Goal: Transaction & Acquisition: Purchase product/service

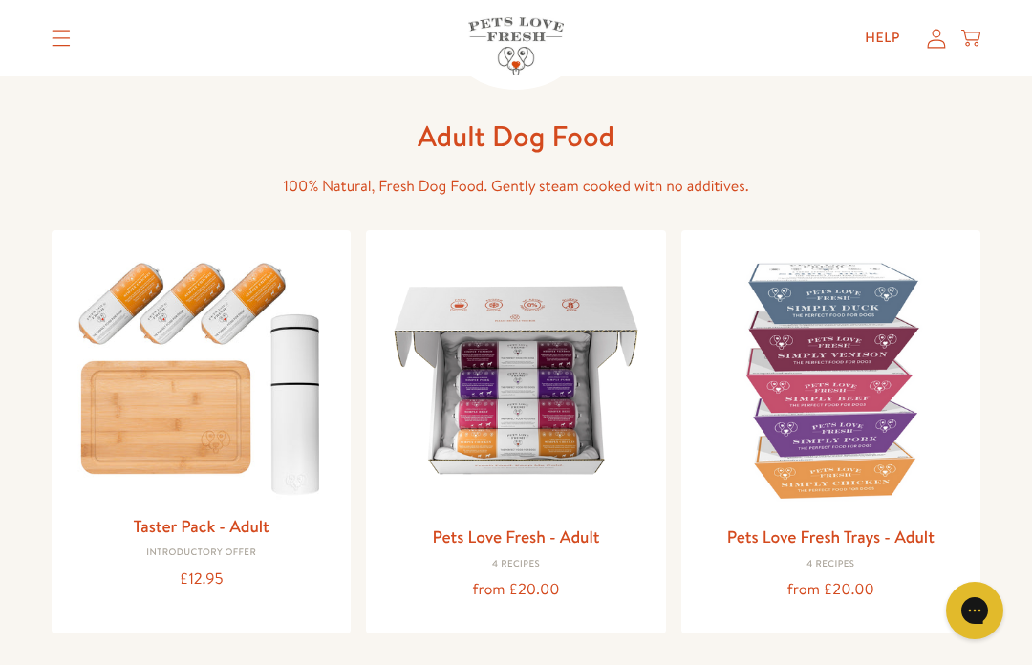
scroll to position [60, 0]
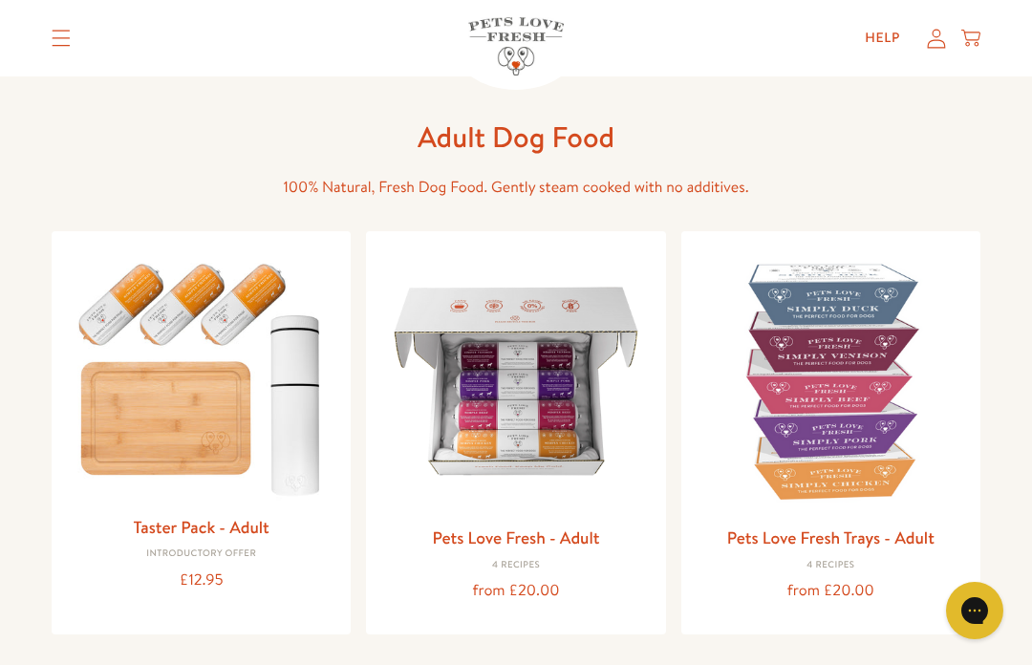
click at [539, 421] on img at bounding box center [515, 380] width 268 height 268
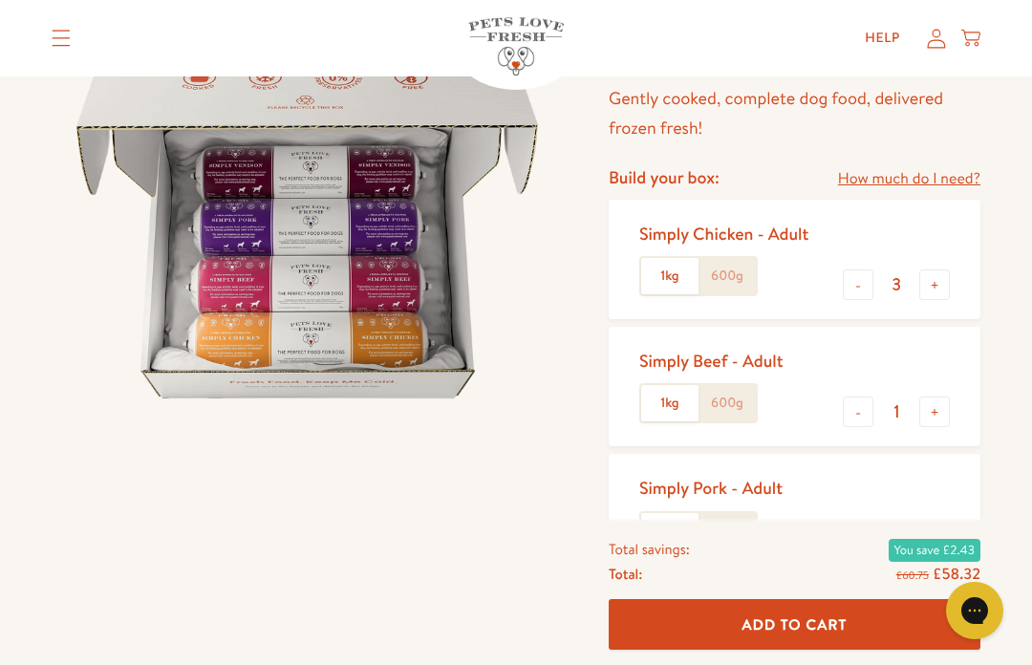
scroll to position [233, 0]
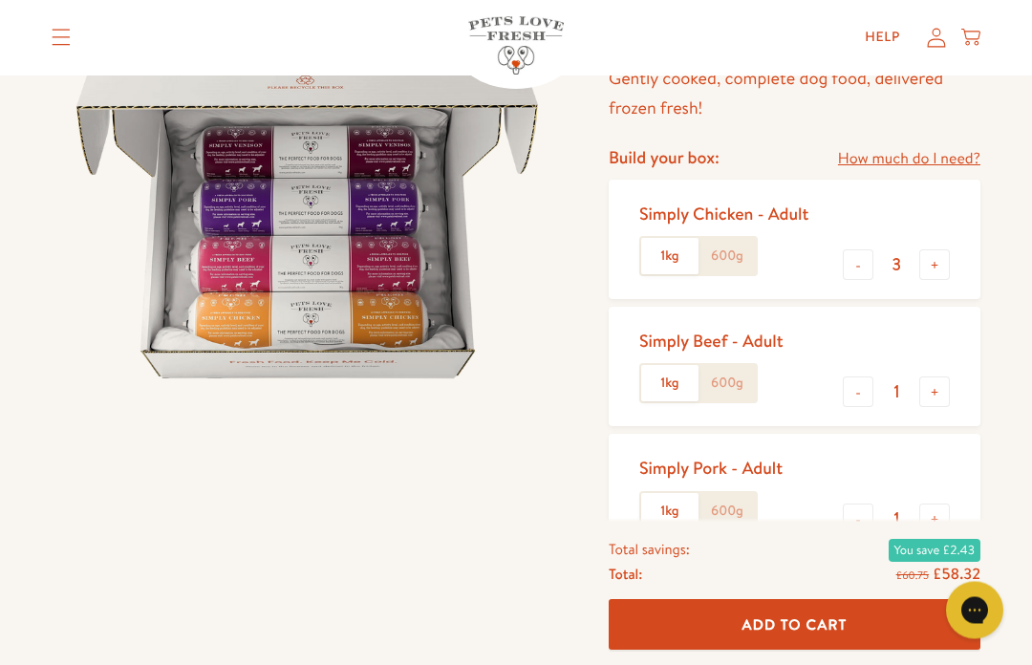
click at [855, 259] on button "-" at bounding box center [858, 265] width 31 height 31
click at [856, 255] on button "-" at bounding box center [858, 264] width 31 height 31
click at [845, 262] on button "-" at bounding box center [858, 264] width 31 height 31
type input "0"
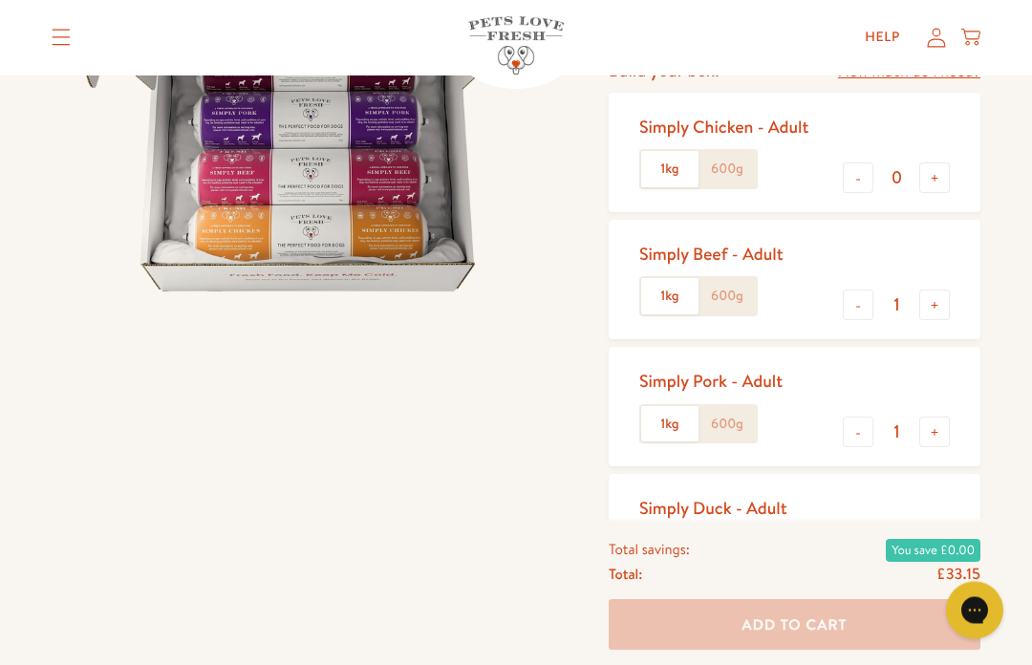
click at [943, 312] on button "+" at bounding box center [934, 305] width 31 height 31
type input "2"
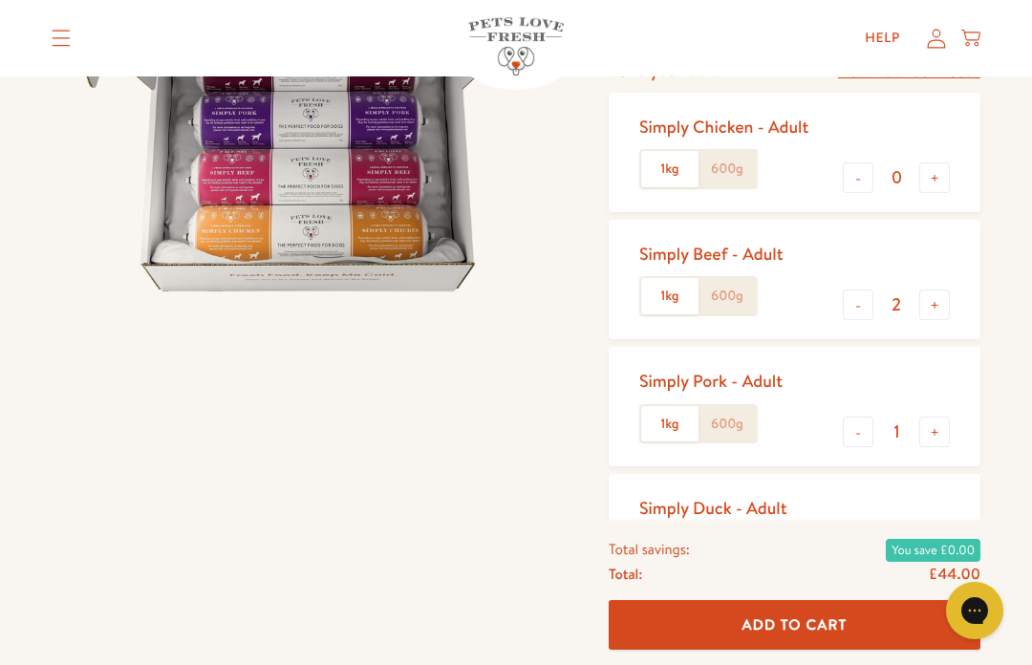
click at [946, 435] on button "+" at bounding box center [934, 432] width 31 height 31
type input "2"
click at [944, 566] on button "+" at bounding box center [934, 560] width 31 height 31
type input "2"
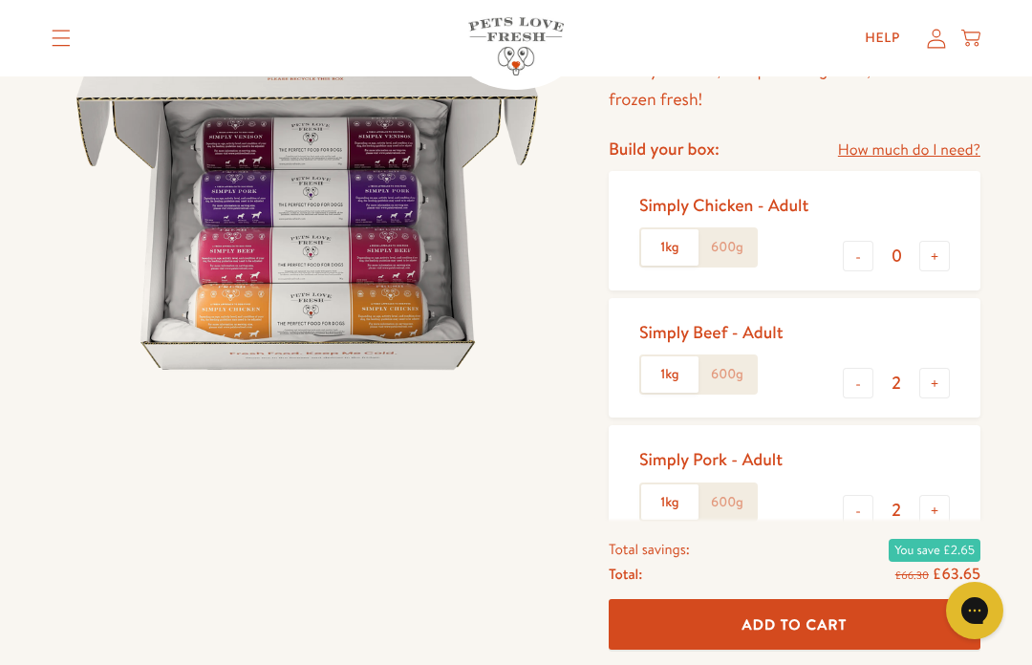
scroll to position [242, 0]
click at [861, 380] on button "-" at bounding box center [858, 384] width 31 height 31
type input "1"
click at [867, 504] on button "-" at bounding box center [858, 511] width 31 height 31
type input "1"
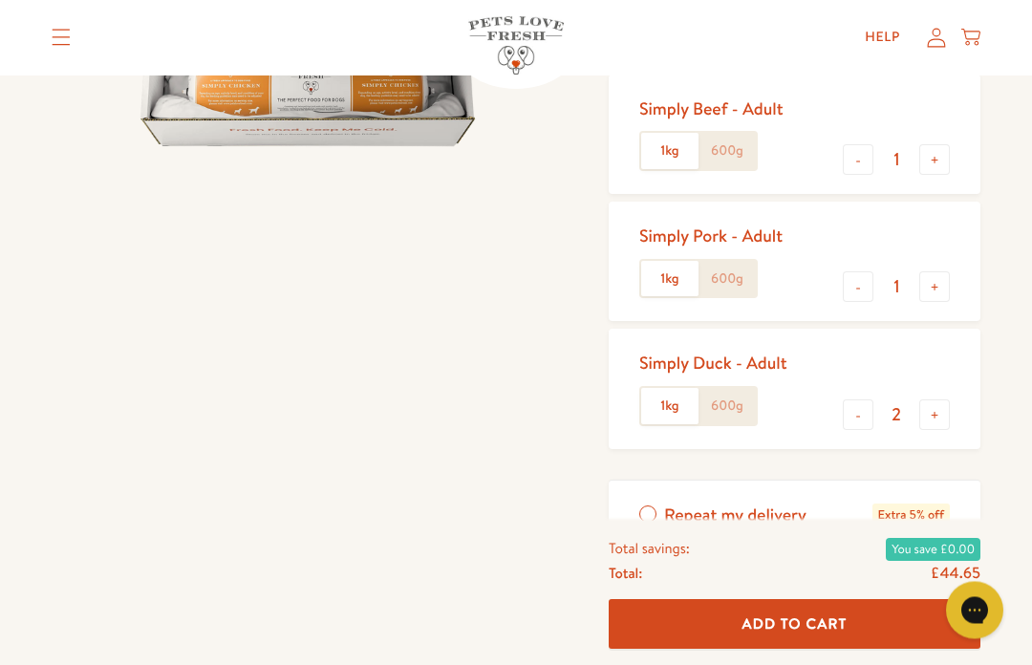
click at [869, 415] on button "-" at bounding box center [858, 415] width 31 height 31
type input "1"
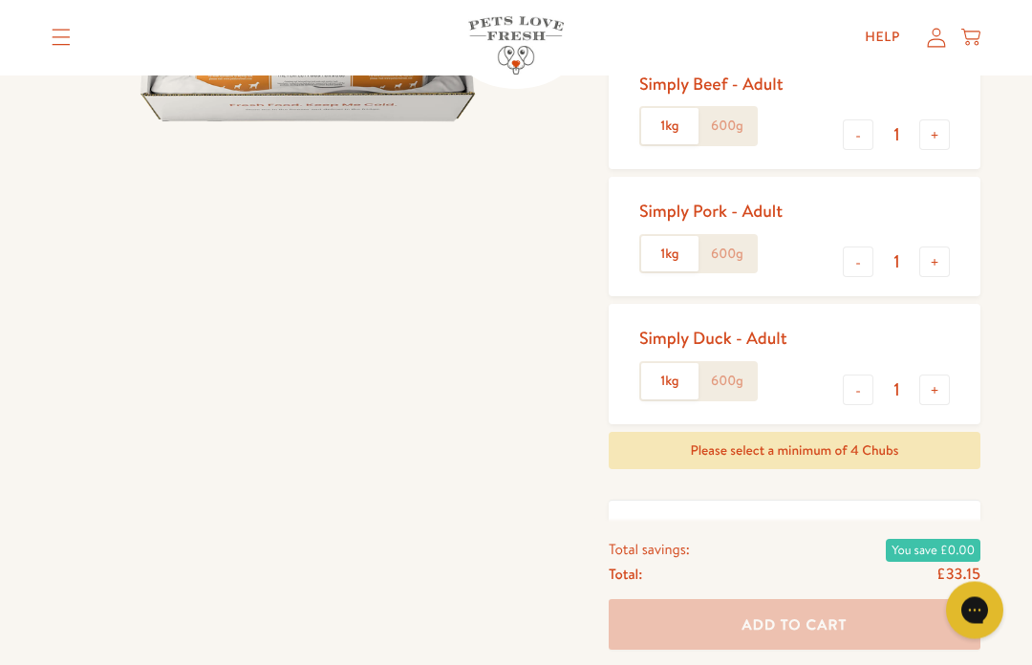
scroll to position [490, 0]
click at [855, 261] on button "-" at bounding box center [858, 262] width 31 height 31
type input "0"
click at [858, 384] on button "-" at bounding box center [858, 390] width 31 height 31
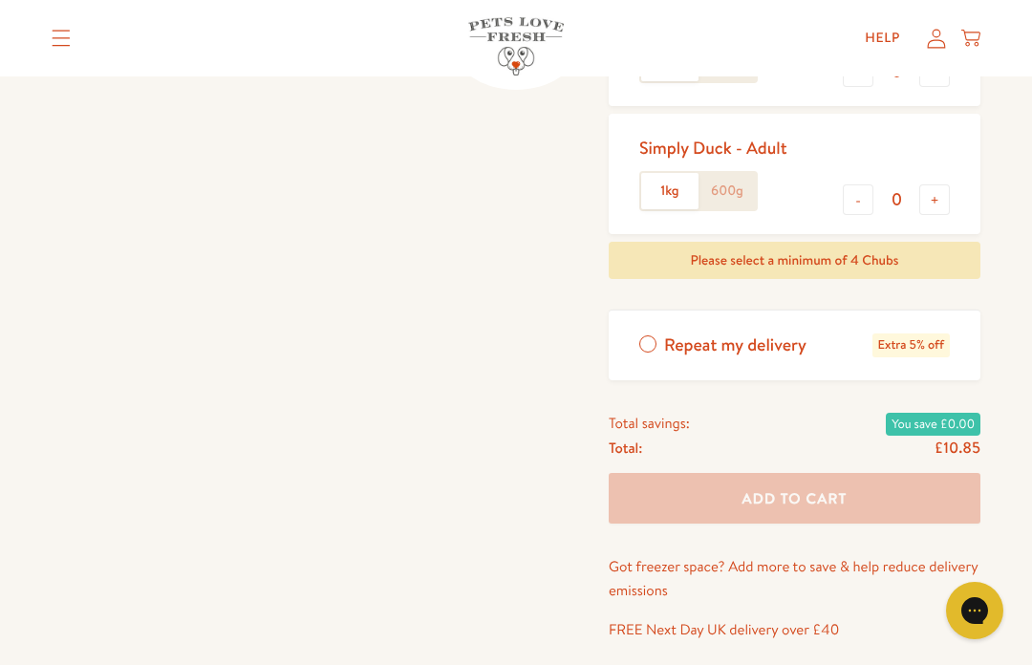
scroll to position [663, 0]
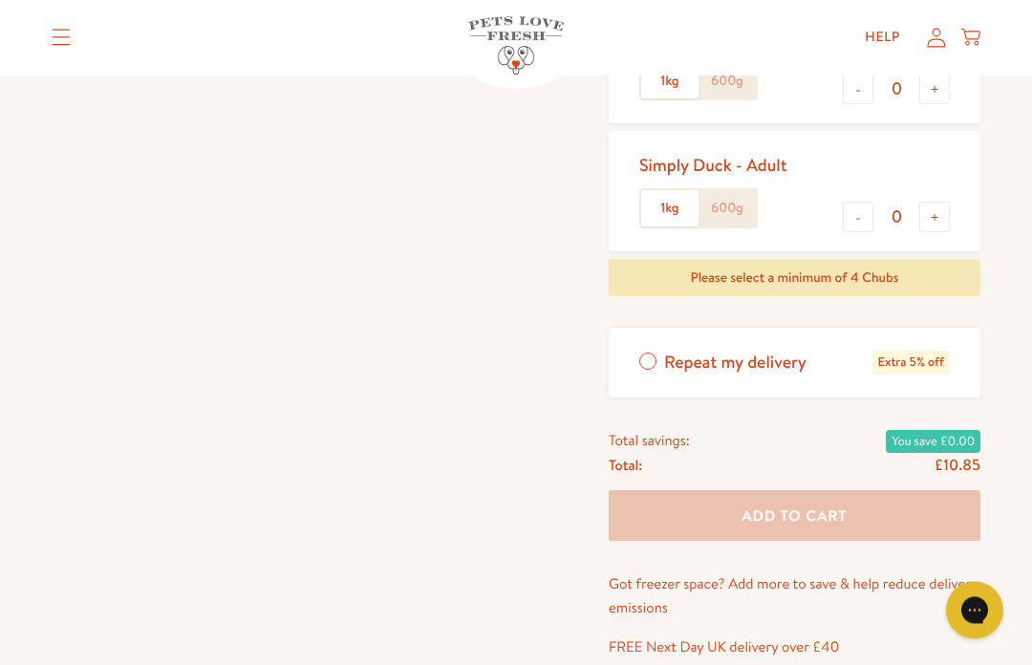
click at [845, 220] on button "-" at bounding box center [858, 218] width 31 height 31
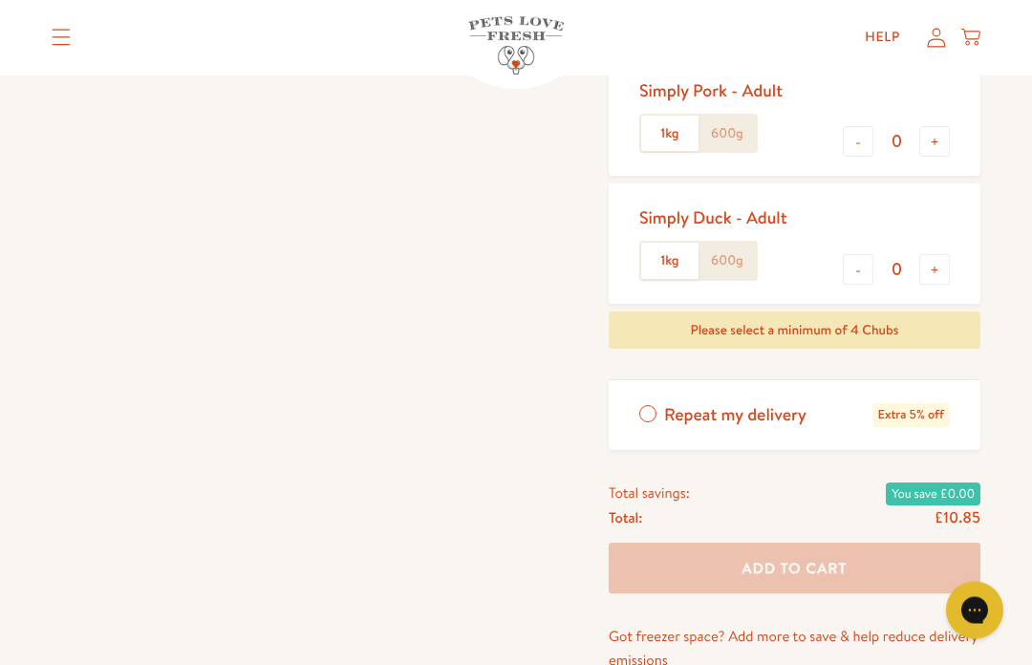
scroll to position [497, 0]
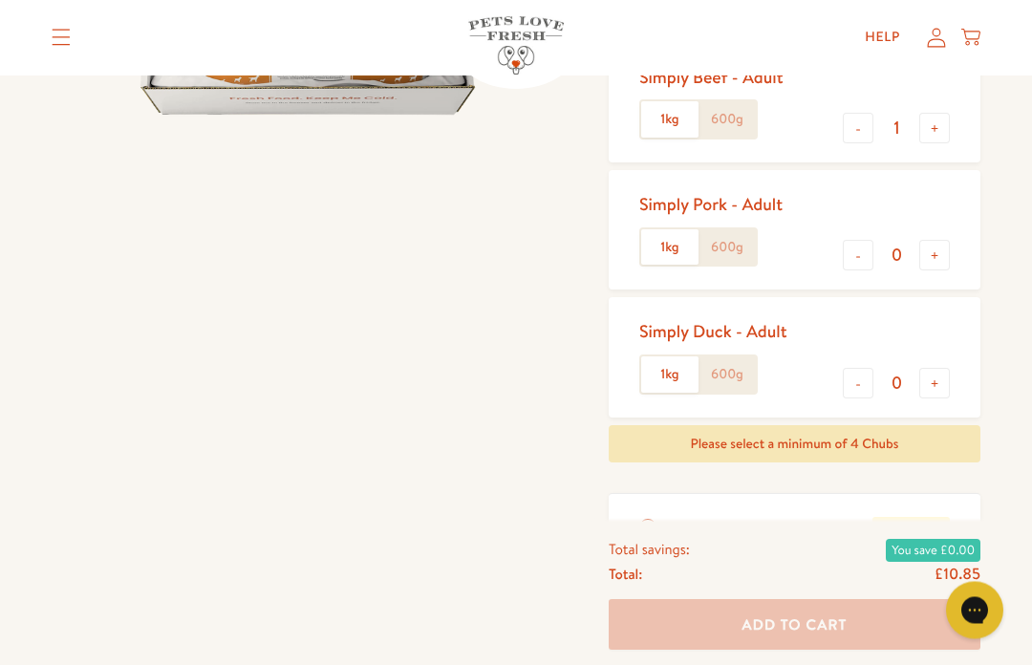
click at [862, 369] on button "-" at bounding box center [858, 384] width 31 height 31
click at [941, 379] on button "+" at bounding box center [934, 384] width 31 height 31
type input "1"
click at [947, 243] on button "+" at bounding box center [934, 255] width 31 height 31
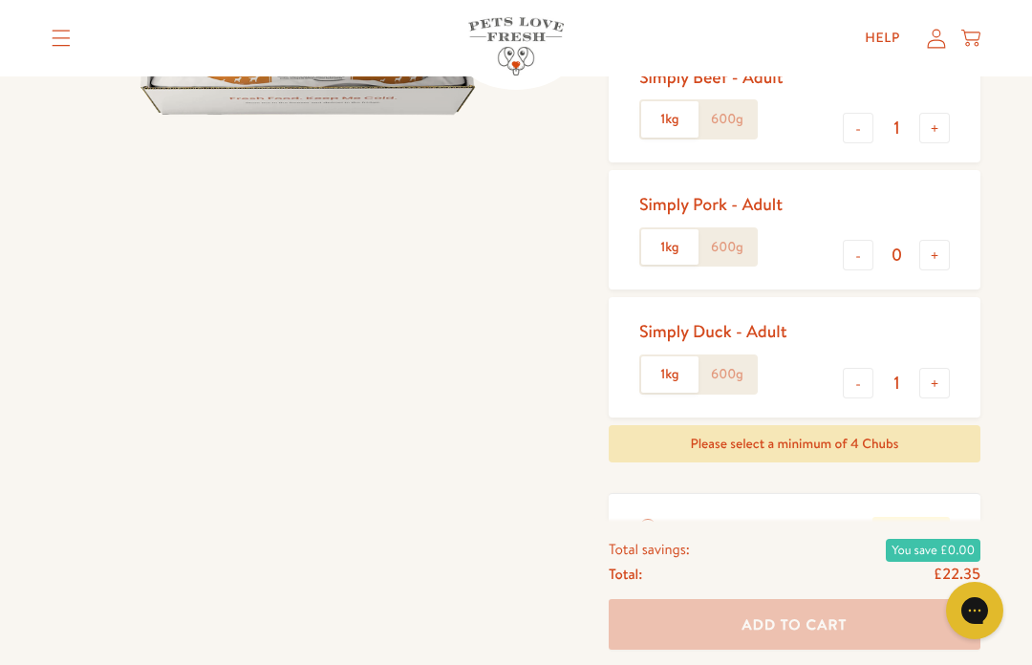
type input "1"
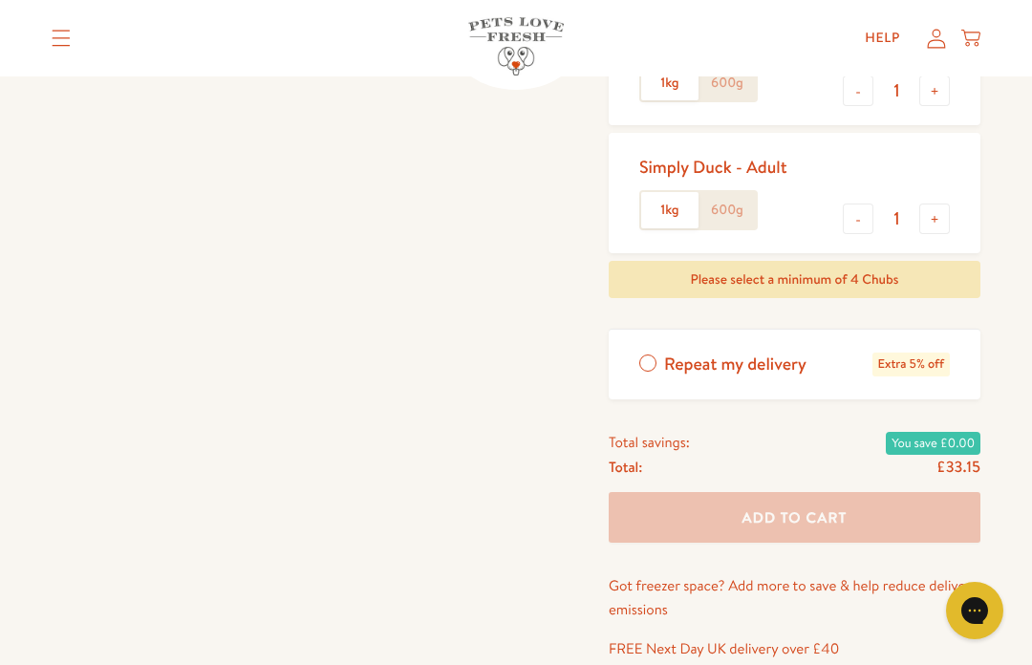
scroll to position [533, 0]
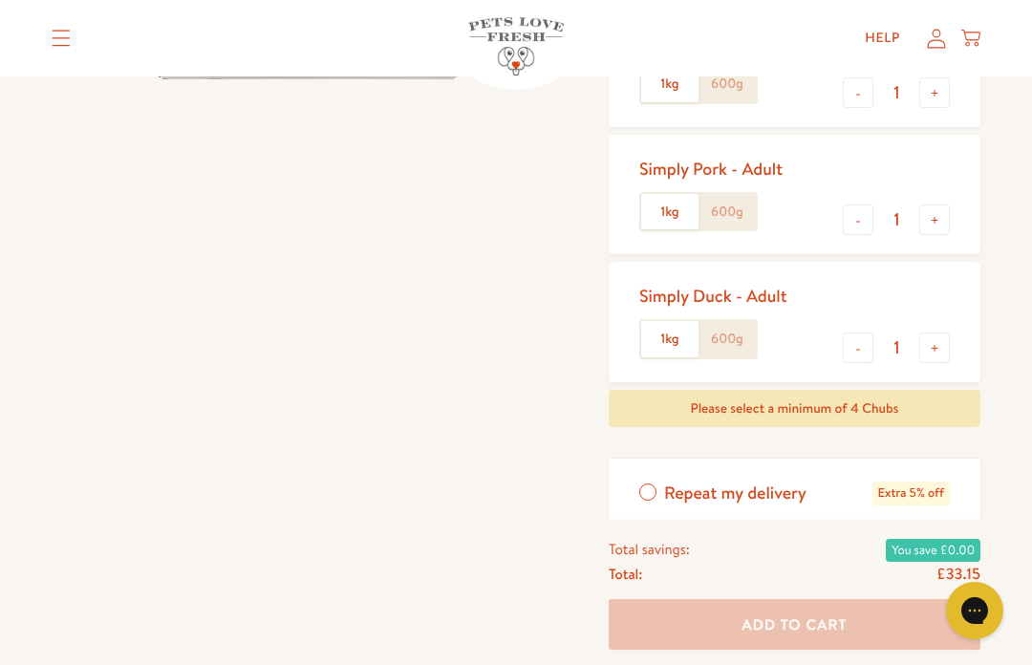
click at [948, 333] on button "+" at bounding box center [934, 347] width 31 height 31
type input "2"
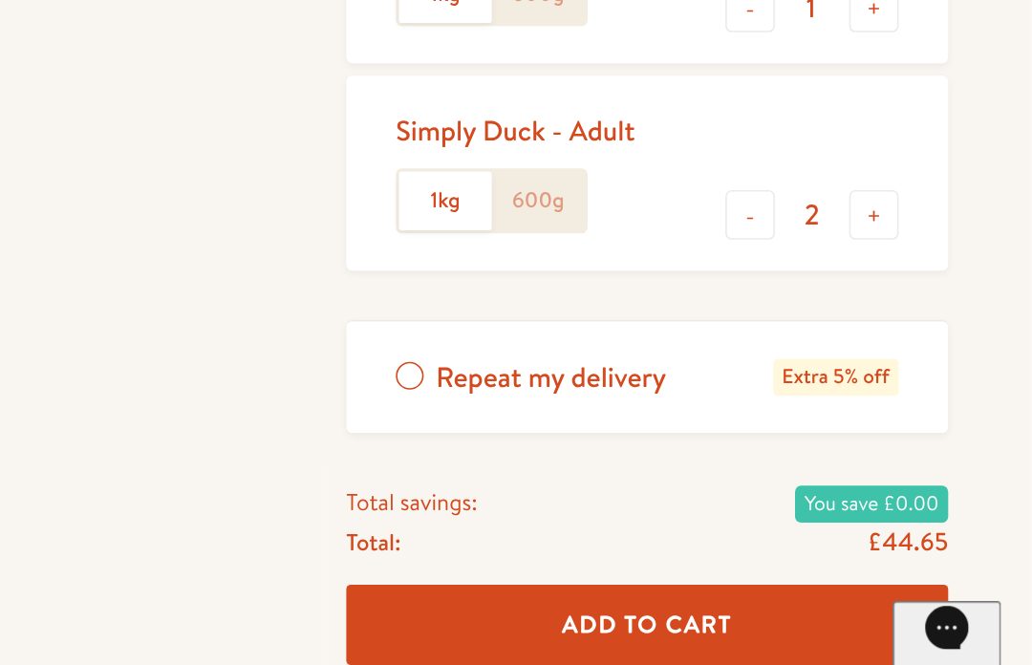
scroll to position [540, 0]
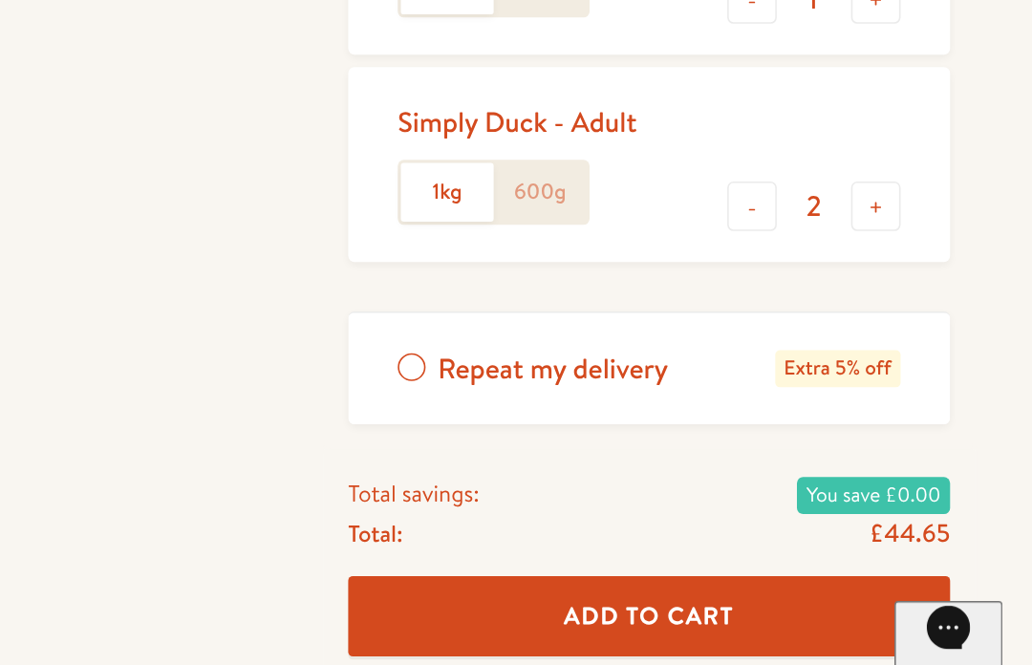
click at [742, 584] on span "Add To Cart" at bounding box center [794, 594] width 105 height 20
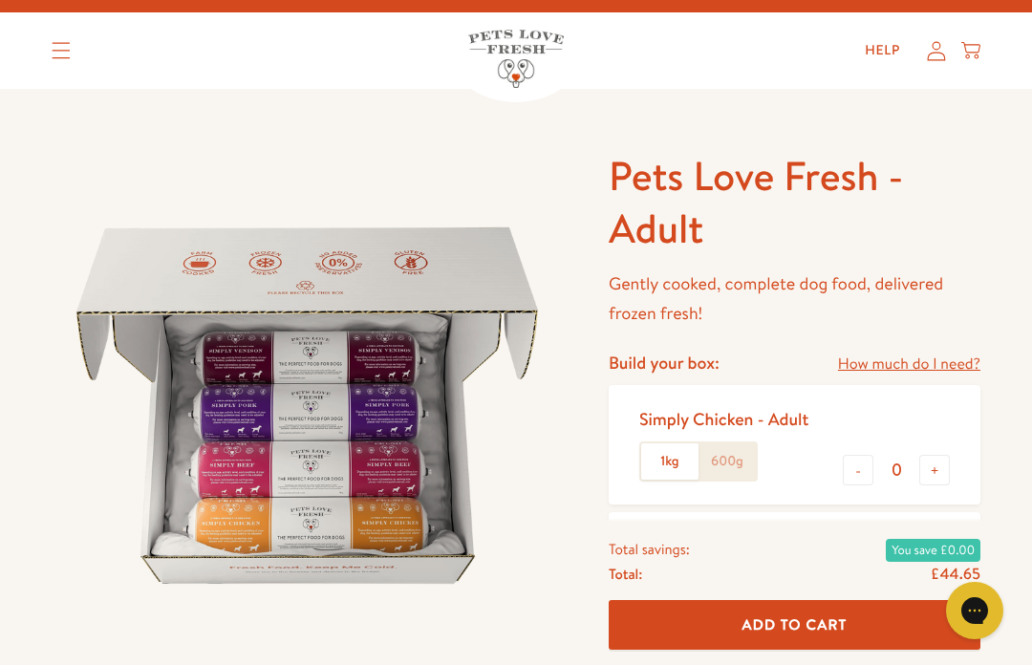
scroll to position [30, 0]
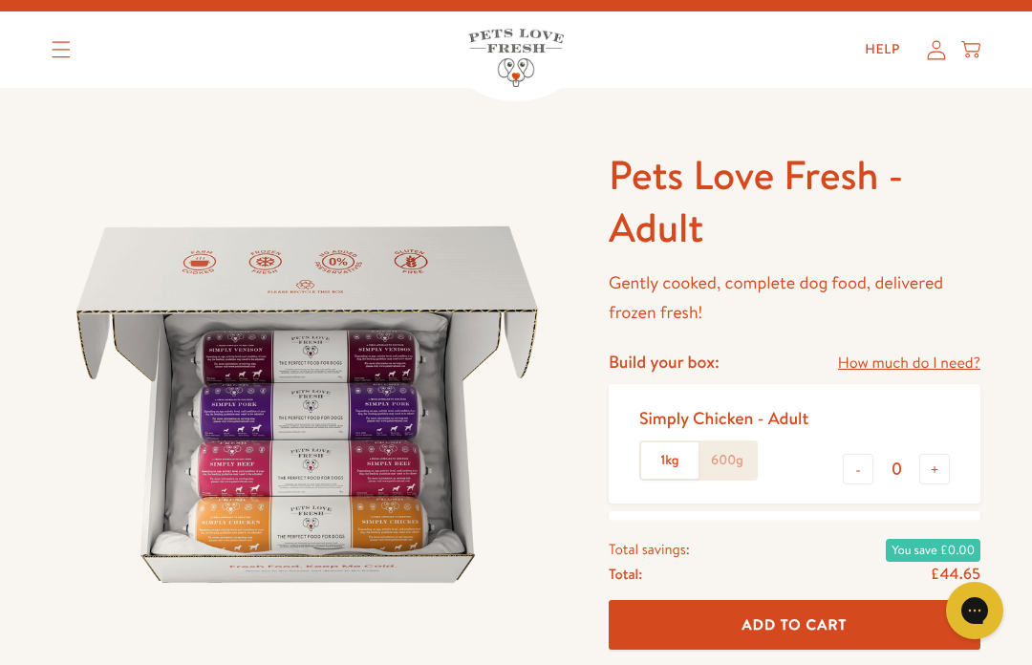
click at [944, 362] on link "How much do I need?" at bounding box center [909, 364] width 142 height 26
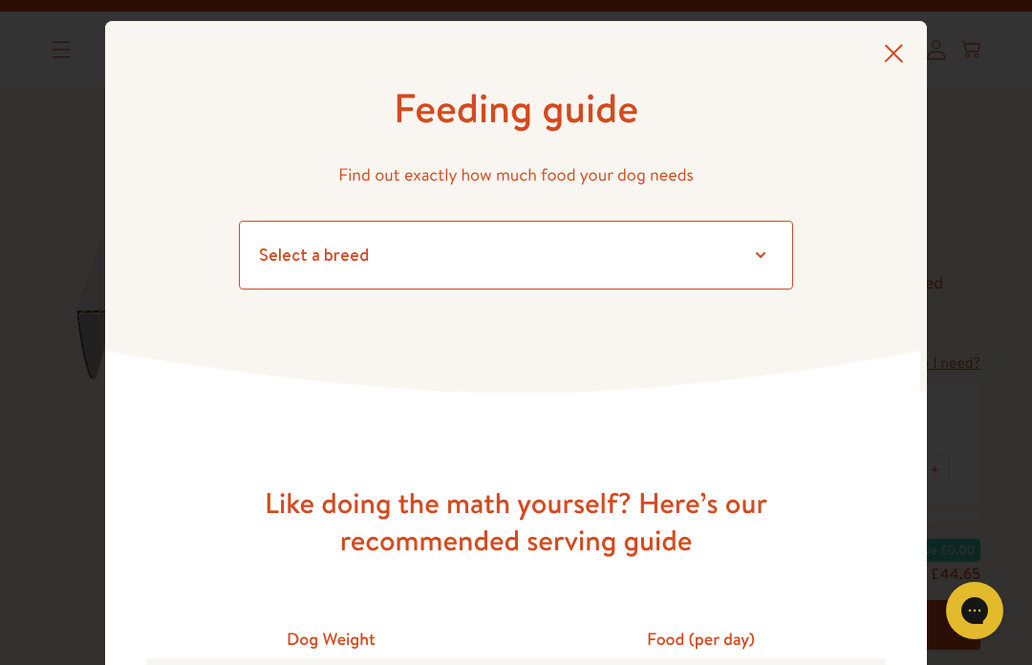
click at [746, 267] on select "Select a breed Affenpinscher Afghan hound Airedale terrier Akita Alaskan Malamu…" at bounding box center [516, 255] width 554 height 69
click at [596, 265] on select "Select a breed Affenpinscher Afghan hound Airedale terrier Akita Alaskan Malamu…" at bounding box center [516, 255] width 554 height 69
select select "25"
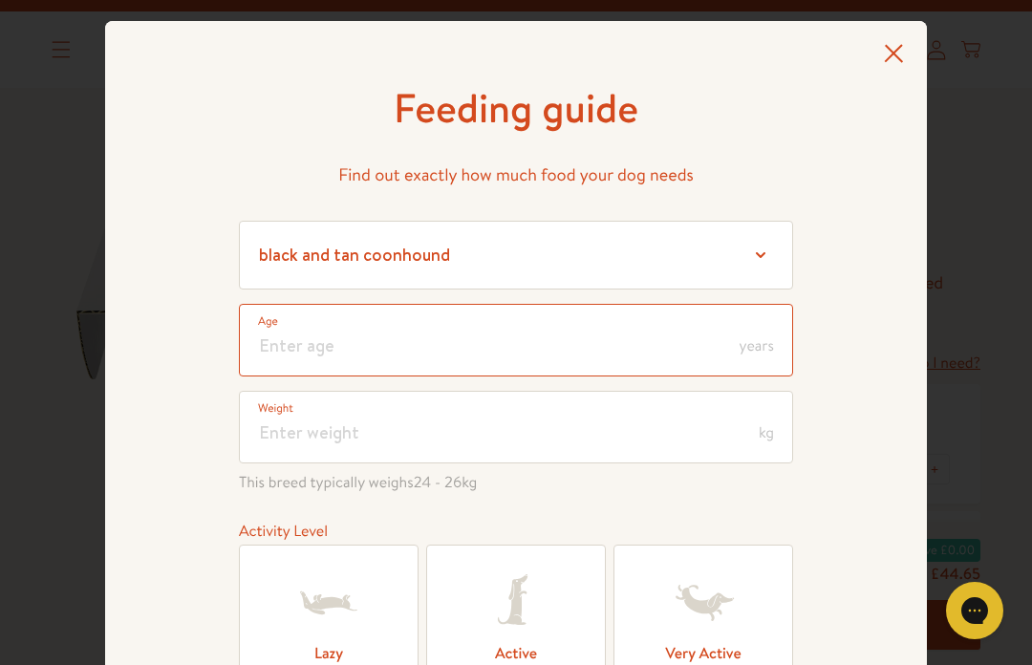
click at [570, 348] on input "number" at bounding box center [516, 340] width 554 height 73
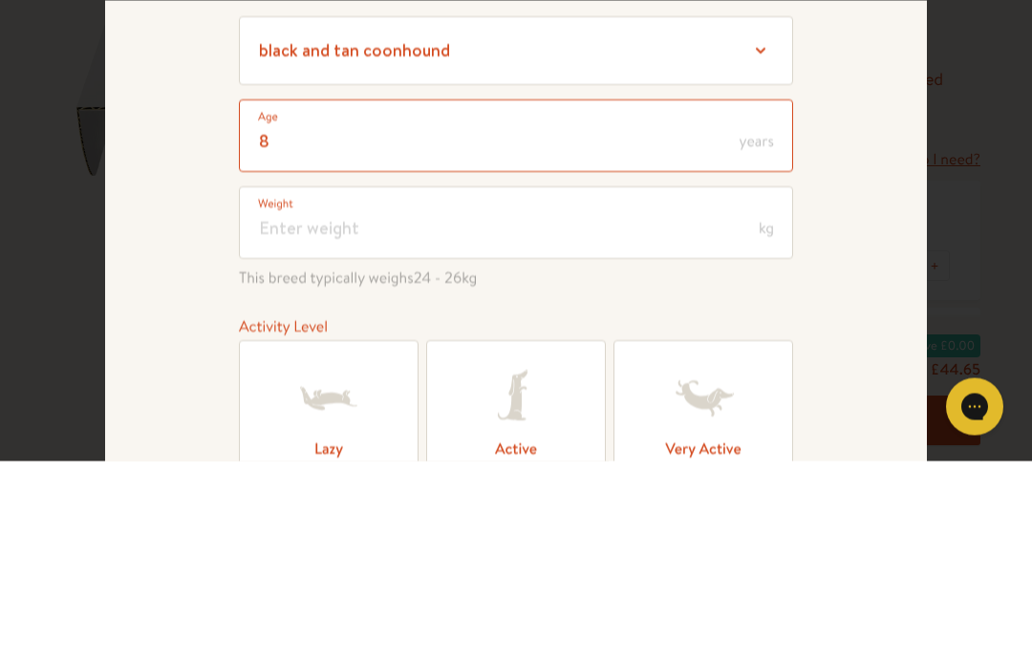
type input "8"
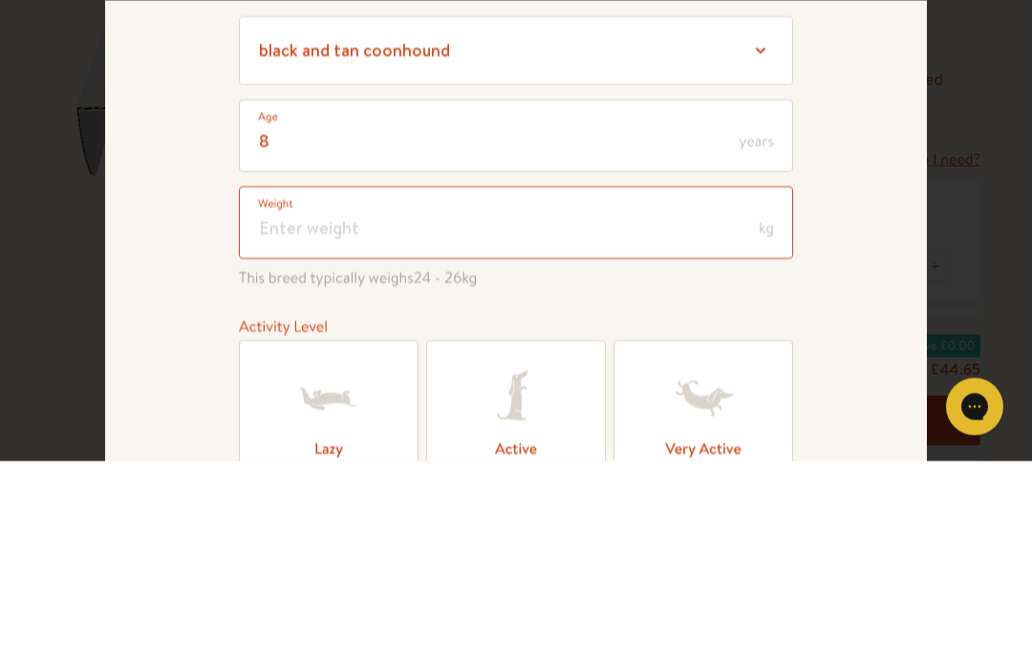
click at [618, 391] on input "number" at bounding box center [516, 427] width 554 height 73
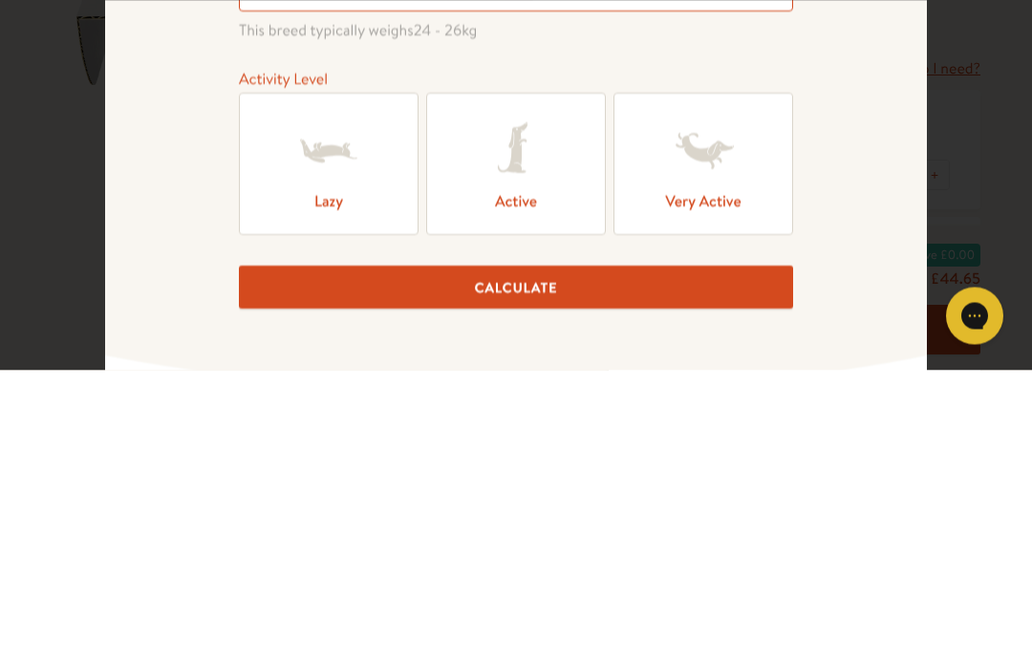
scroll to position [158, 0]
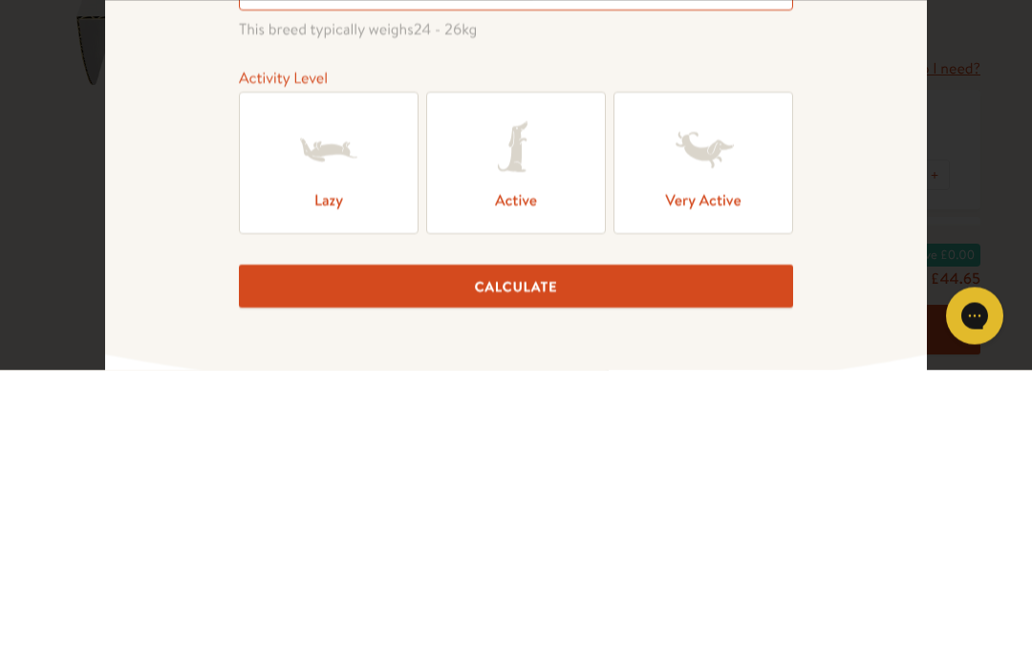
type input "18"
click at [518, 407] on icon at bounding box center [516, 445] width 76 height 76
click at [0, 0] on input "Active" at bounding box center [0, 0] width 0 height 0
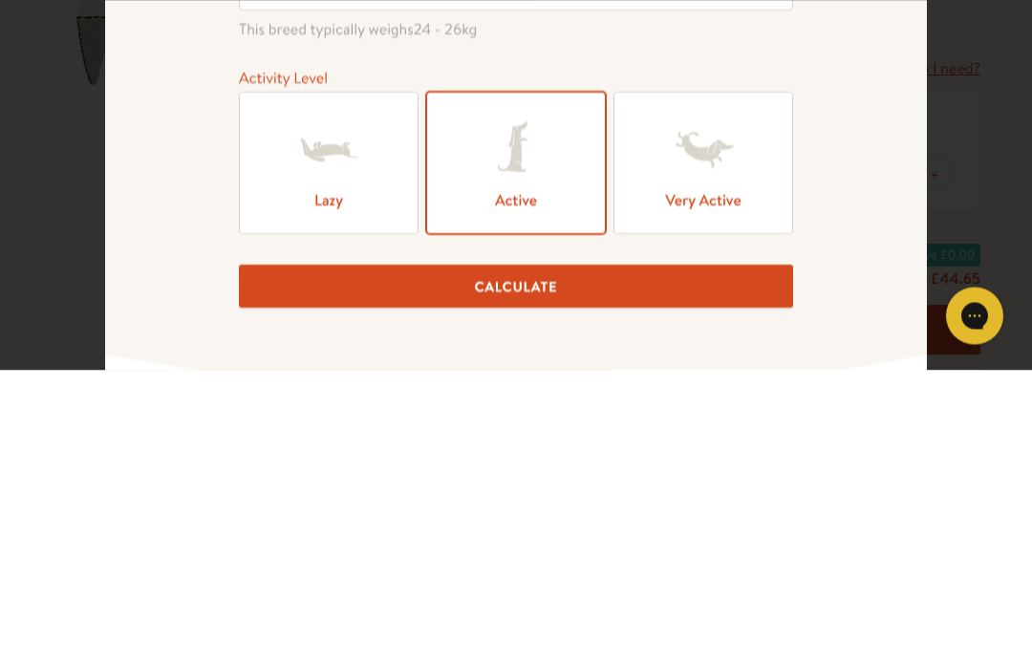
scroll to position [324, 0]
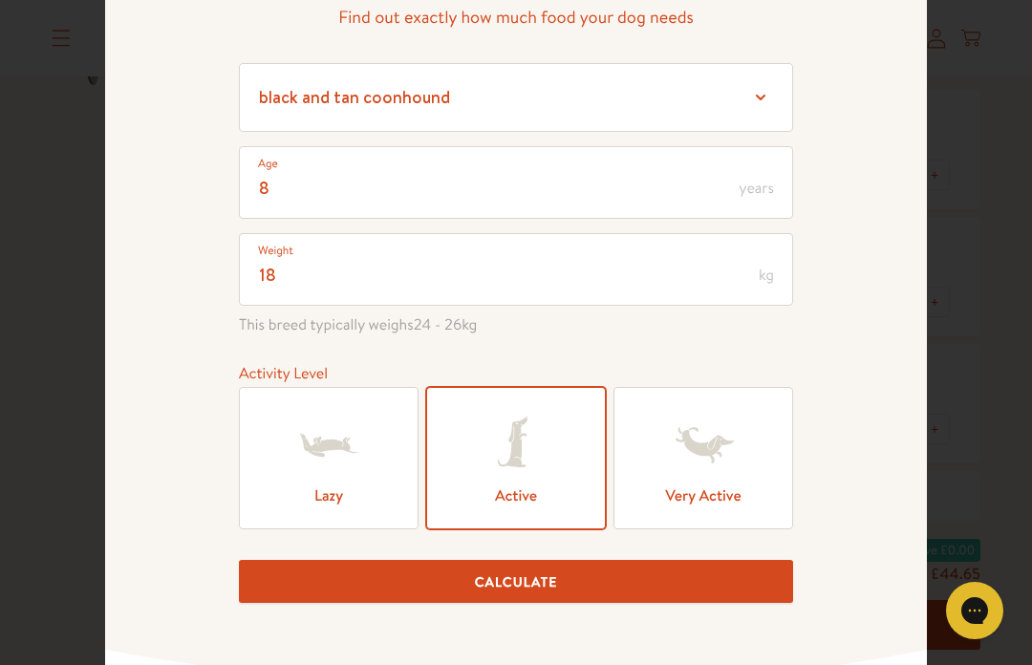
click at [341, 456] on icon at bounding box center [329, 445] width 56 height 23
click at [0, 0] on input "Lazy" at bounding box center [0, 0] width 0 height 0
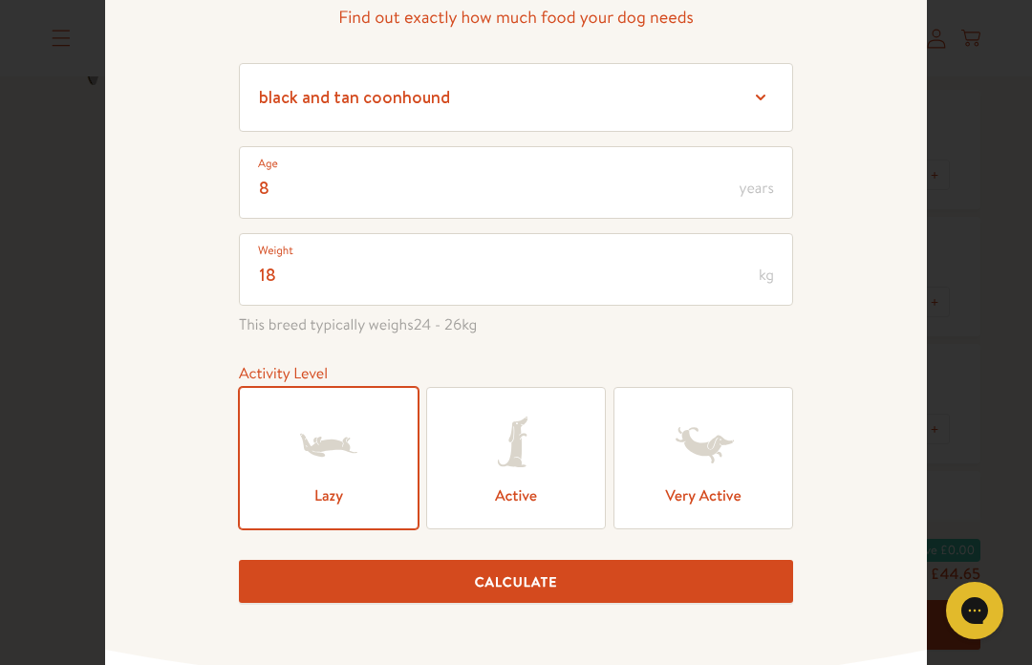
click at [522, 600] on button "Calculate" at bounding box center [516, 581] width 554 height 43
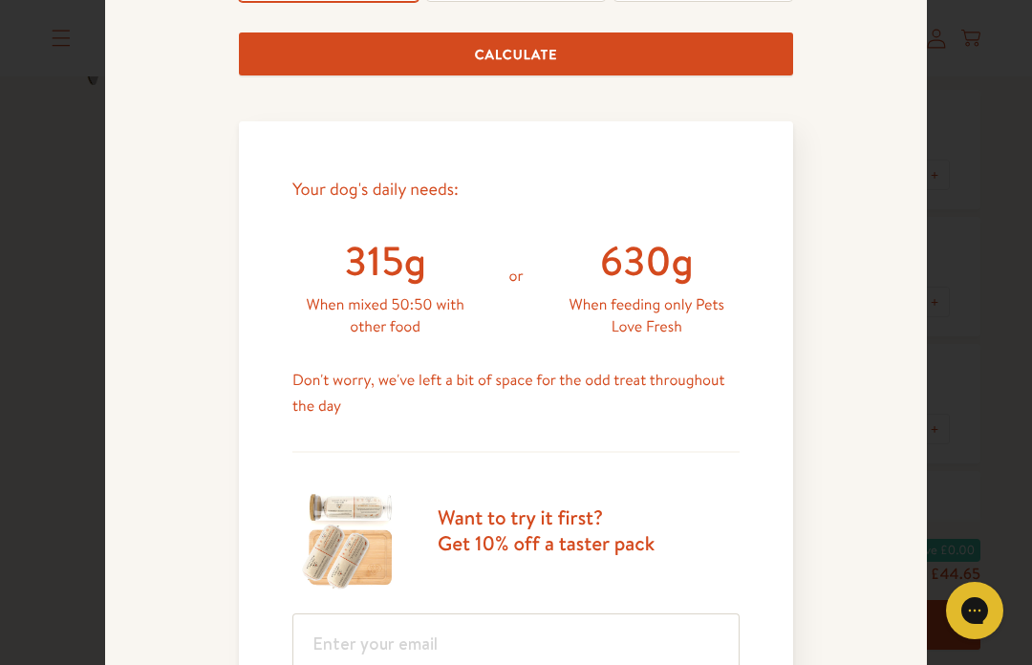
scroll to position [825, 0]
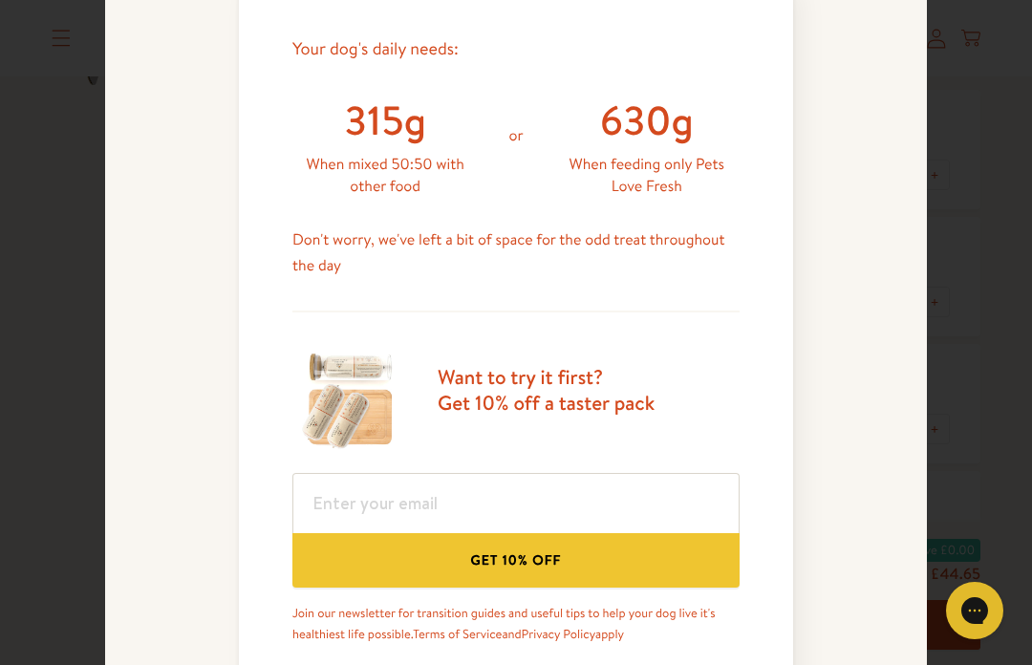
click at [543, 395] on h3 "Want to try it first? Get 10% off a taster pack" at bounding box center [546, 390] width 217 height 53
click at [363, 412] on img at bounding box center [349, 400] width 115 height 115
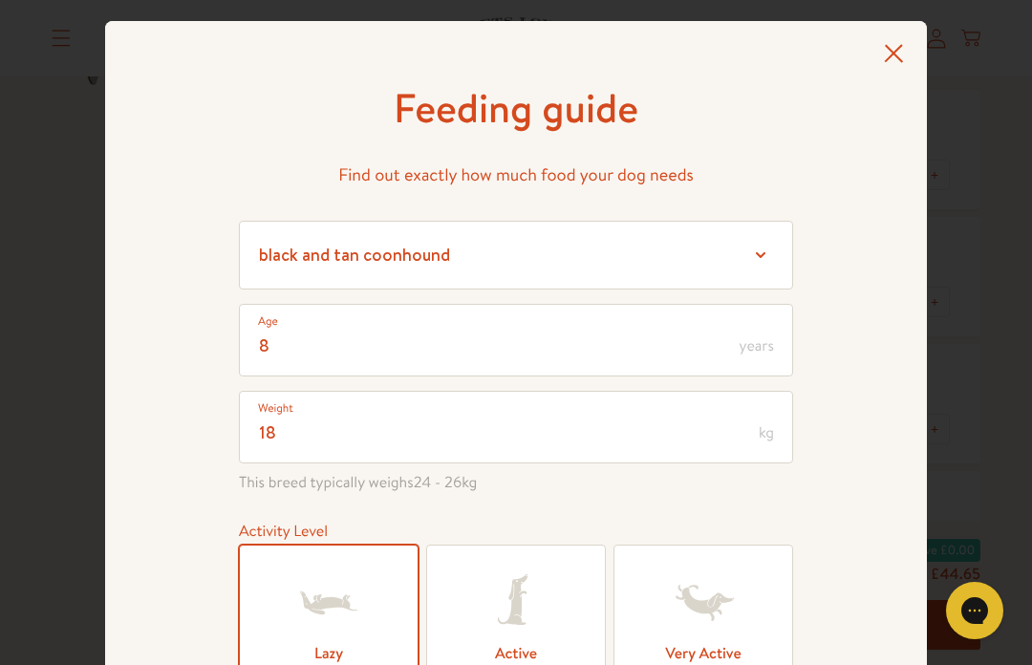
scroll to position [0, 0]
click at [901, 44] on icon at bounding box center [894, 53] width 20 height 19
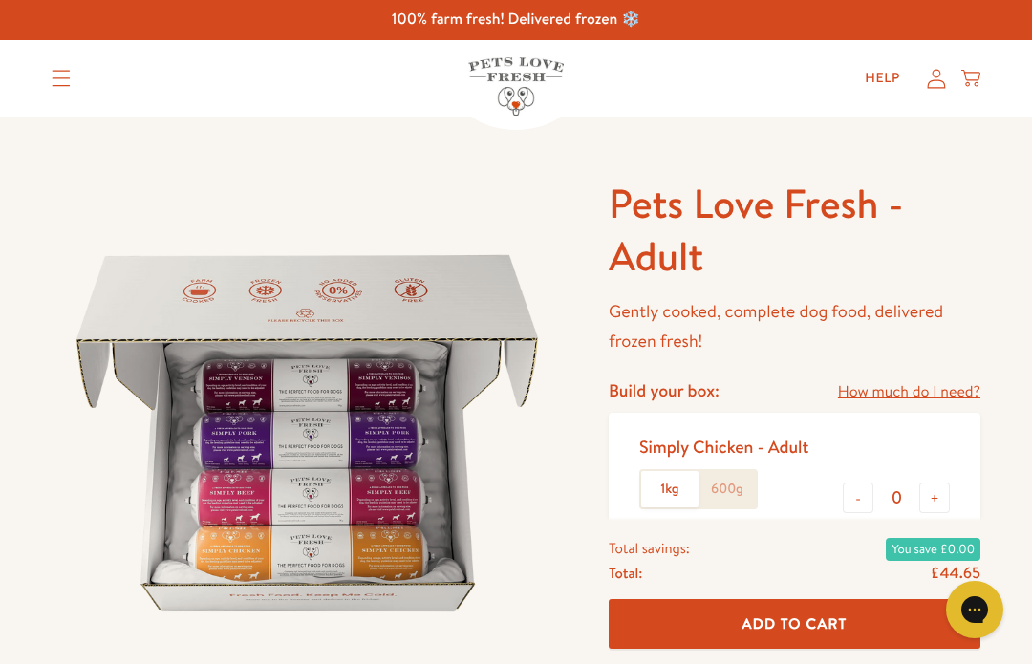
click at [51, 88] on summary "Translation missing: en.sections.header.menu" at bounding box center [61, 79] width 50 height 48
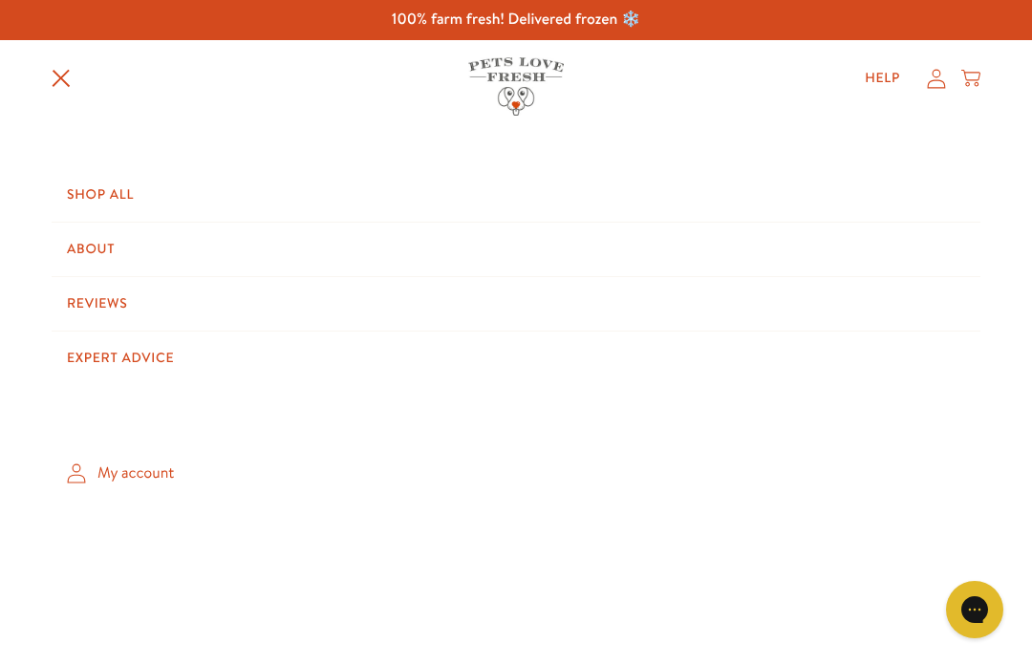
scroll to position [1, 0]
click at [116, 198] on link "Shop All" at bounding box center [516, 195] width 929 height 54
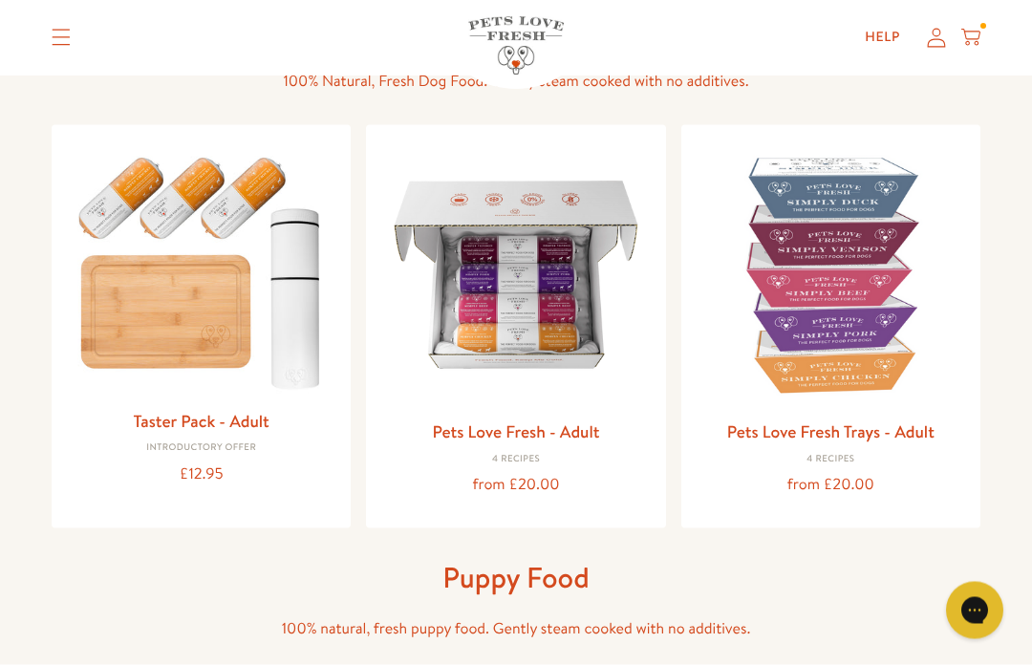
scroll to position [167, 0]
click at [228, 231] on img at bounding box center [201, 268] width 268 height 258
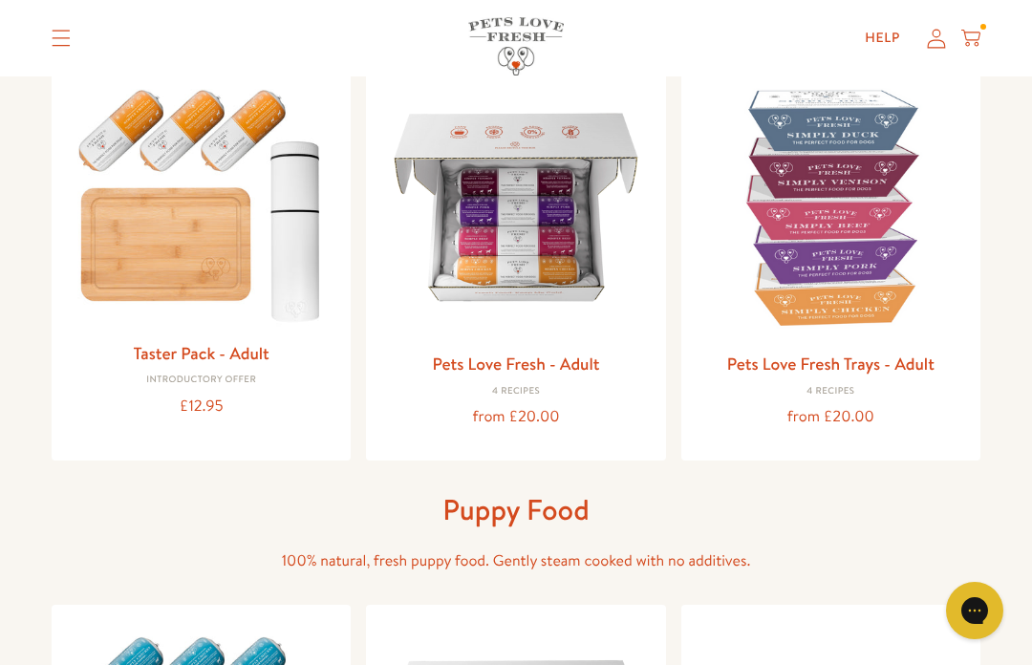
click at [843, 212] on img at bounding box center [830, 207] width 268 height 268
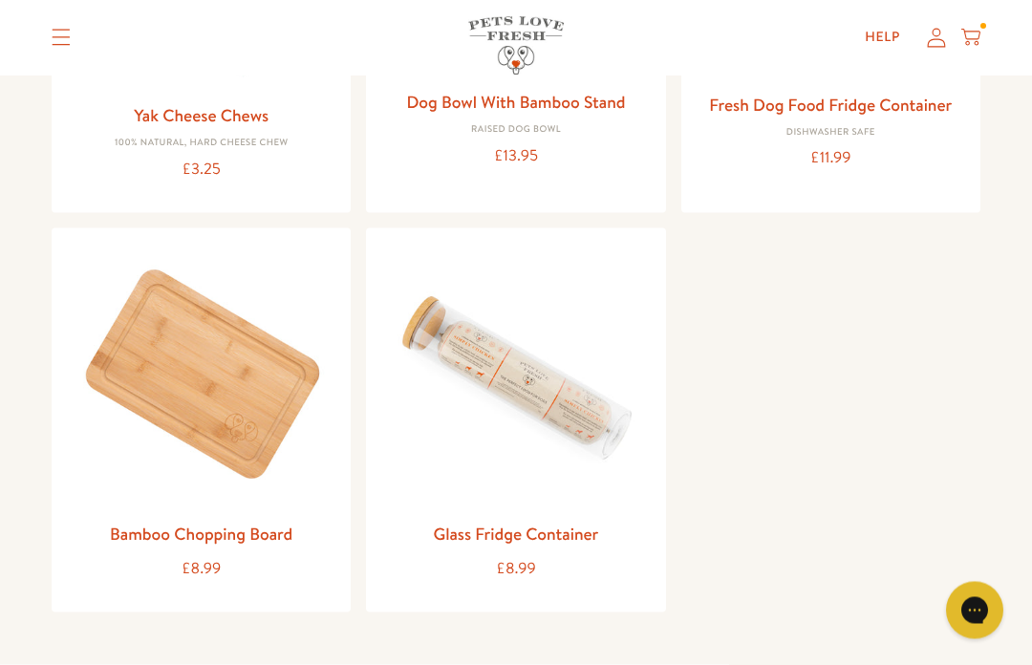
scroll to position [1996, 0]
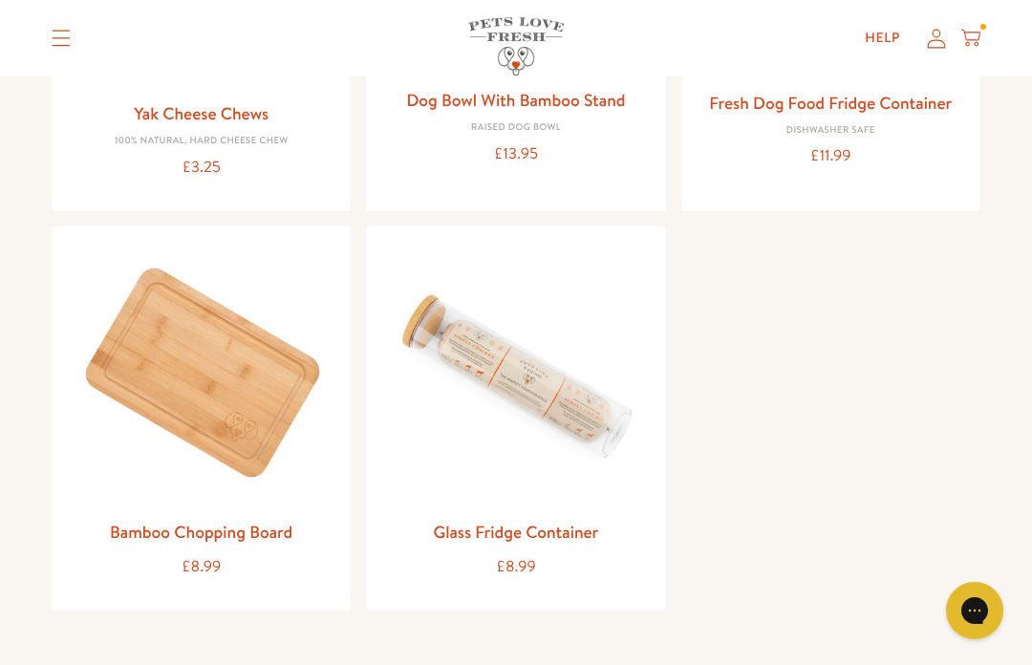
click at [517, 398] on img at bounding box center [515, 376] width 268 height 268
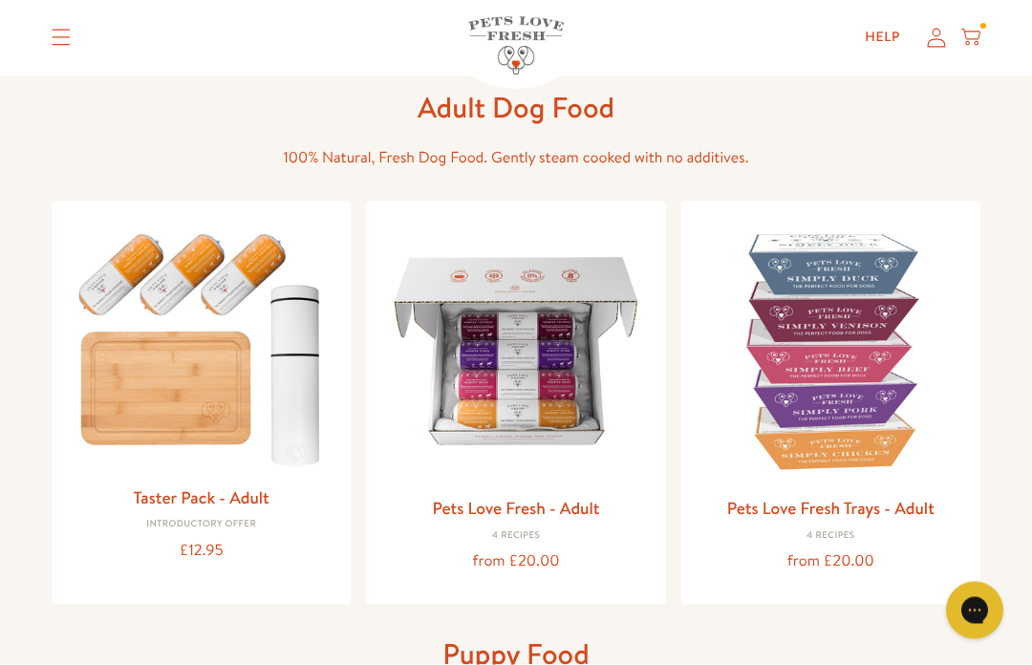
scroll to position [91, 0]
click at [525, 412] on img at bounding box center [515, 350] width 268 height 268
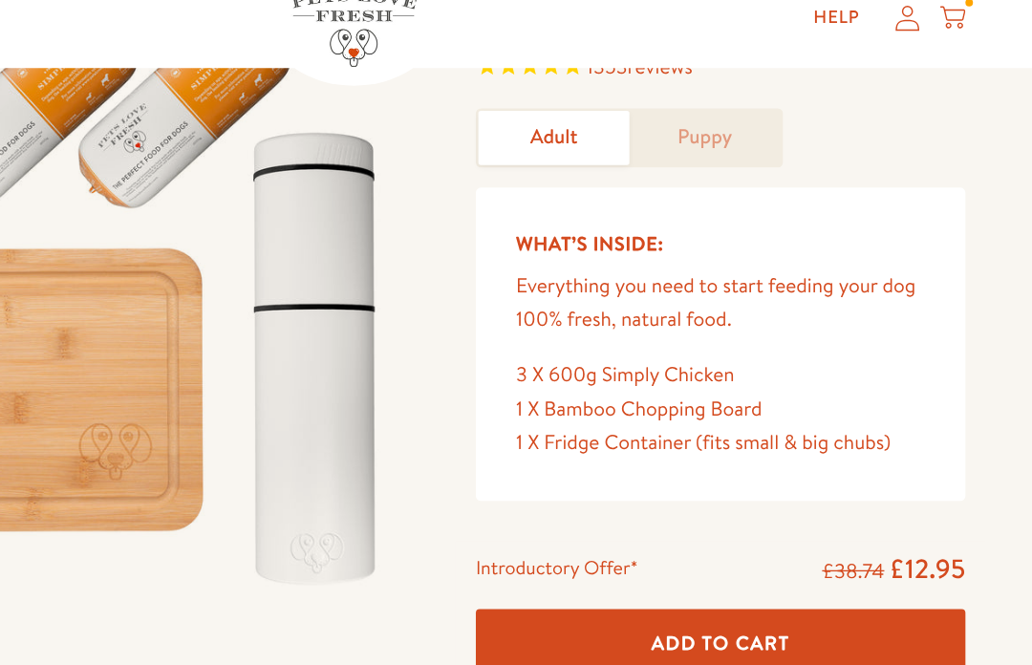
scroll to position [138, 20]
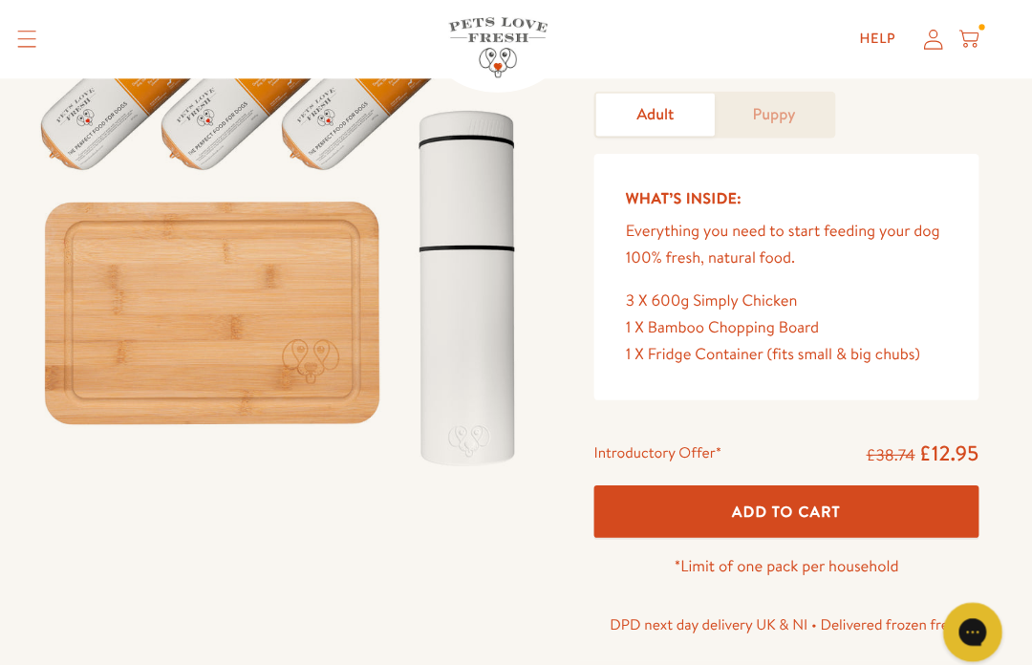
click at [639, 291] on div "3 X 600g Simply Chicken" at bounding box center [794, 292] width 310 height 26
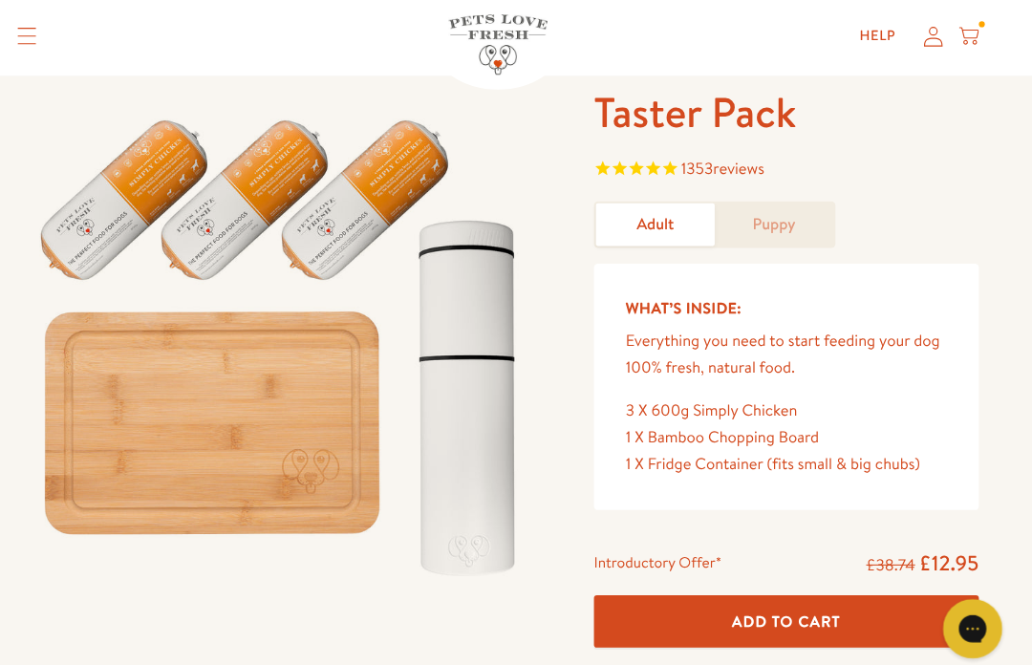
scroll to position [84, 0]
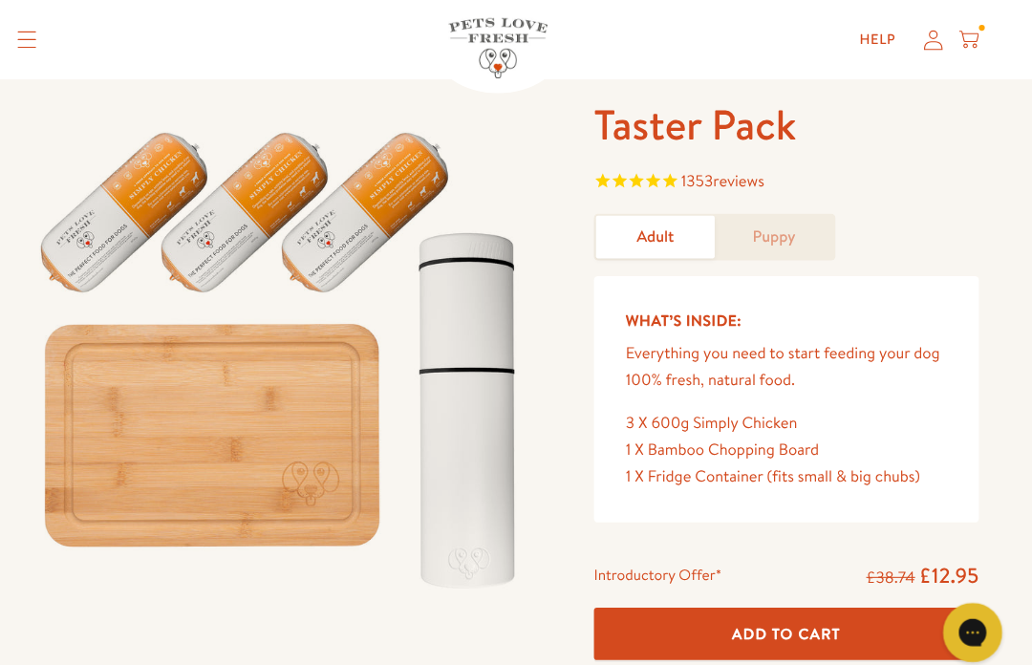
click at [773, 222] on link "Puppy" at bounding box center [782, 228] width 115 height 41
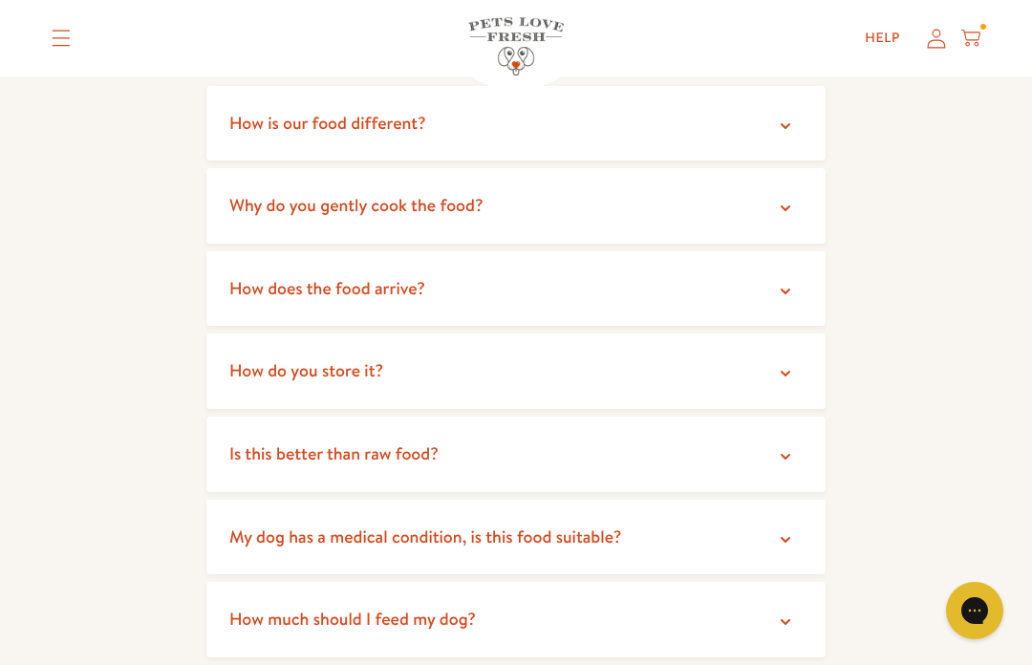
scroll to position [3488, 0]
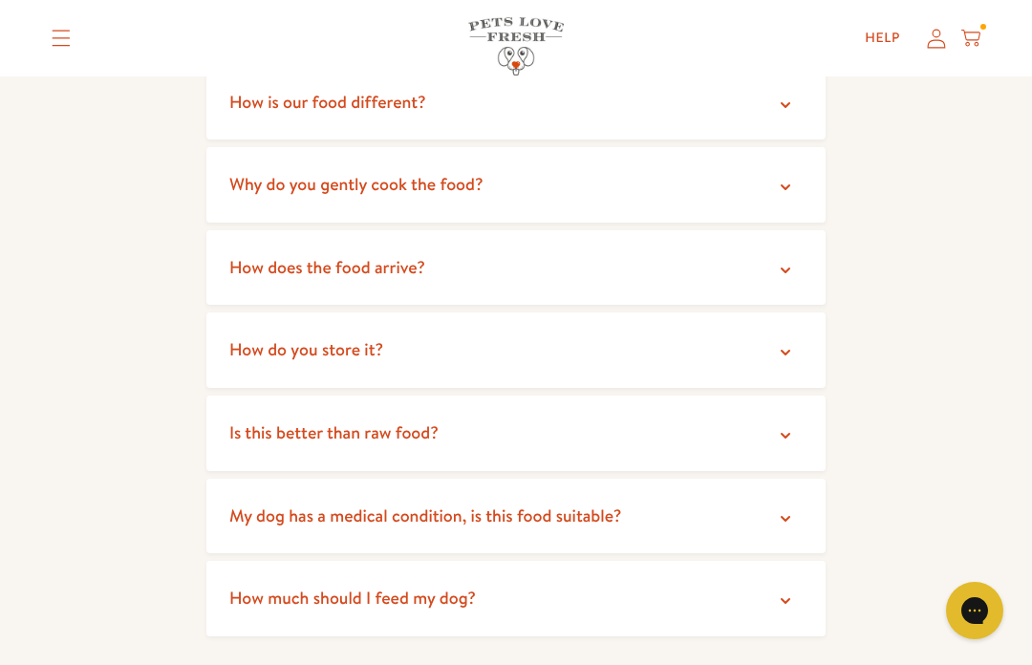
click at [782, 230] on summary "How does the food arrive?" at bounding box center [515, 267] width 619 height 75
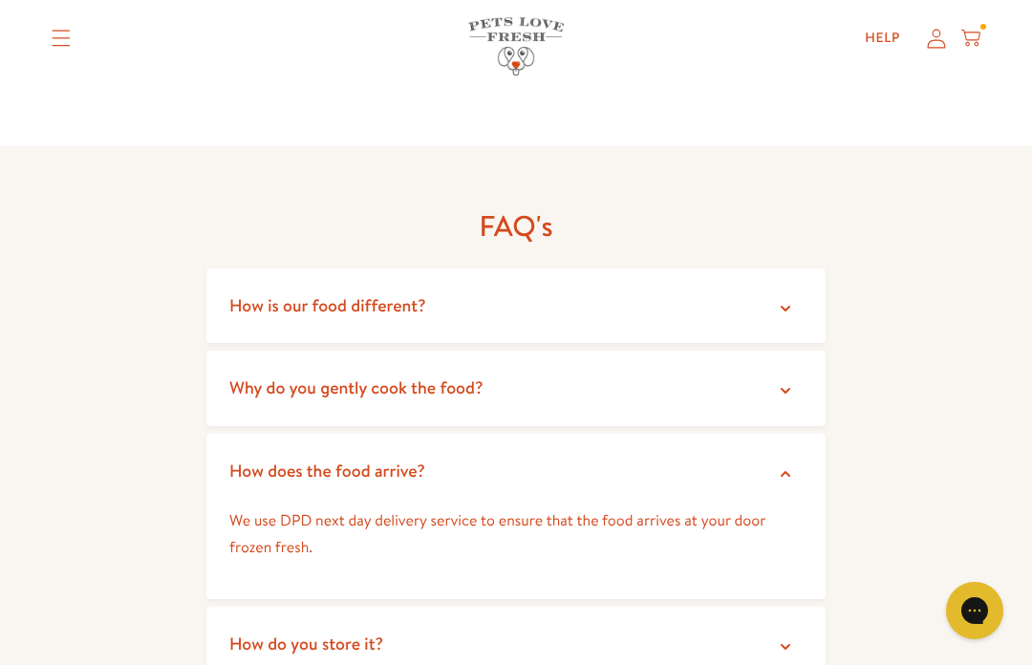
scroll to position [3268, 0]
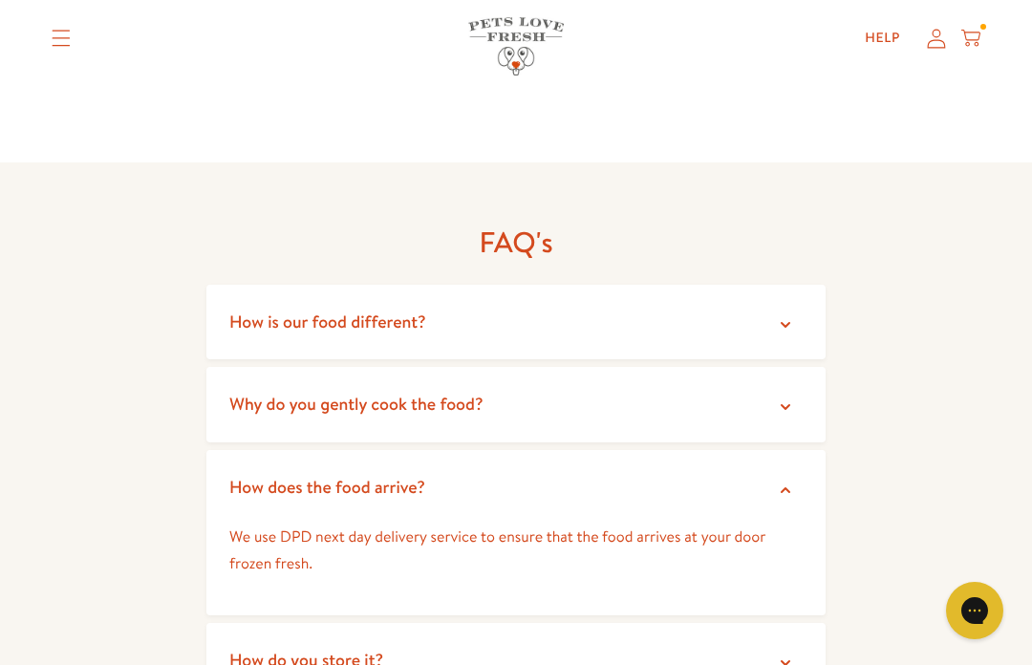
click at [787, 315] on icon at bounding box center [785, 324] width 19 height 19
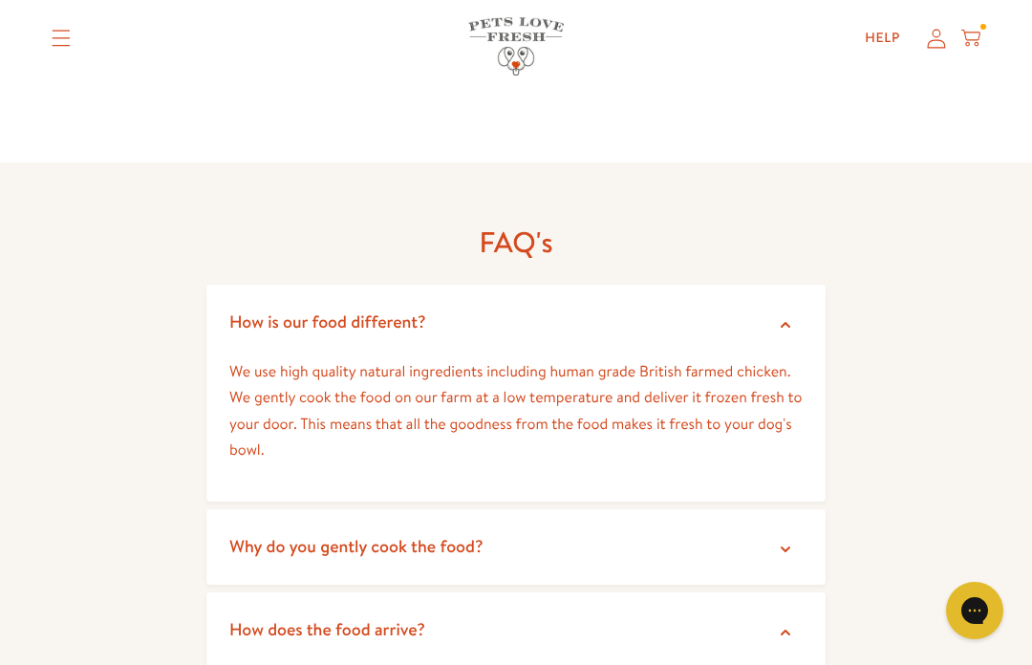
click at [805, 285] on summary "How is our food different?" at bounding box center [515, 322] width 619 height 75
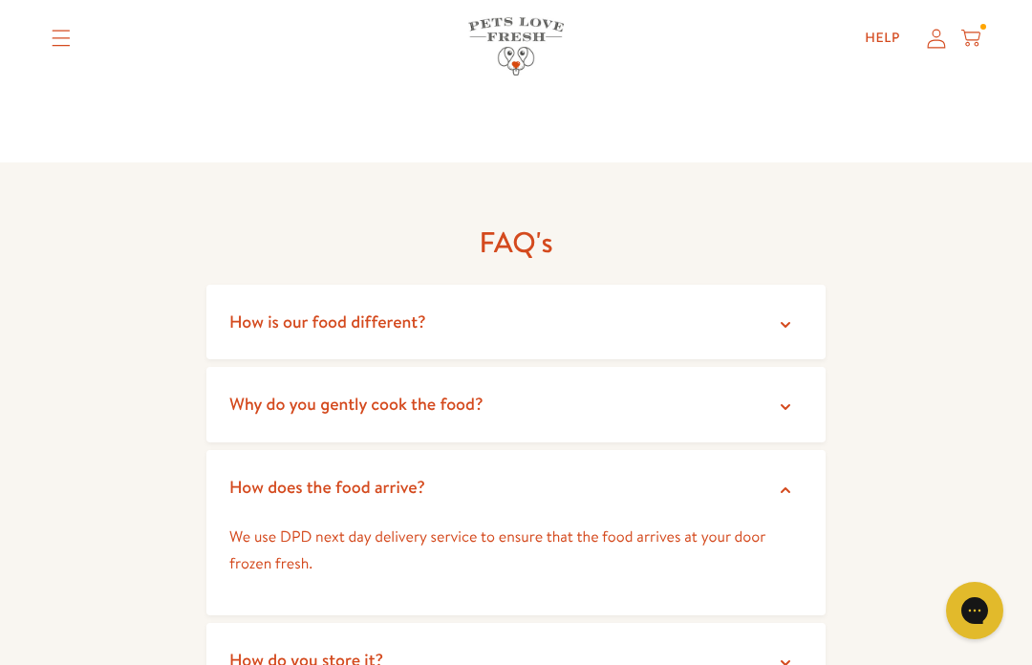
click at [782, 397] on icon at bounding box center [785, 406] width 19 height 19
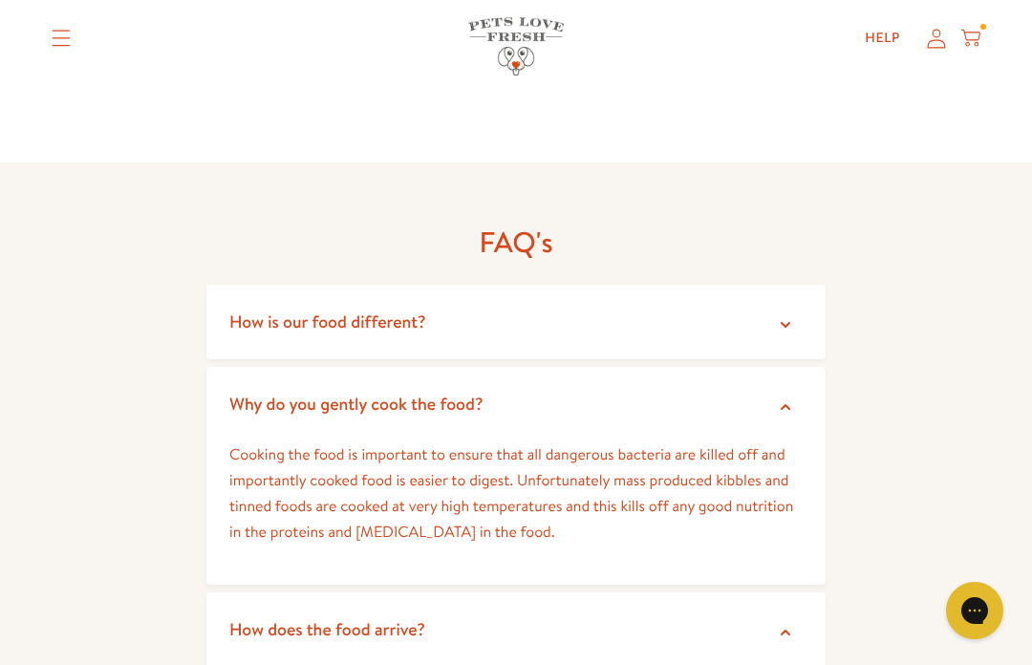
click at [782, 367] on summary "Why do you gently cook the food?" at bounding box center [515, 404] width 619 height 75
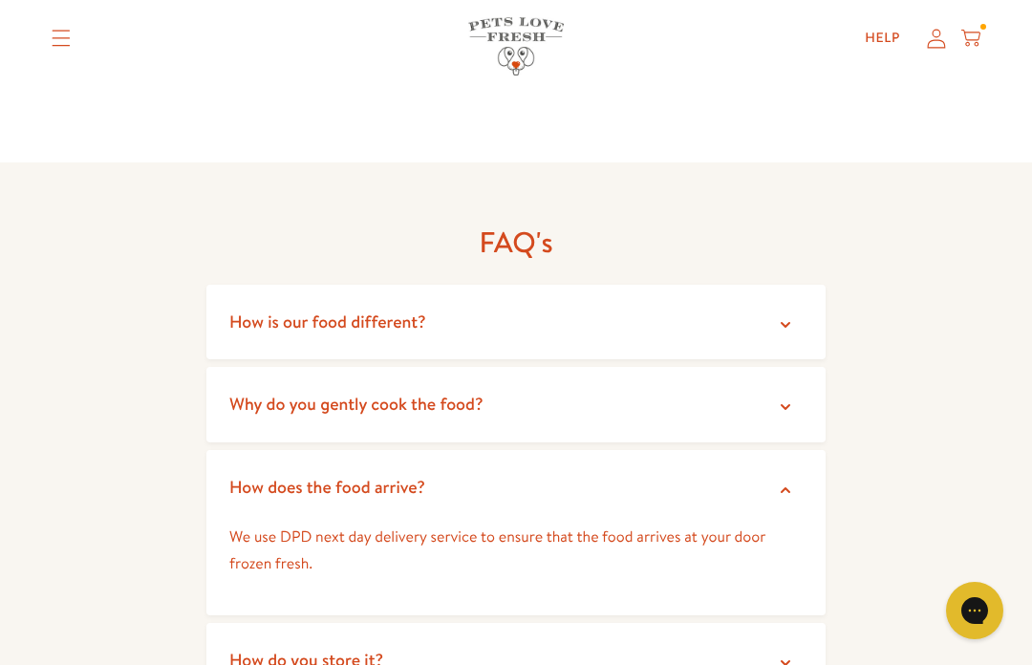
click at [795, 367] on summary "Why do you gently cook the food?" at bounding box center [515, 404] width 619 height 75
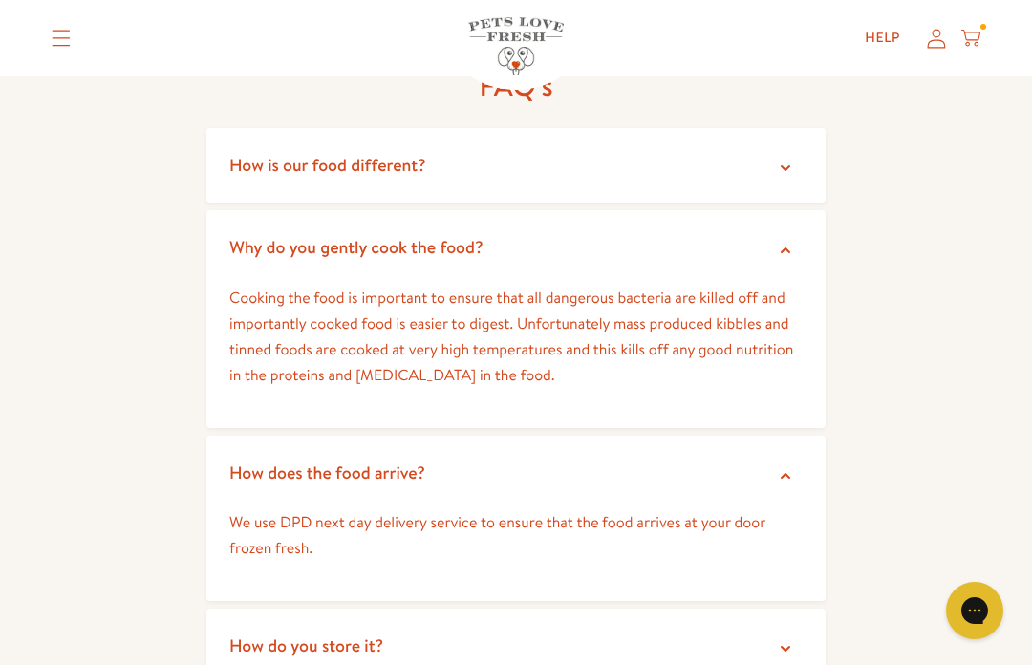
scroll to position [3433, 0]
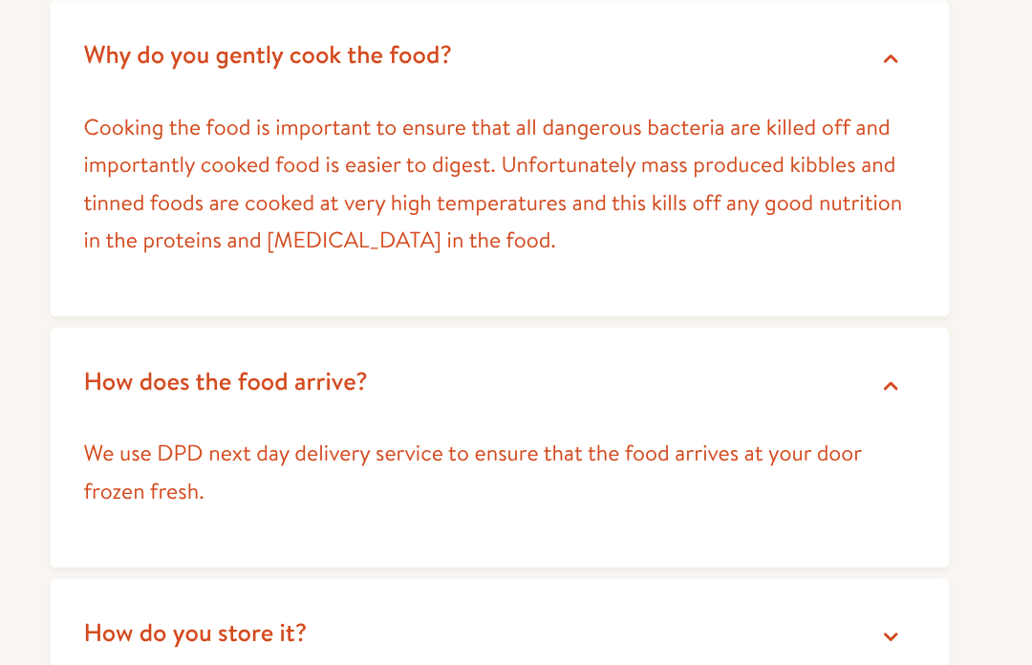
click at [776, 590] on icon at bounding box center [785, 599] width 19 height 19
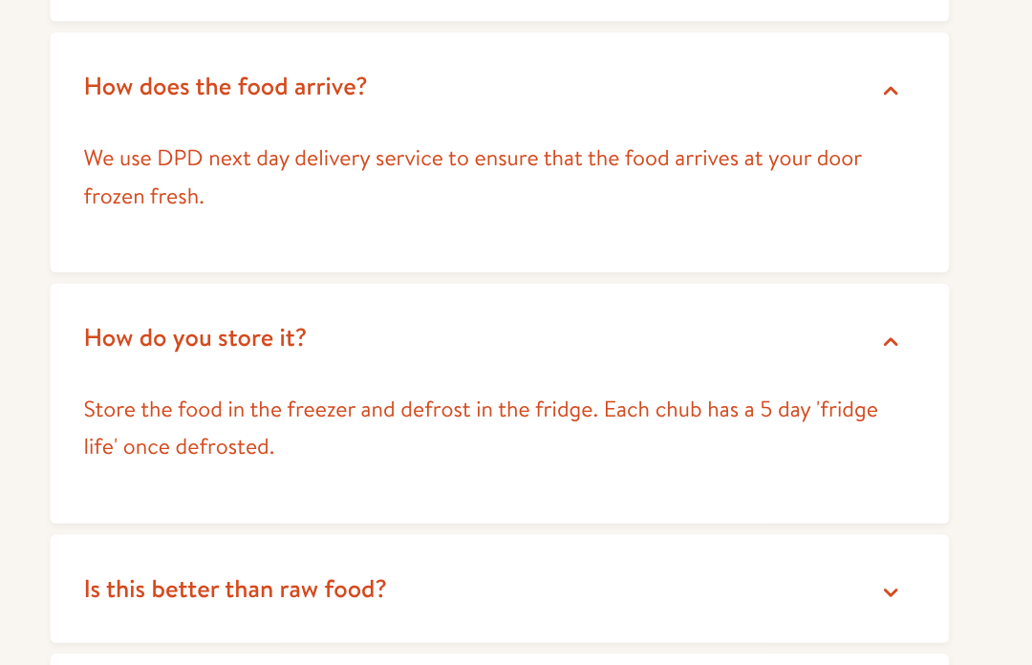
scroll to position [3676, 0]
click at [624, 530] on summary "Is this better than raw food?" at bounding box center [515, 567] width 619 height 75
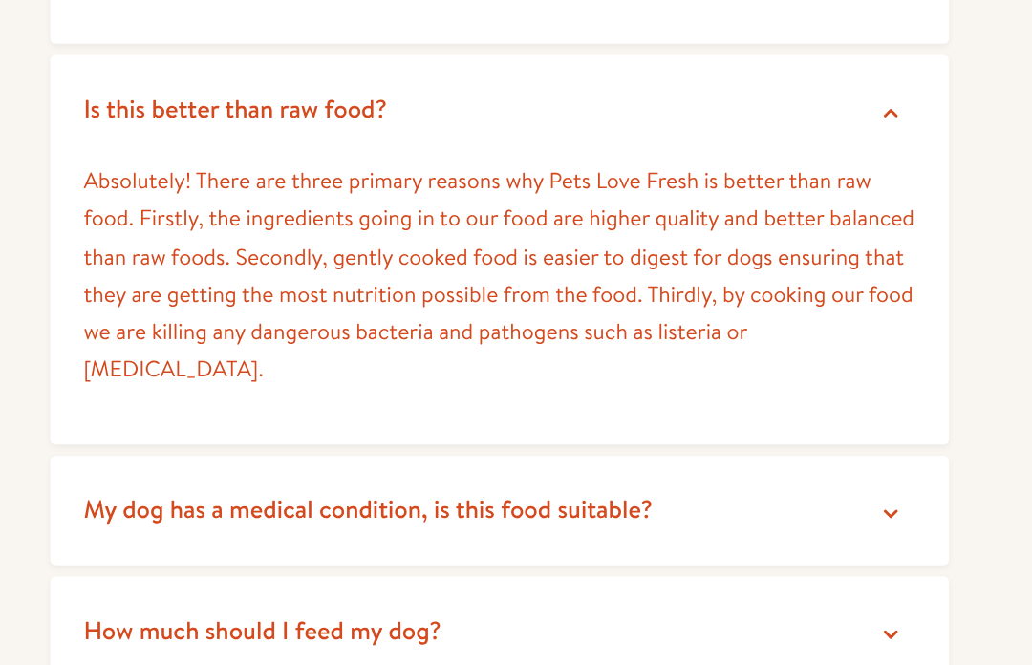
scroll to position [4008, 0]
click at [776, 505] on icon at bounding box center [785, 514] width 19 height 19
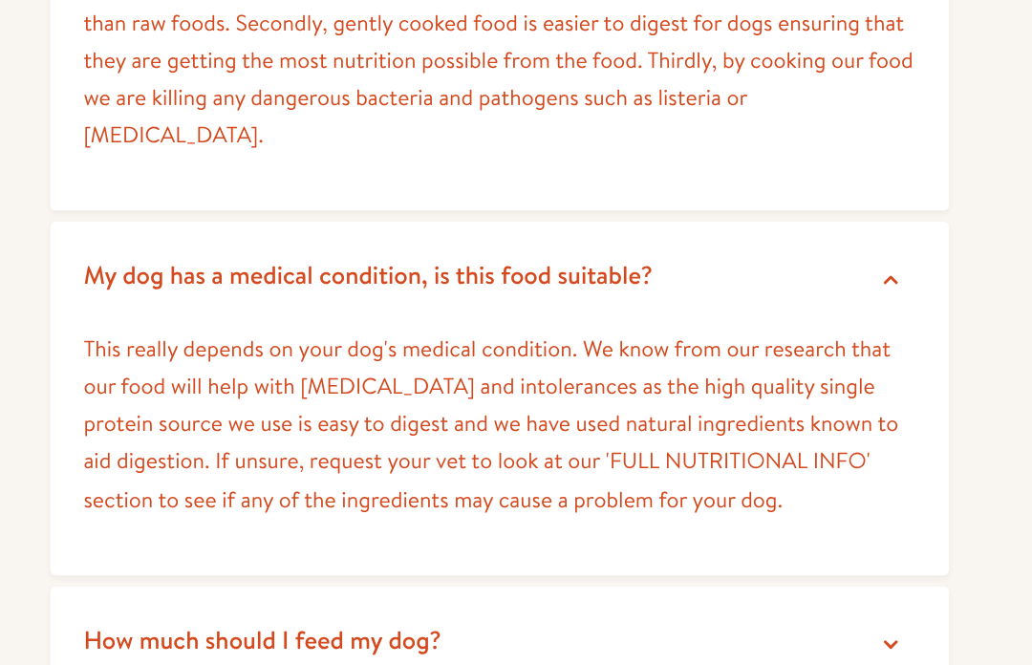
scroll to position [4169, 0]
click at [229, 589] on span "How much should I feed my dog?" at bounding box center [352, 601] width 246 height 24
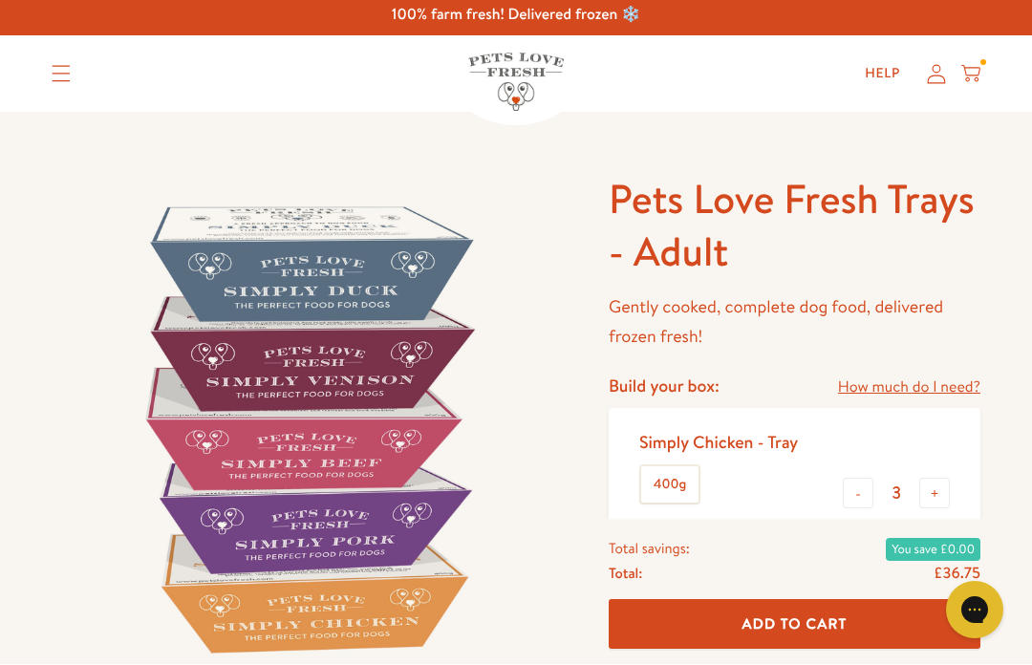
scroll to position [0, 0]
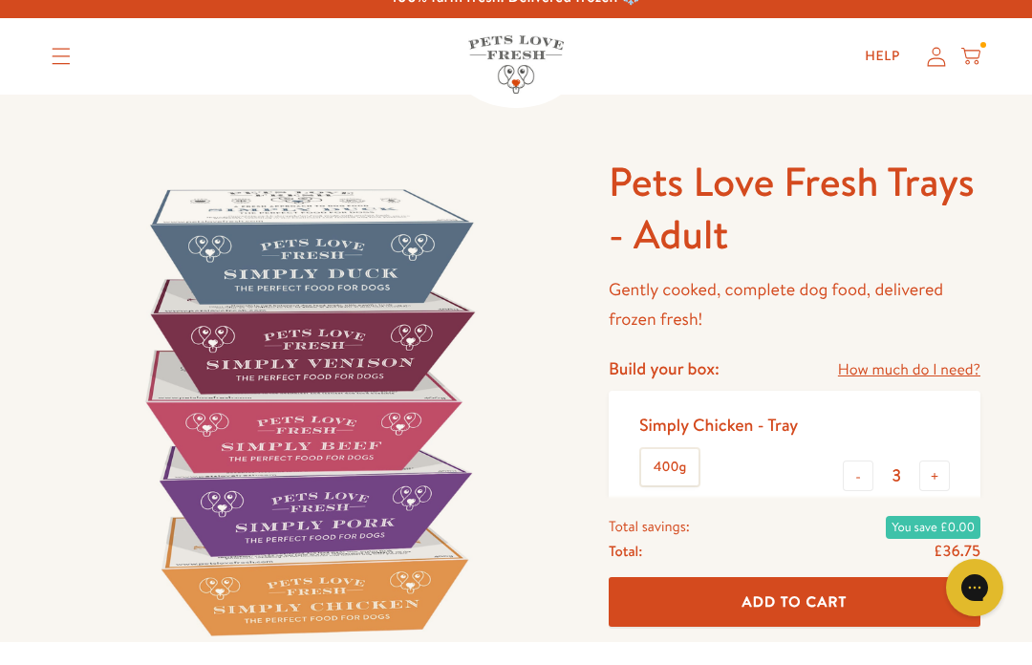
click at [394, 332] on img at bounding box center [307, 434] width 511 height 511
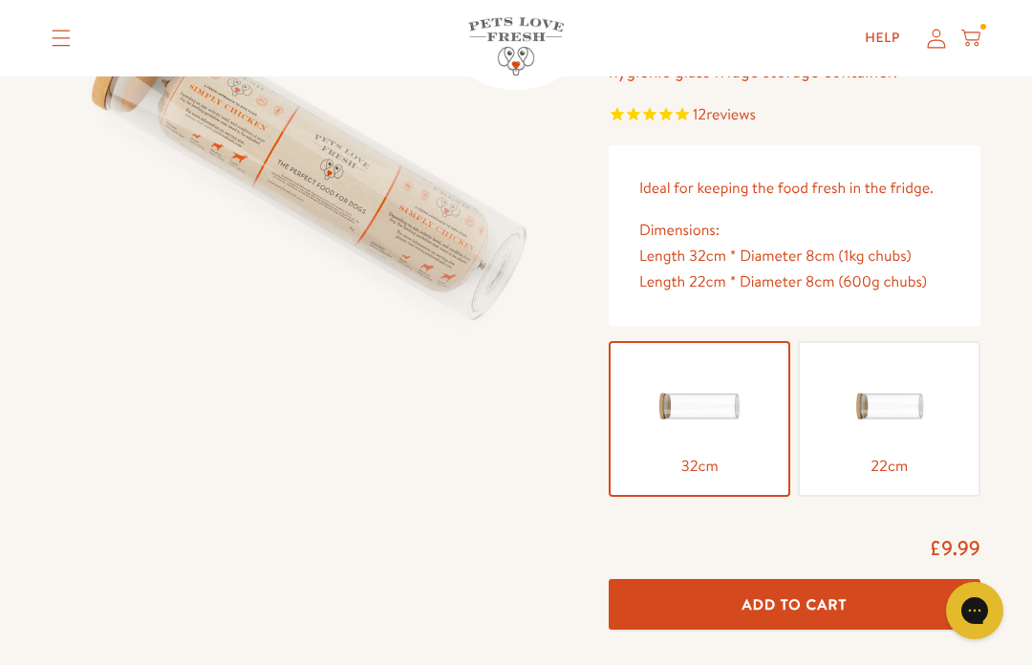
scroll to position [275, 0]
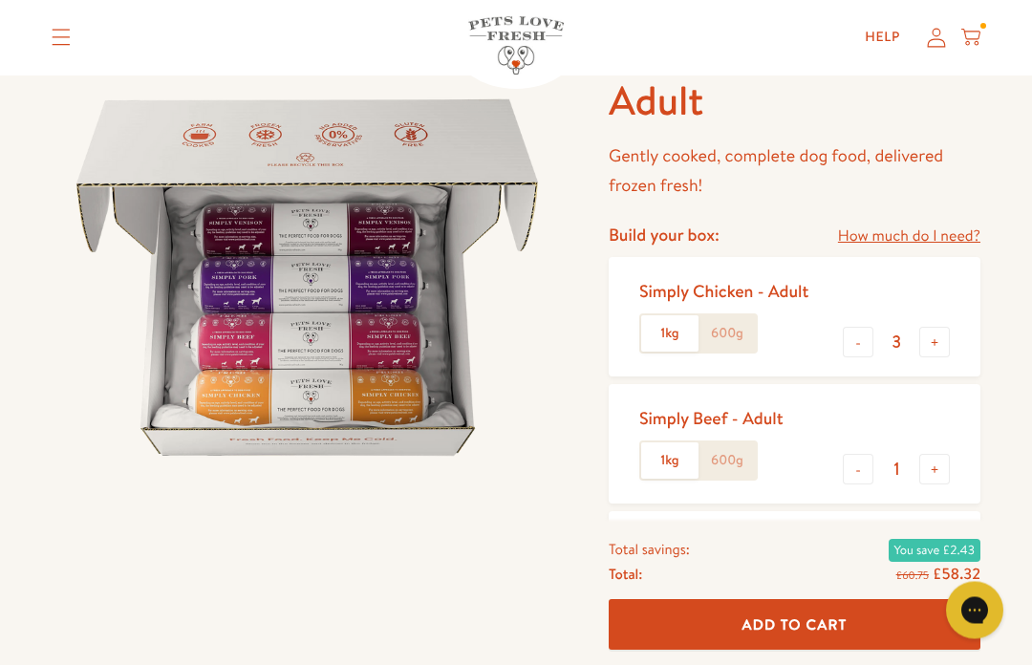
scroll to position [202, 0]
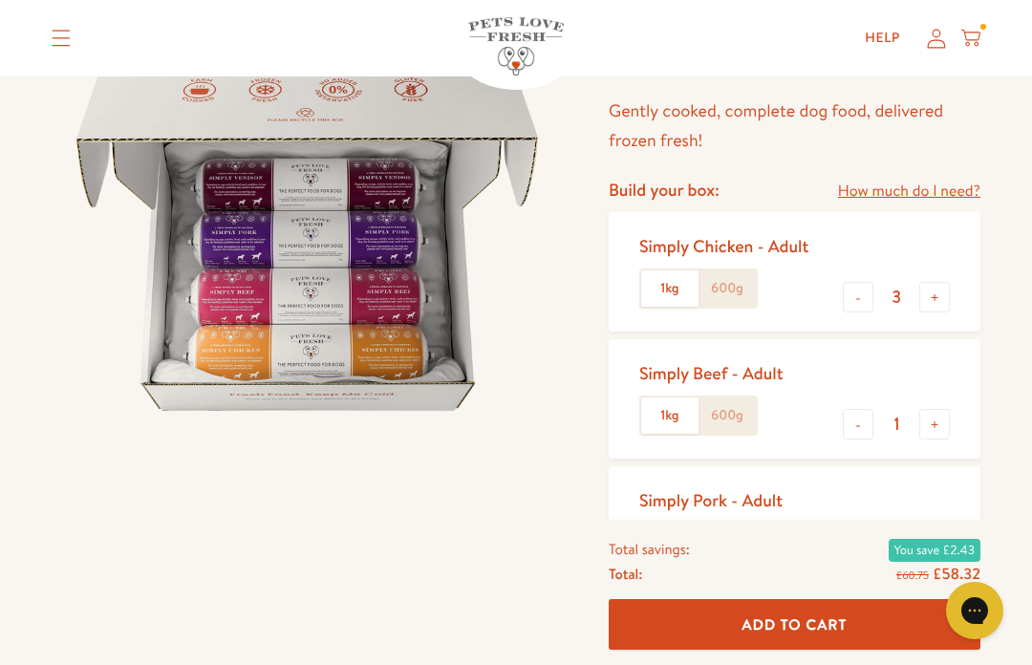
click at [734, 288] on label "600g" at bounding box center [726, 288] width 57 height 36
click at [0, 0] on input "600g" at bounding box center [0, 0] width 0 height 0
click at [680, 290] on label "1kg" at bounding box center [669, 288] width 57 height 36
click at [0, 0] on input "1kg" at bounding box center [0, 0] width 0 height 0
click at [739, 419] on label "600g" at bounding box center [726, 415] width 57 height 36
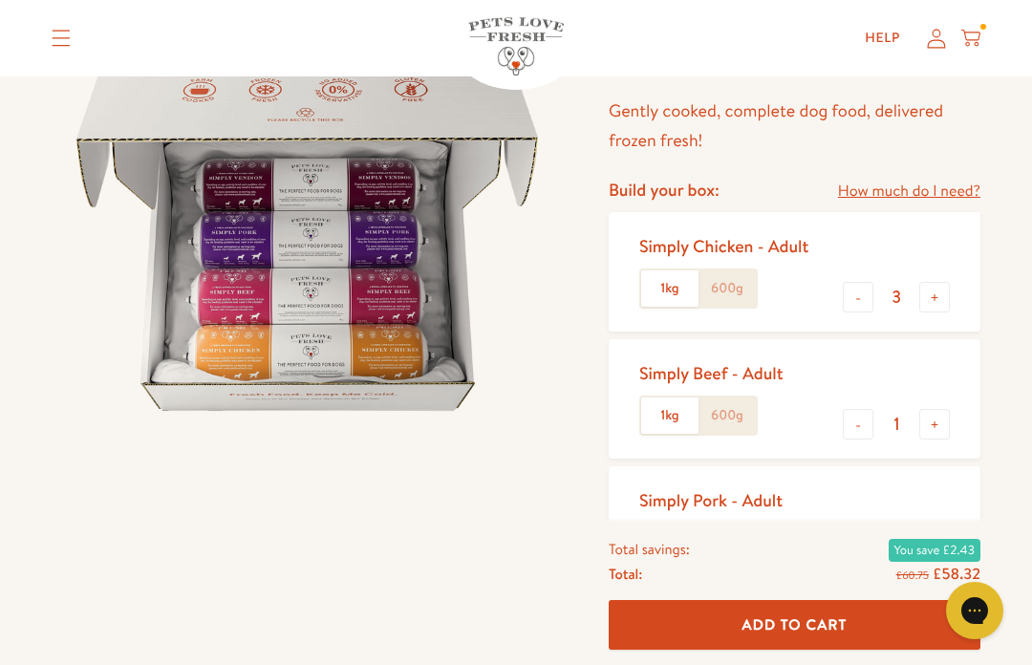
click at [0, 0] on input "600g" at bounding box center [0, 0] width 0 height 0
click at [854, 299] on button "-" at bounding box center [858, 297] width 31 height 31
click at [845, 296] on button "-" at bounding box center [858, 297] width 31 height 31
click at [863, 298] on button "-" at bounding box center [858, 297] width 31 height 31
type input "0"
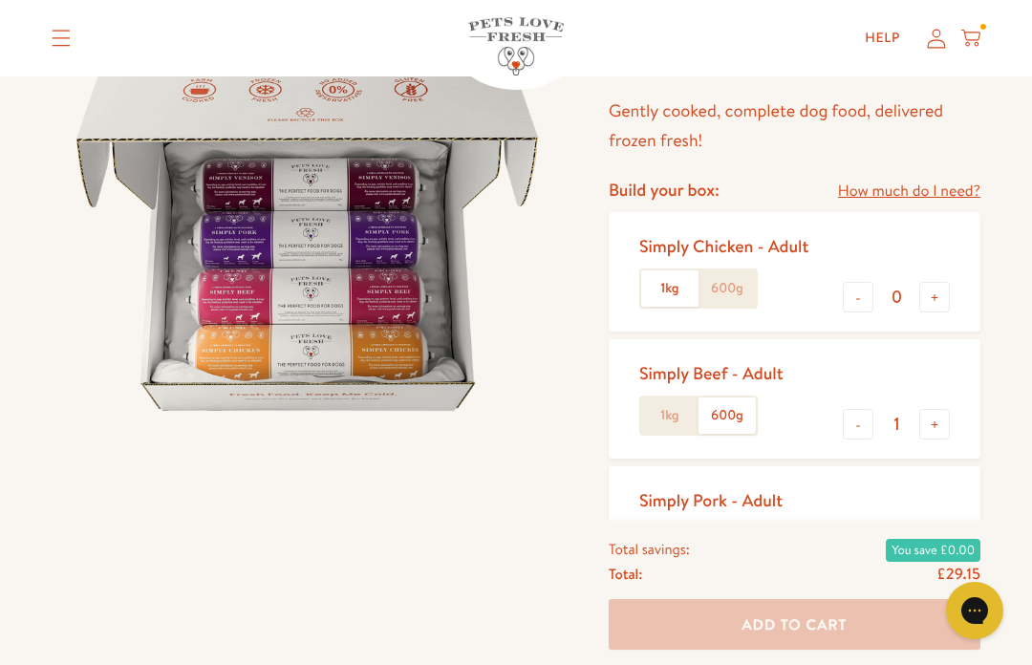
click at [752, 543] on label "600g" at bounding box center [726, 543] width 57 height 36
click at [0, 0] on input "600g" at bounding box center [0, 0] width 0 height 0
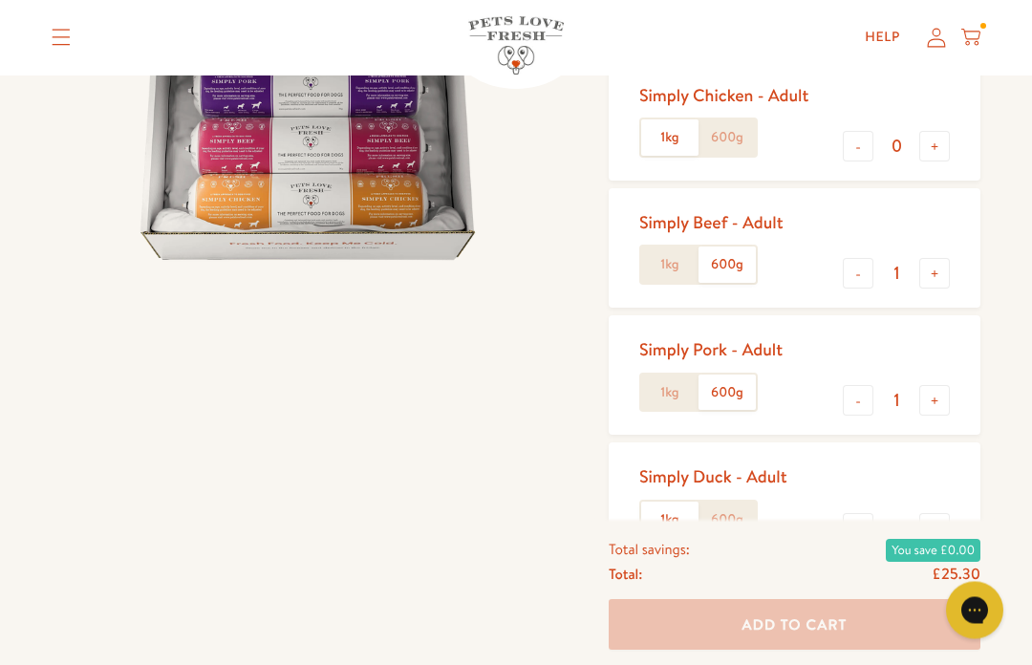
click at [748, 511] on label "600g" at bounding box center [726, 521] width 57 height 36
click at [0, 0] on input "600g" at bounding box center [0, 0] width 0 height 0
click at [943, 273] on button "+" at bounding box center [934, 273] width 31 height 31
type input "2"
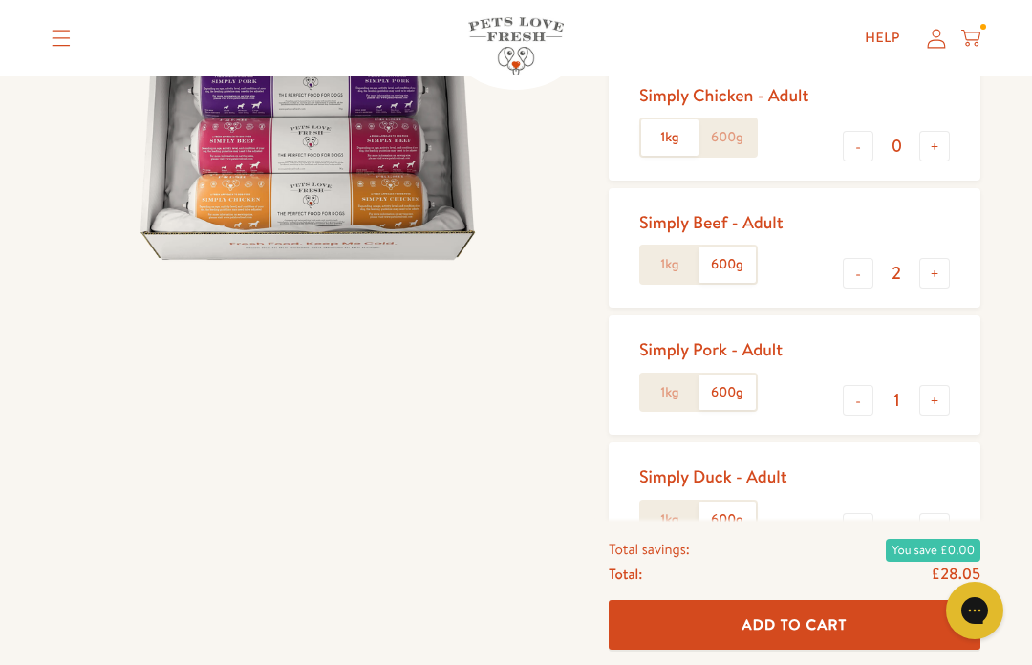
click at [937, 394] on button "+" at bounding box center [934, 400] width 31 height 31
type input "2"
click at [941, 521] on button "+" at bounding box center [934, 528] width 31 height 31
type input "2"
click at [862, 271] on button "-" at bounding box center [858, 273] width 31 height 31
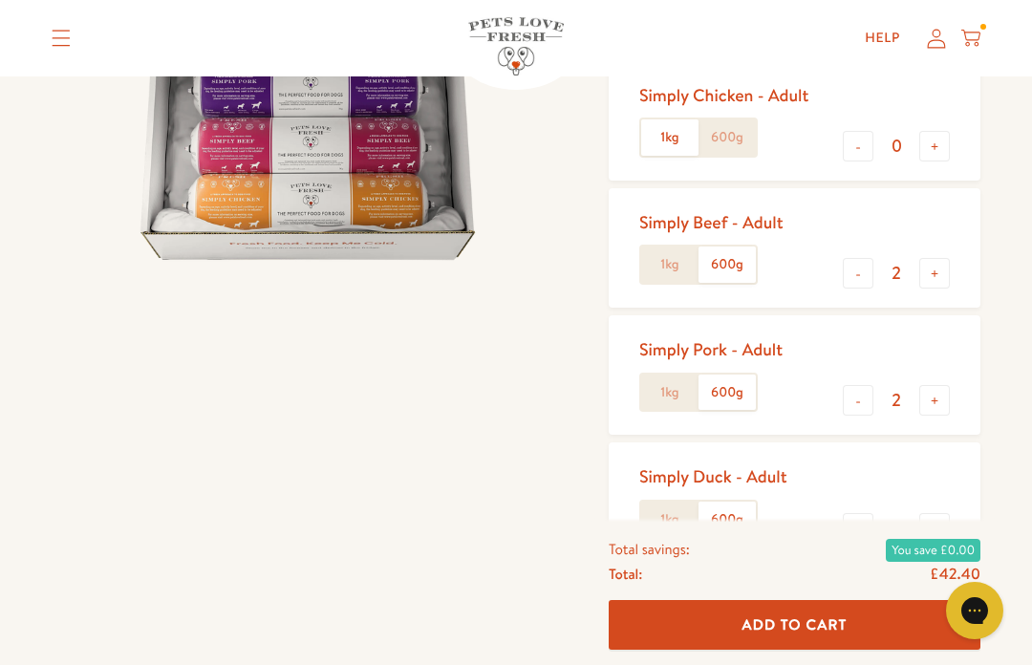
type input "1"
click at [866, 392] on button "-" at bounding box center [858, 400] width 31 height 31
type input "1"
click at [874, 525] on input "2" at bounding box center [896, 528] width 46 height 21
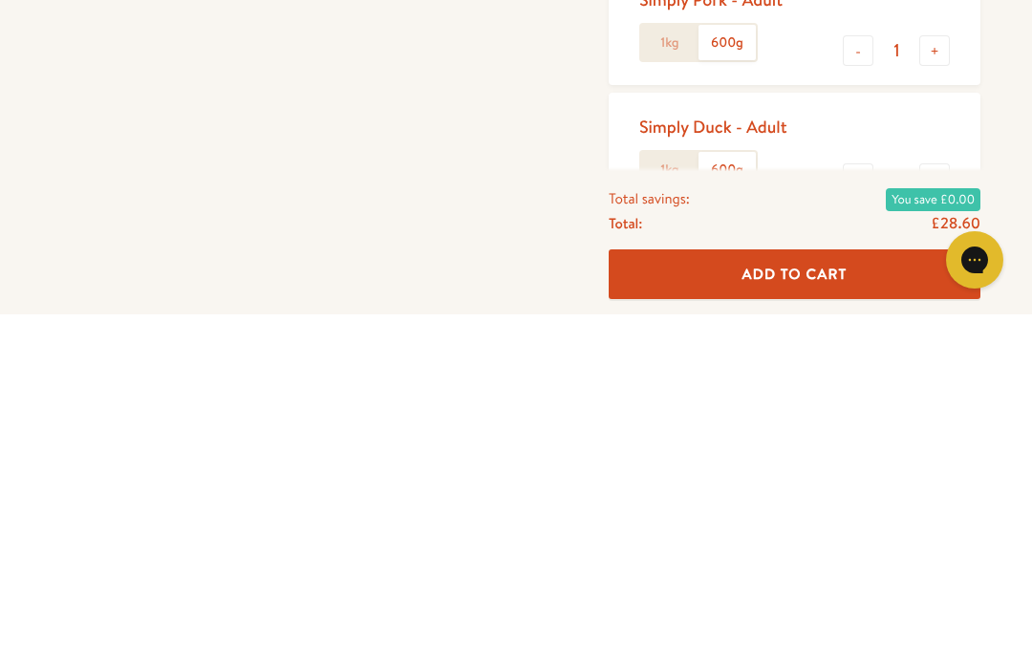
scroll to position [703, 0]
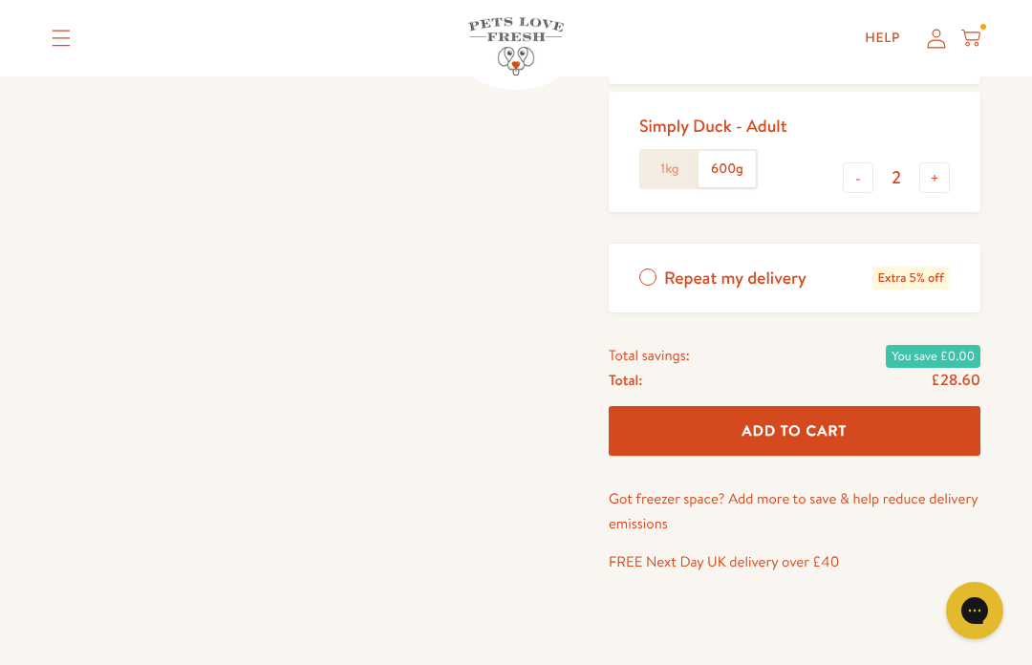
click at [856, 174] on button "-" at bounding box center [858, 177] width 31 height 31
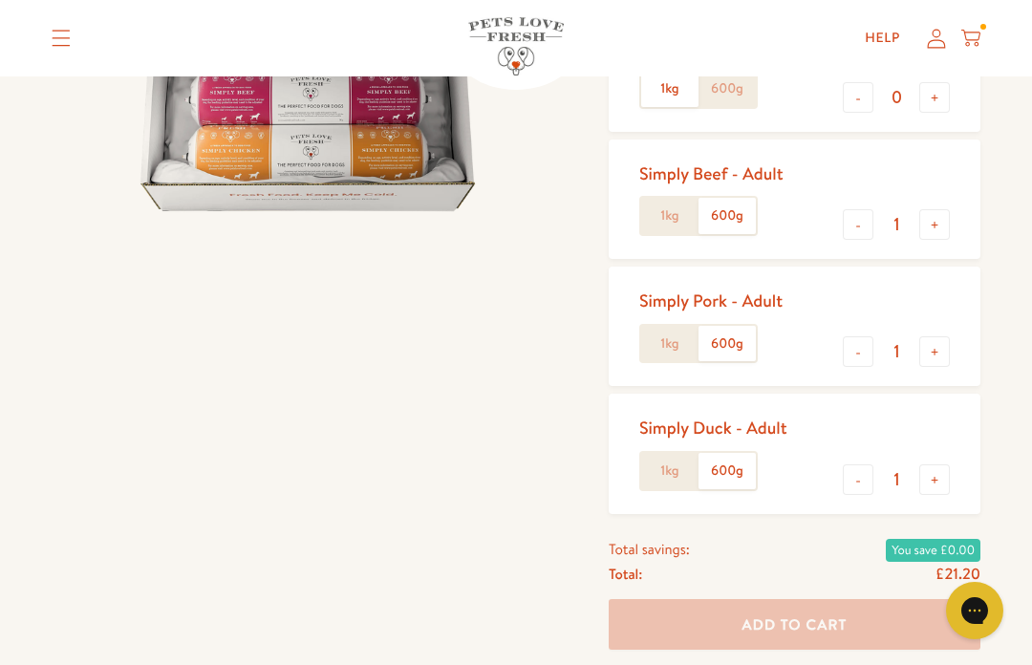
scroll to position [424, 0]
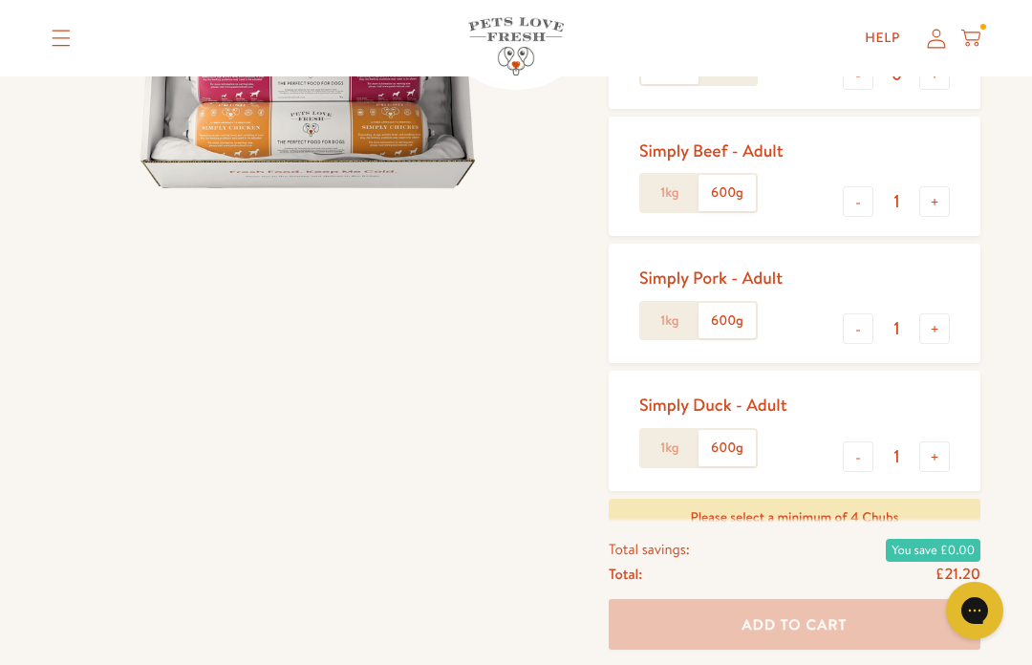
click at [931, 454] on button "+" at bounding box center [934, 456] width 31 height 31
type input "2"
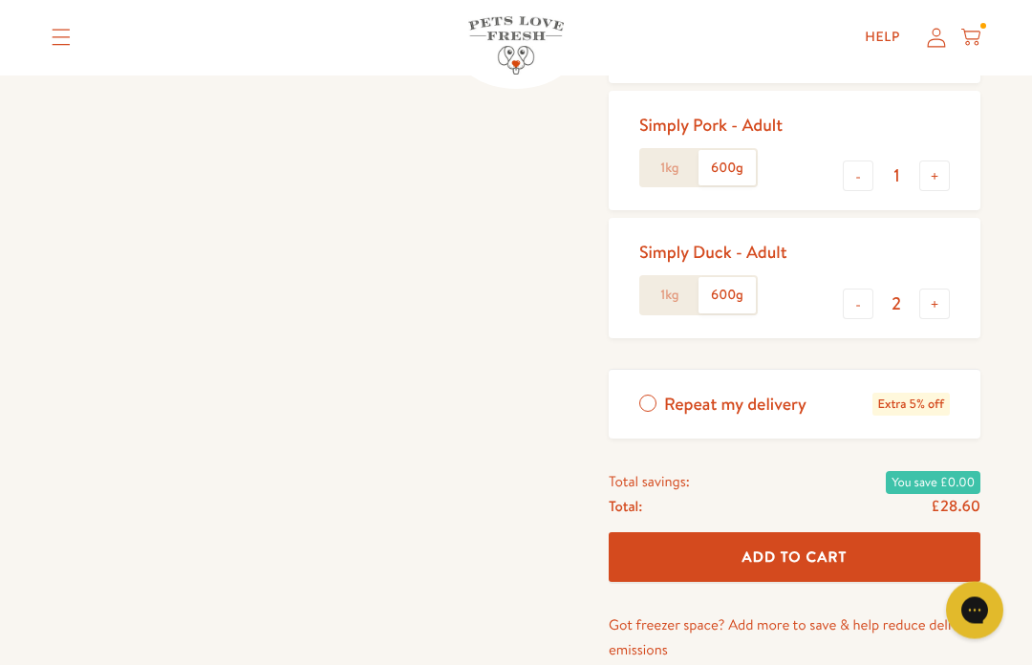
scroll to position [577, 0]
click at [827, 546] on span "Add To Cart" at bounding box center [794, 556] width 105 height 20
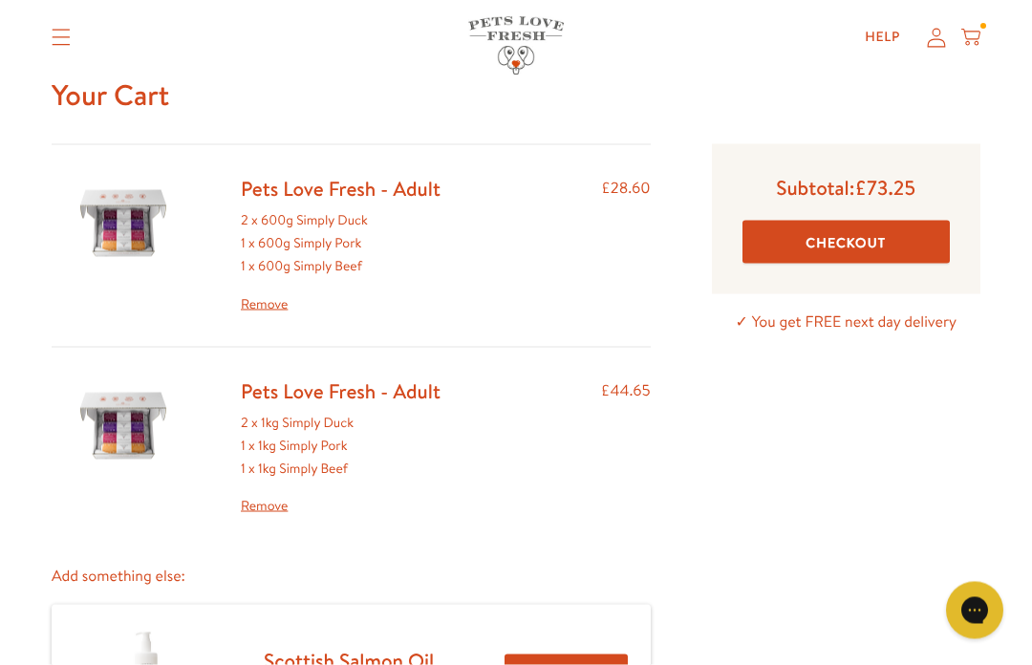
scroll to position [73, 0]
click at [271, 499] on link "Remove" at bounding box center [341, 505] width 200 height 23
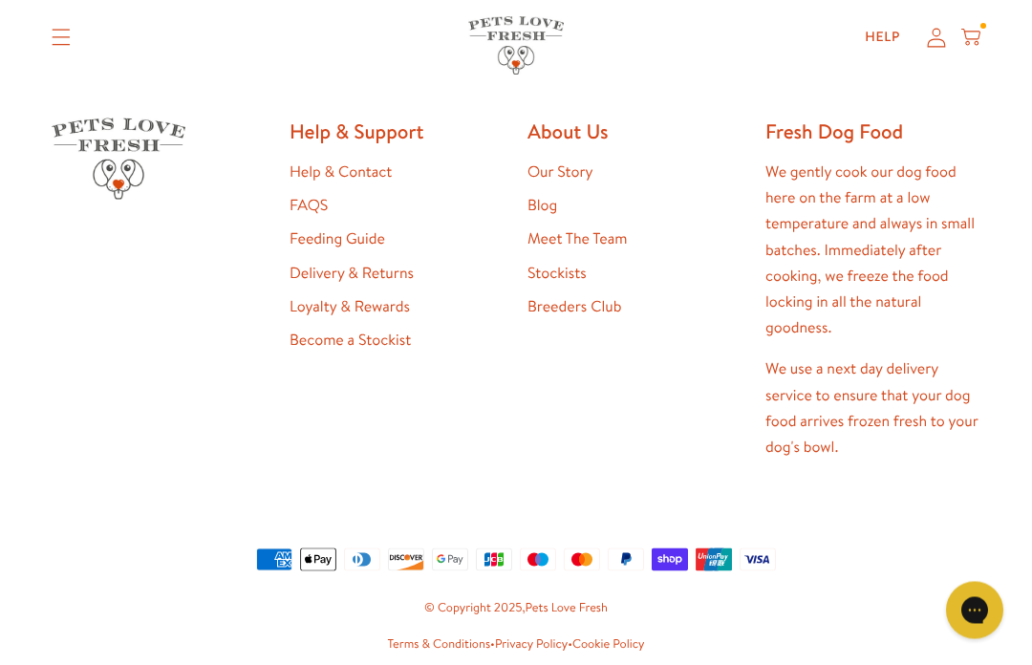
scroll to position [1155, 0]
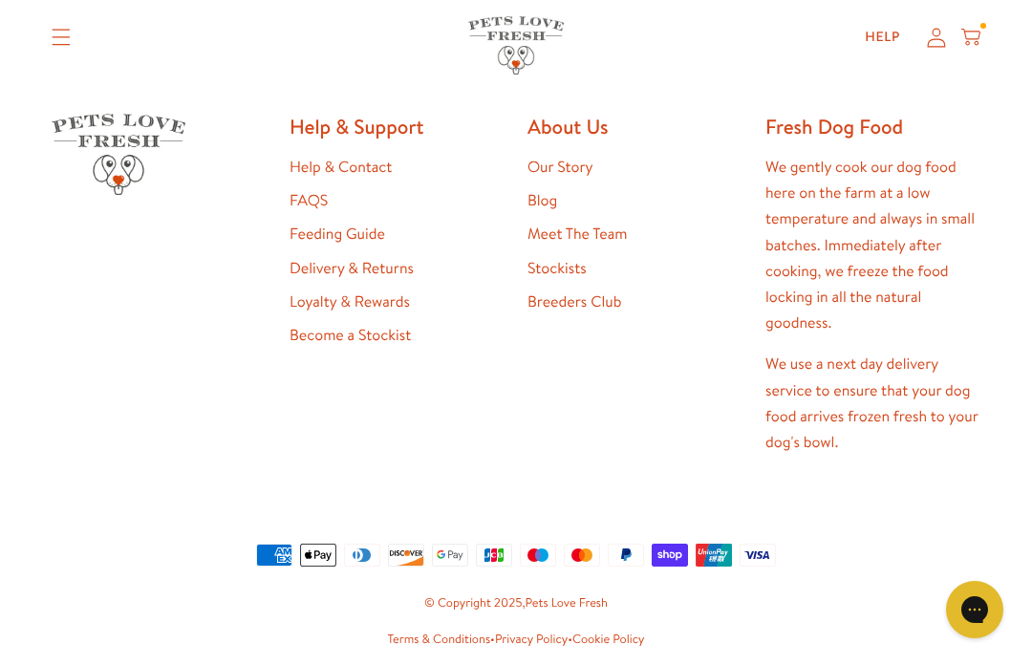
click at [560, 261] on link "Stockists" at bounding box center [556, 269] width 59 height 21
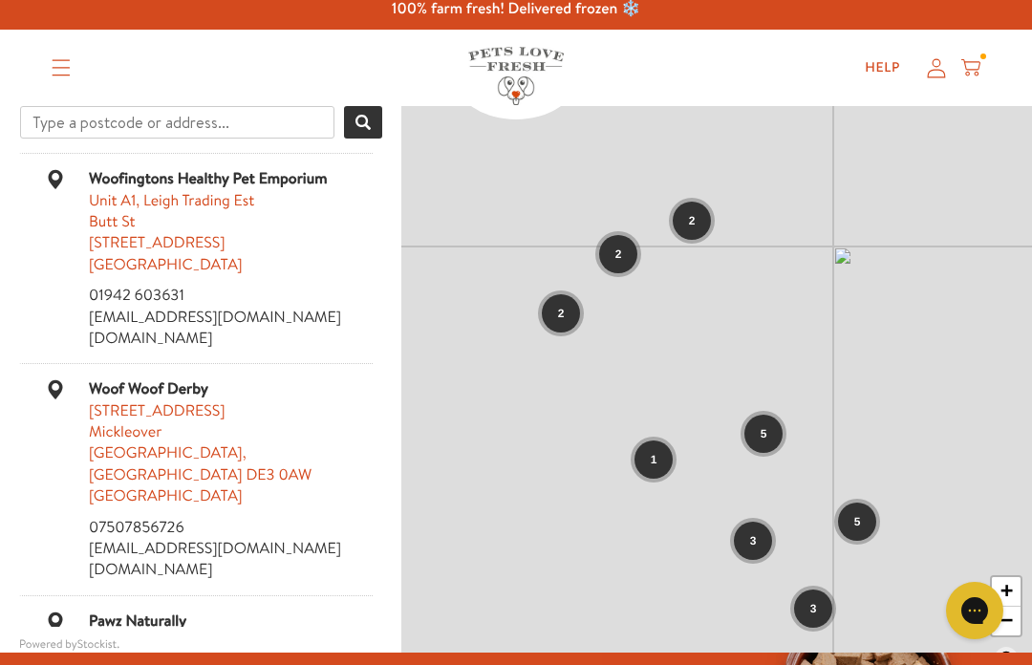
scroll to position [11, 0]
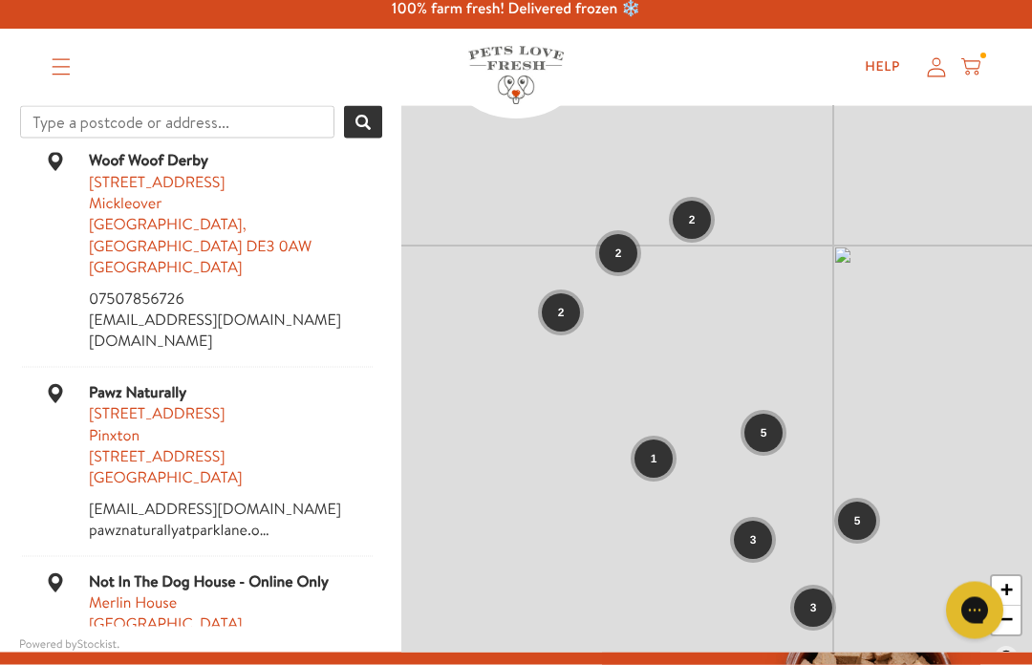
click at [772, 535] on div "3" at bounding box center [753, 541] width 38 height 38
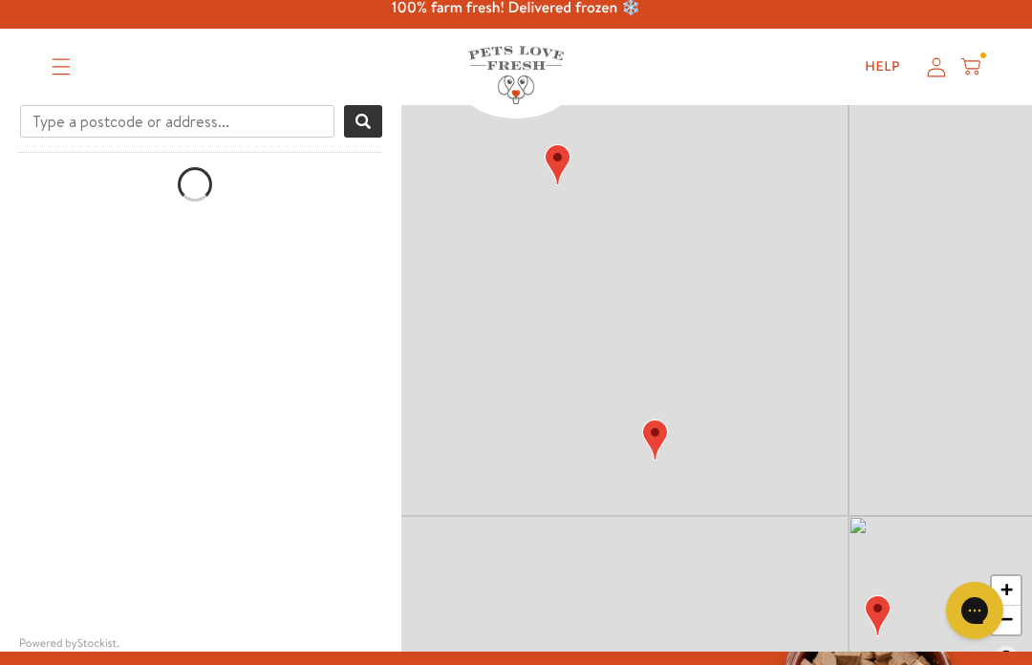
scroll to position [0, 0]
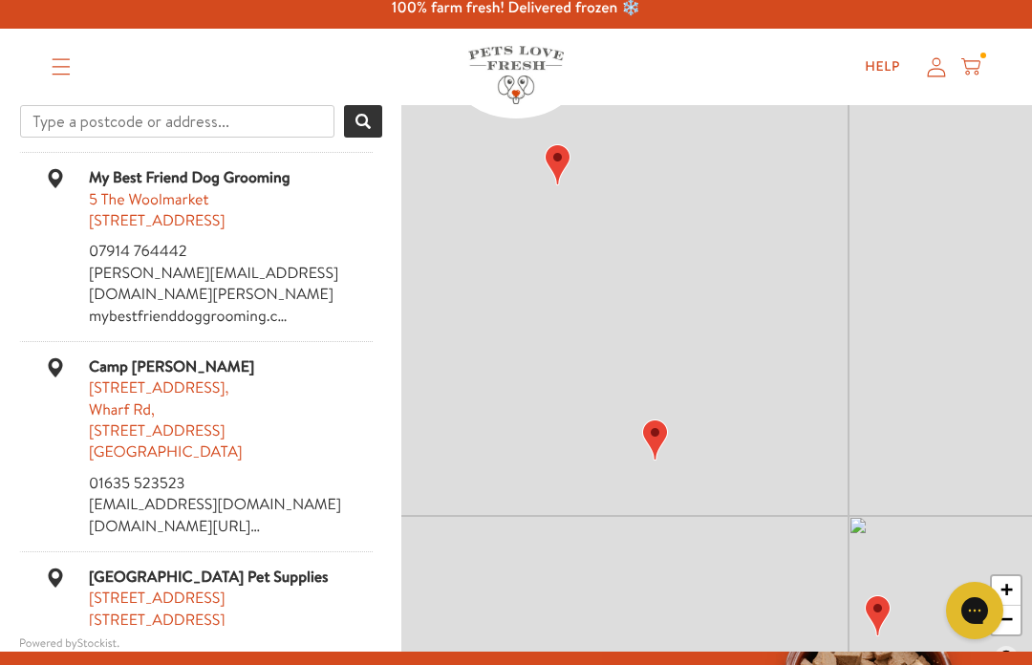
click at [653, 427] on img "Map" at bounding box center [655, 439] width 26 height 41
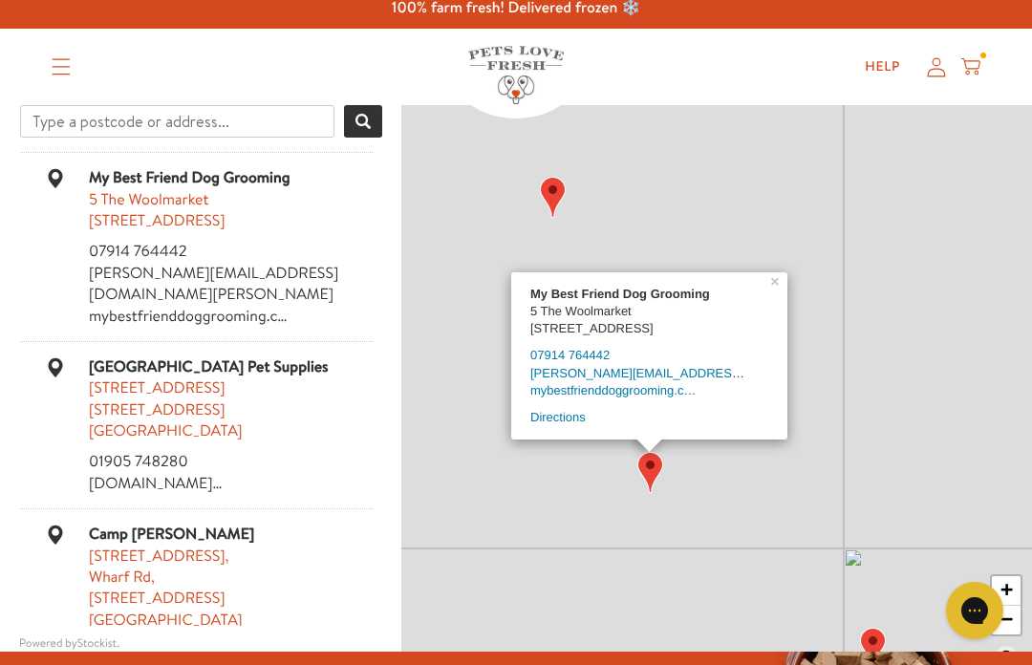
click at [773, 298] on div "My Best Friend Dog Grooming 5 The Woolmarket Cirencester, GL7 2PR 07914 764442 …" at bounding box center [649, 355] width 276 height 167
click at [775, 289] on link "×" at bounding box center [776, 280] width 21 height 17
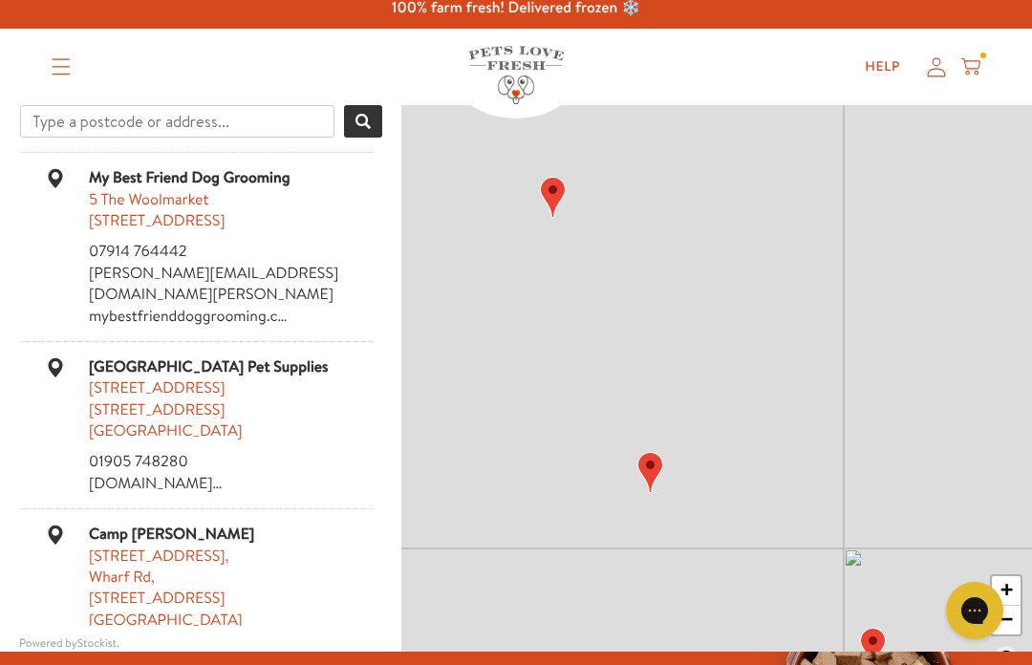
click at [536, 190] on div "+ −" at bounding box center [716, 391] width 631 height 573
click at [564, 177] on img "Map" at bounding box center [553, 197] width 26 height 41
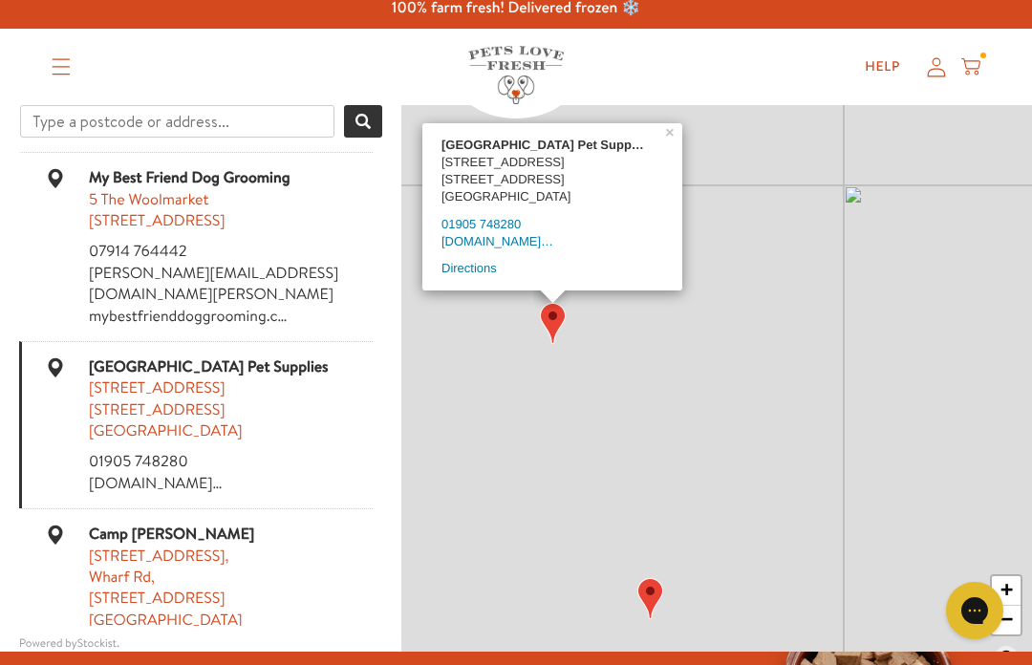
click at [675, 140] on link "×" at bounding box center [671, 131] width 21 height 17
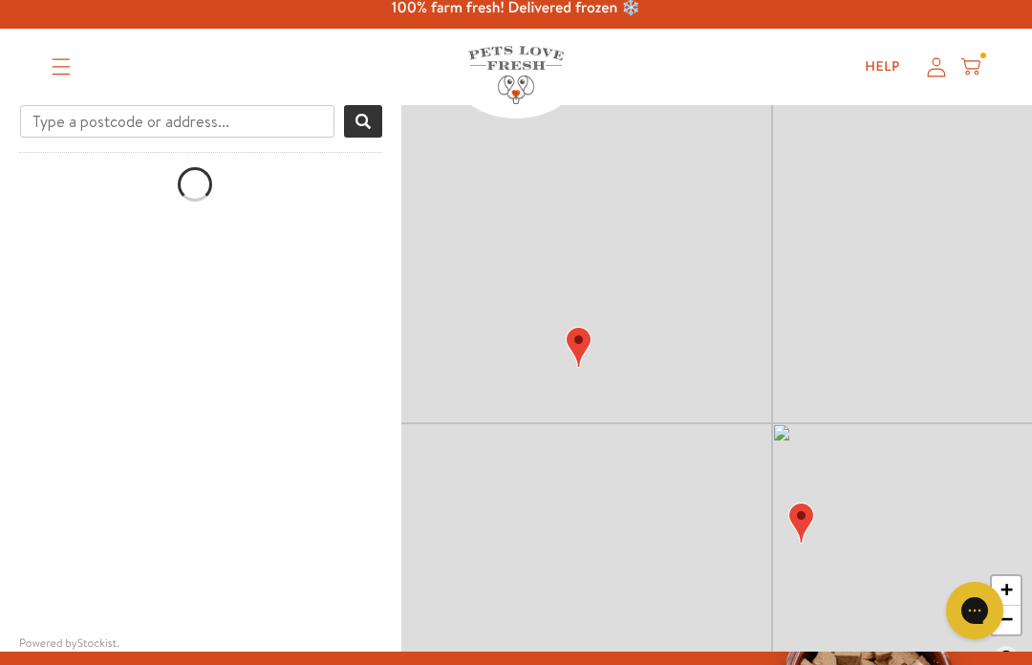
click at [795, 514] on img "Map" at bounding box center [801, 523] width 26 height 41
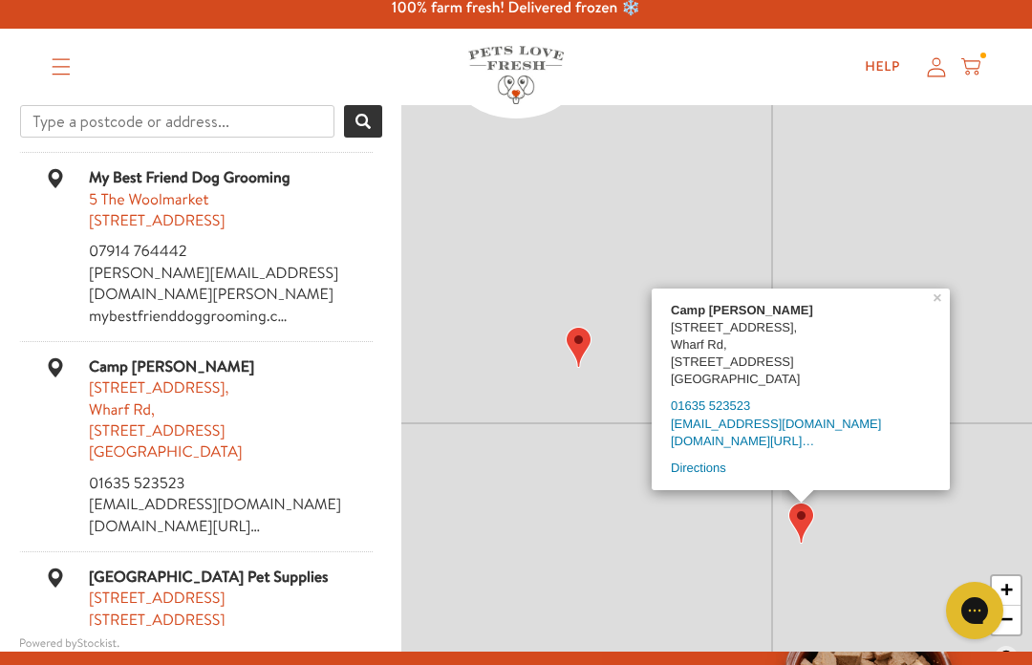
click at [941, 304] on link "×" at bounding box center [939, 297] width 21 height 17
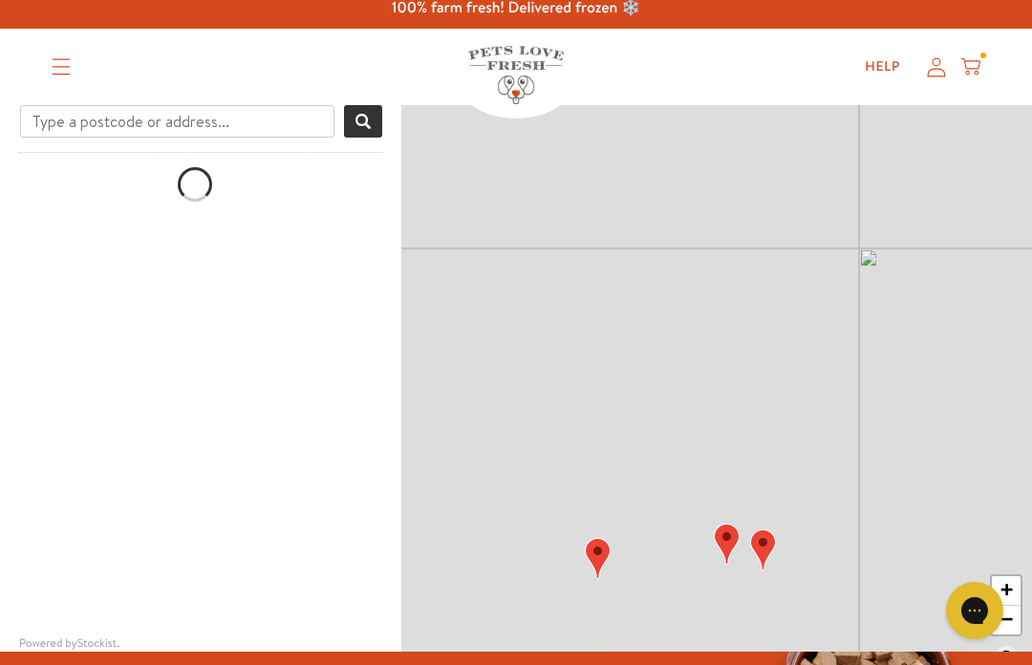
click at [598, 554] on img "Map" at bounding box center [598, 558] width 26 height 41
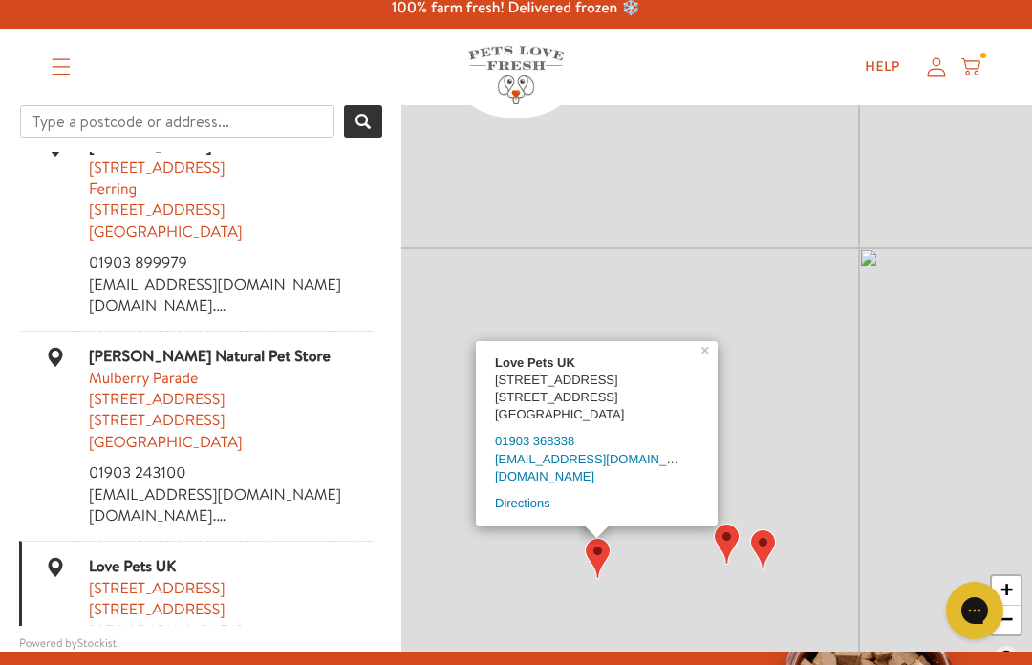
scroll to position [61, 0]
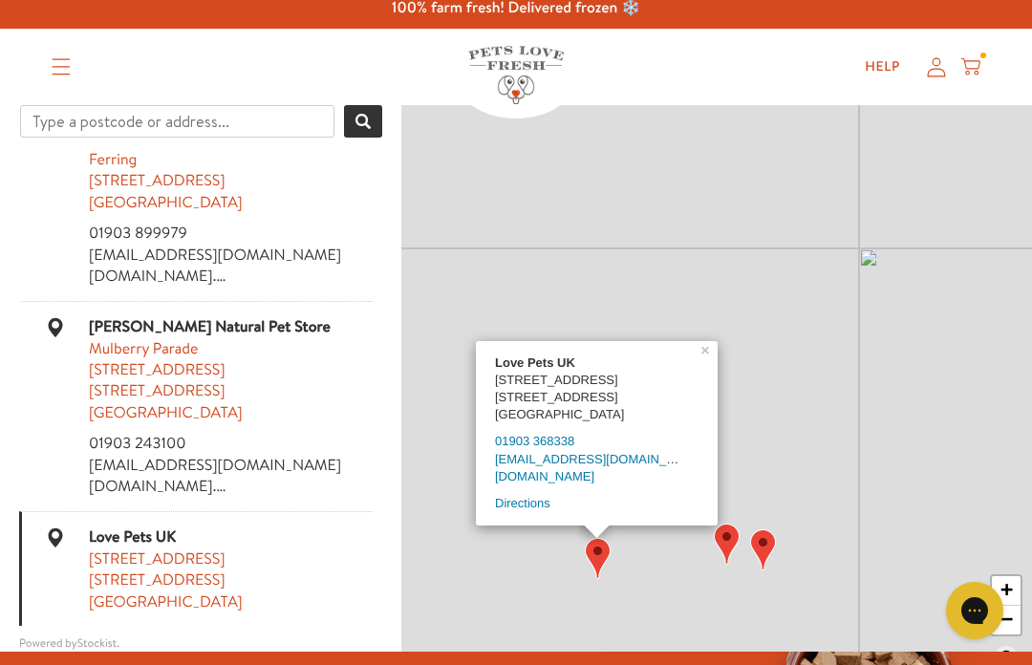
click at [731, 538] on img "Map" at bounding box center [727, 544] width 26 height 41
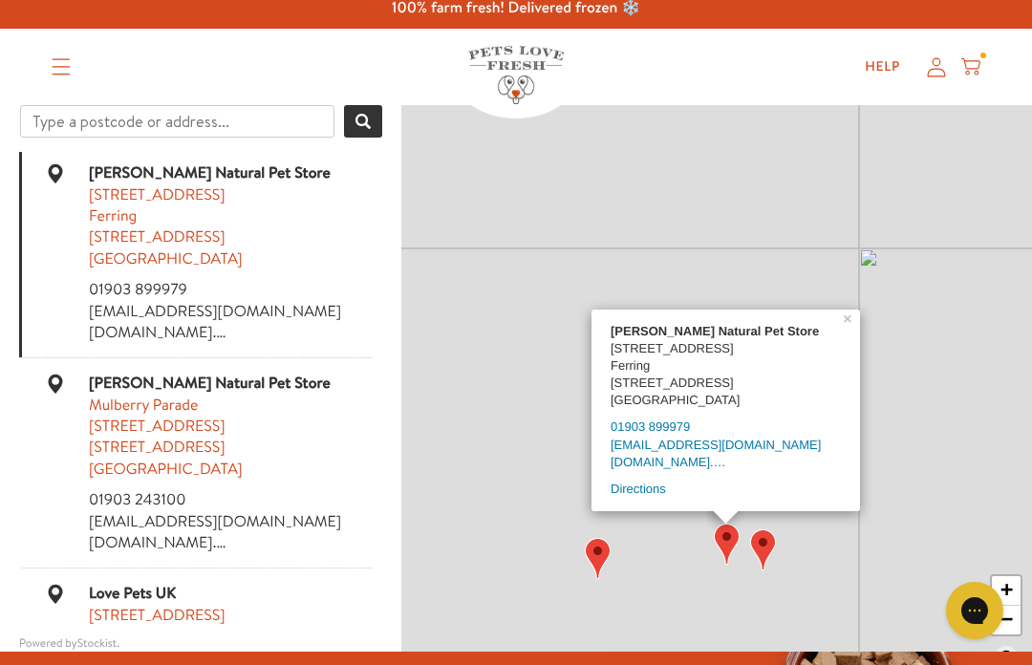
scroll to position [1, 0]
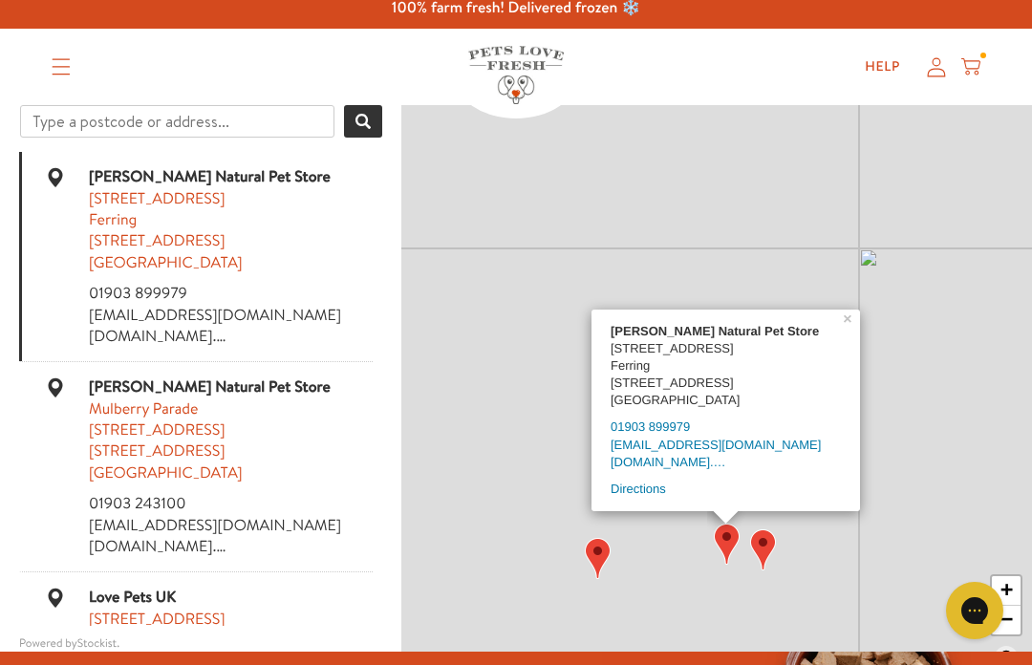
click at [761, 544] on img "Map" at bounding box center [763, 549] width 26 height 41
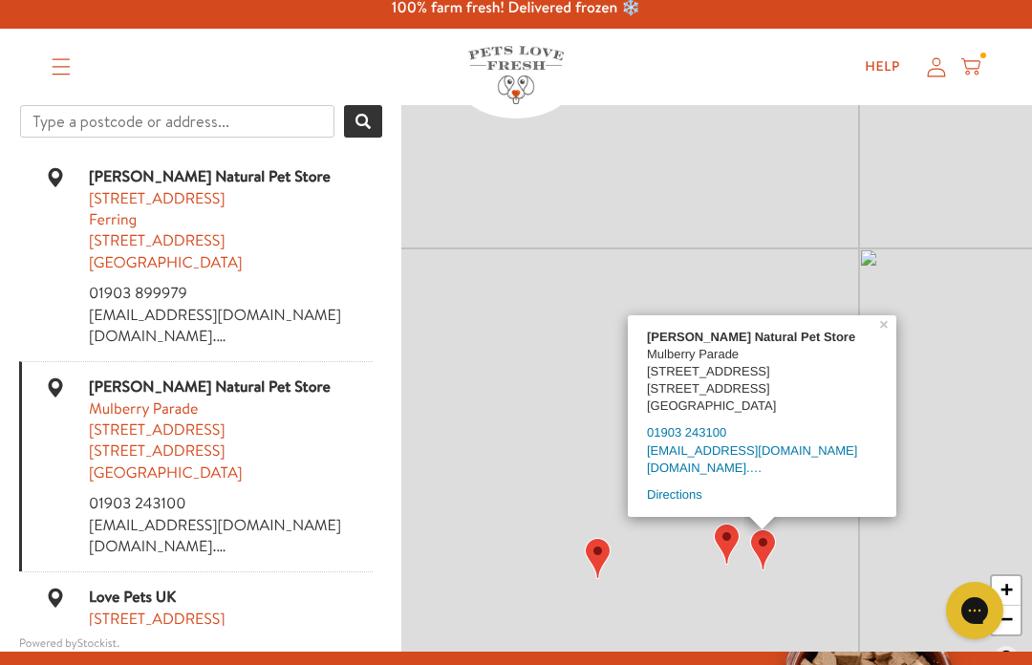
scroll to position [61, 0]
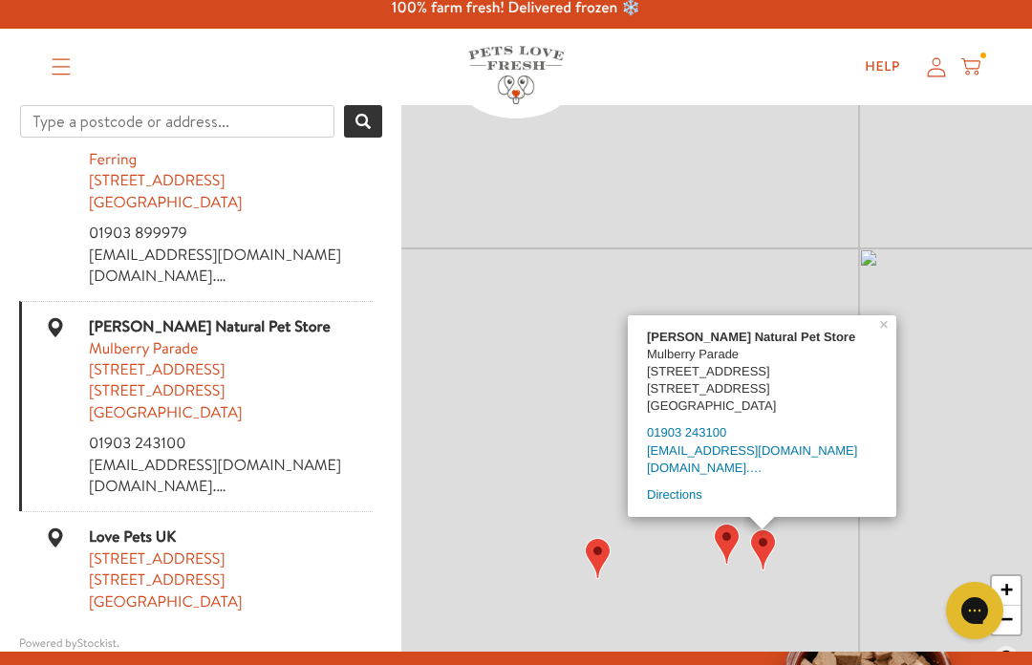
click at [887, 332] on link "×" at bounding box center [885, 323] width 21 height 17
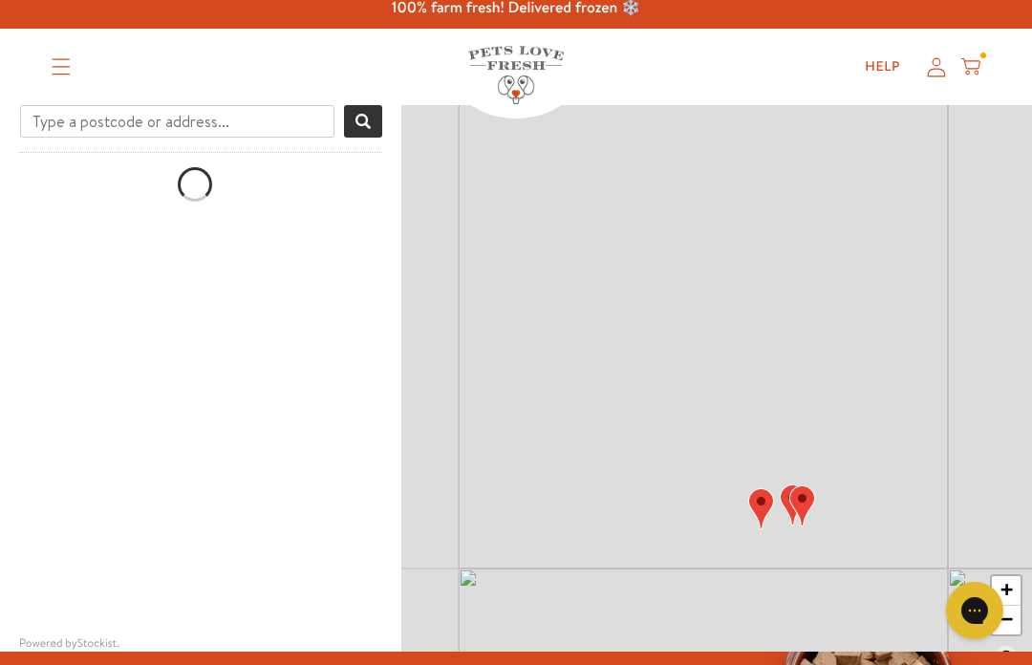
scroll to position [0, 0]
click at [860, 380] on img "Map" at bounding box center [852, 380] width 26 height 41
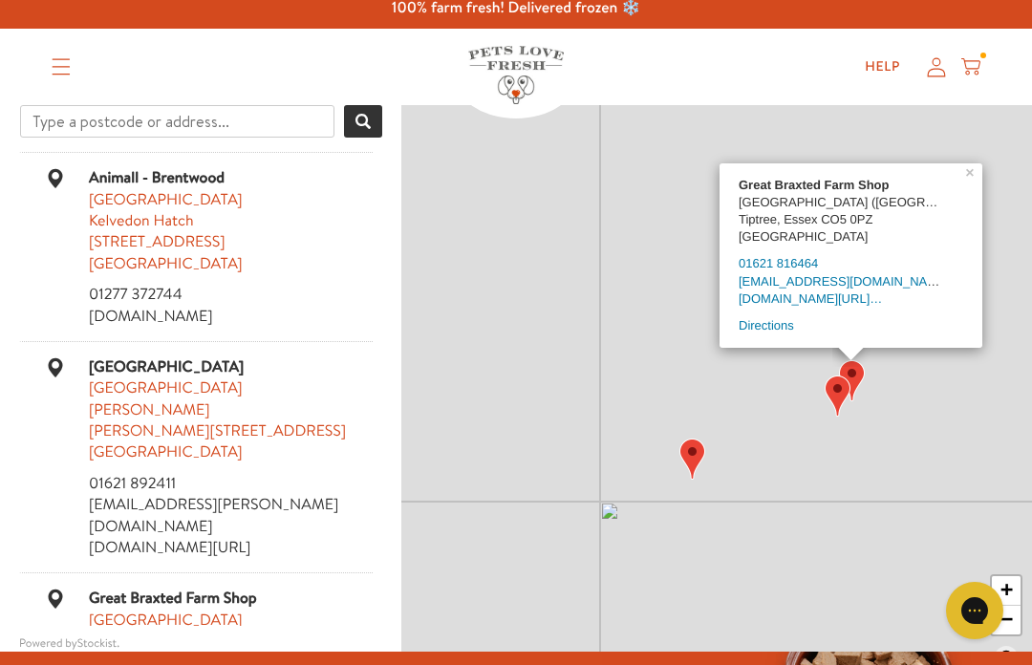
click at [843, 399] on img "Map" at bounding box center [837, 395] width 26 height 41
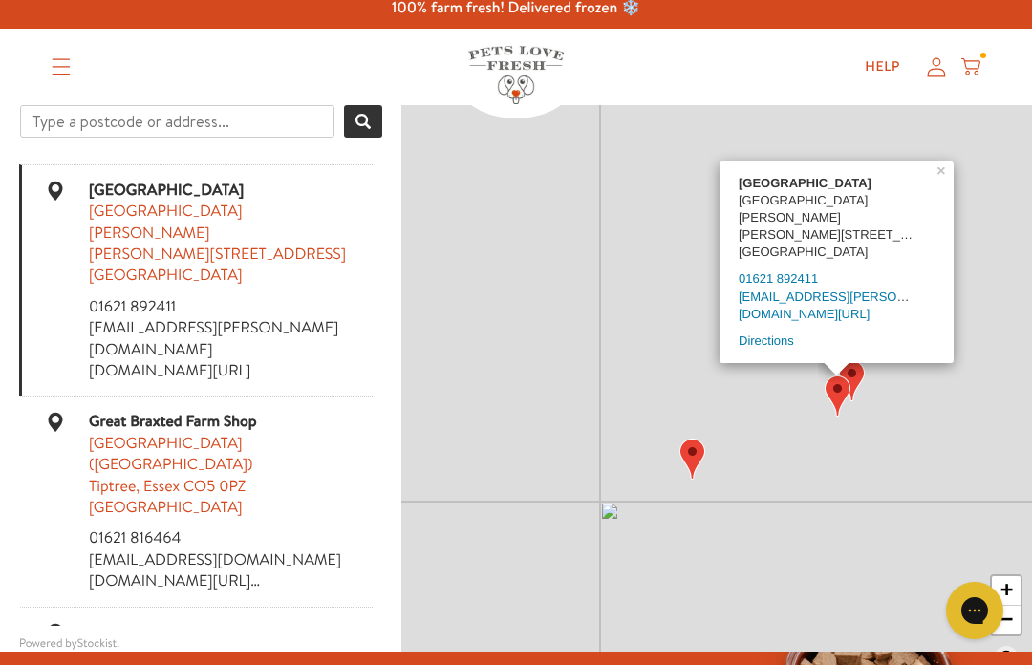
scroll to position [187, 0]
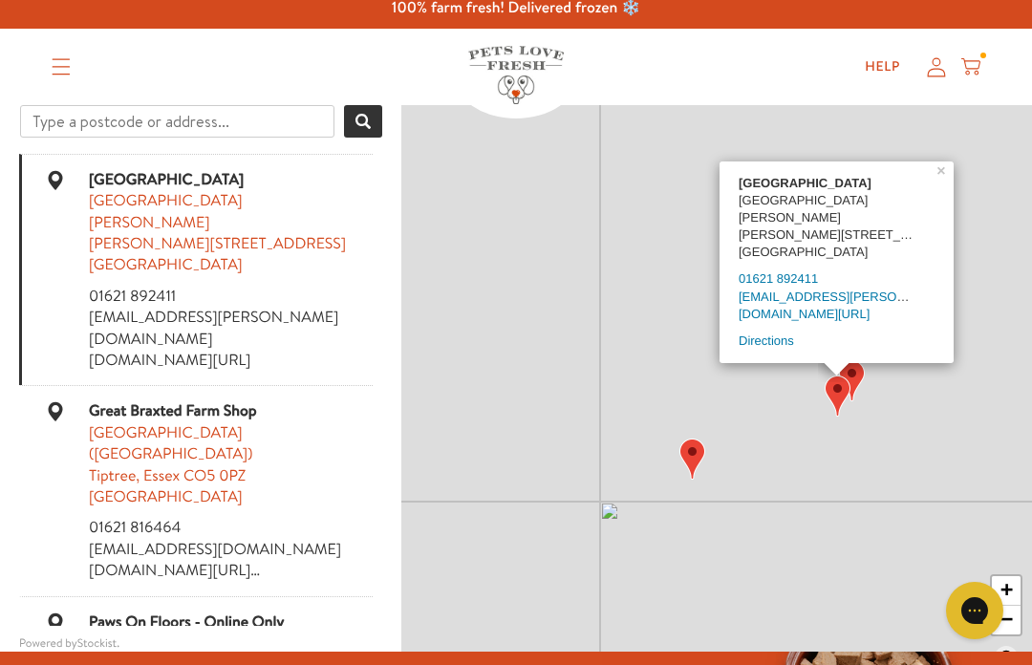
click at [821, 470] on div "Maypole Pet & Garden Centre Maypole Road Wickham Bishops Witham, Essex CM8 3LX …" at bounding box center [716, 391] width 631 height 573
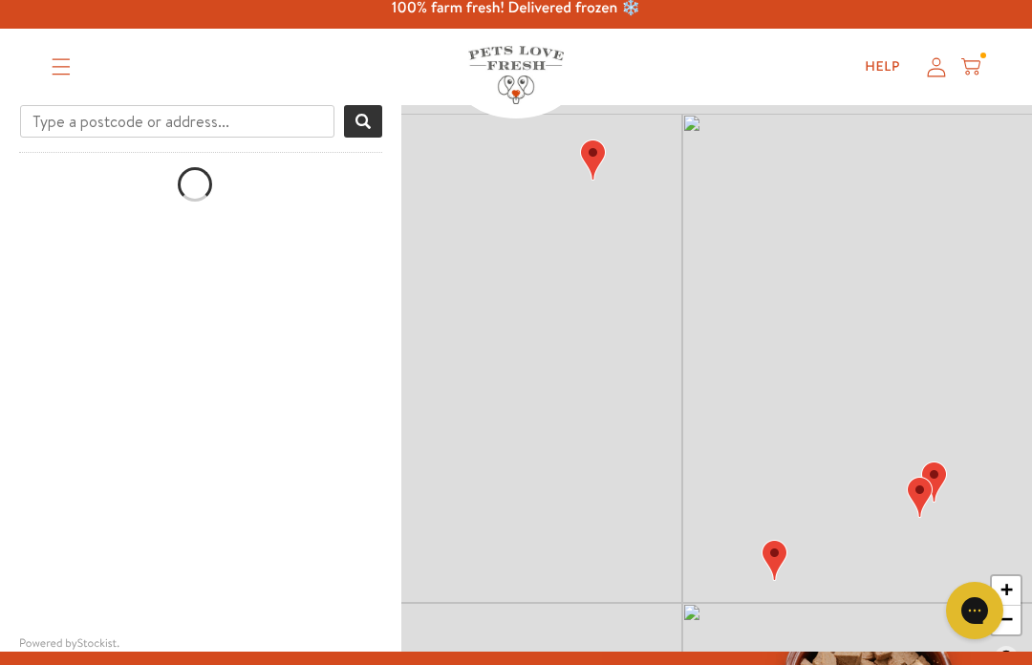
scroll to position [0, 0]
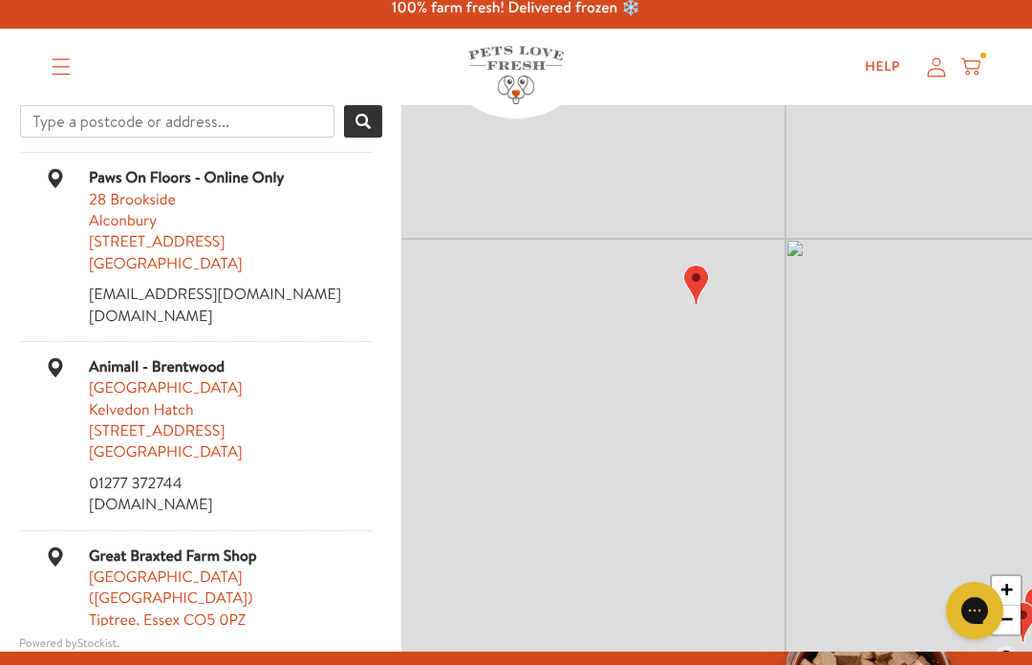
click at [696, 278] on img "Map" at bounding box center [696, 285] width 26 height 41
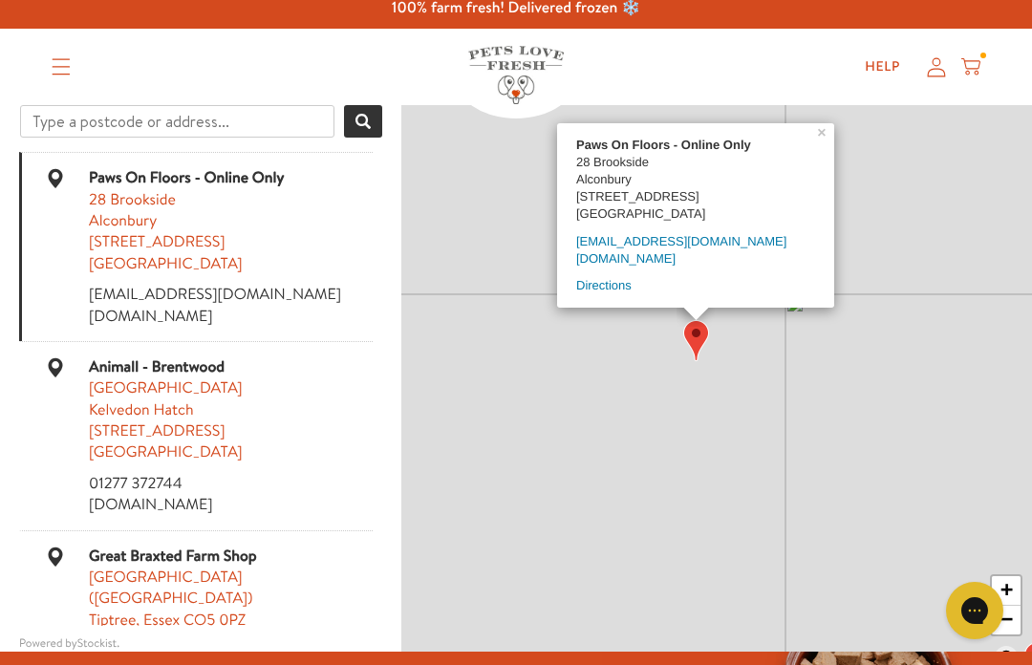
scroll to position [1, 0]
click at [641, 436] on div "Paws On Floors - Online Only 28 Brookside Alconbury Huntingdon, Cambridgeshire …" at bounding box center [716, 391] width 631 height 573
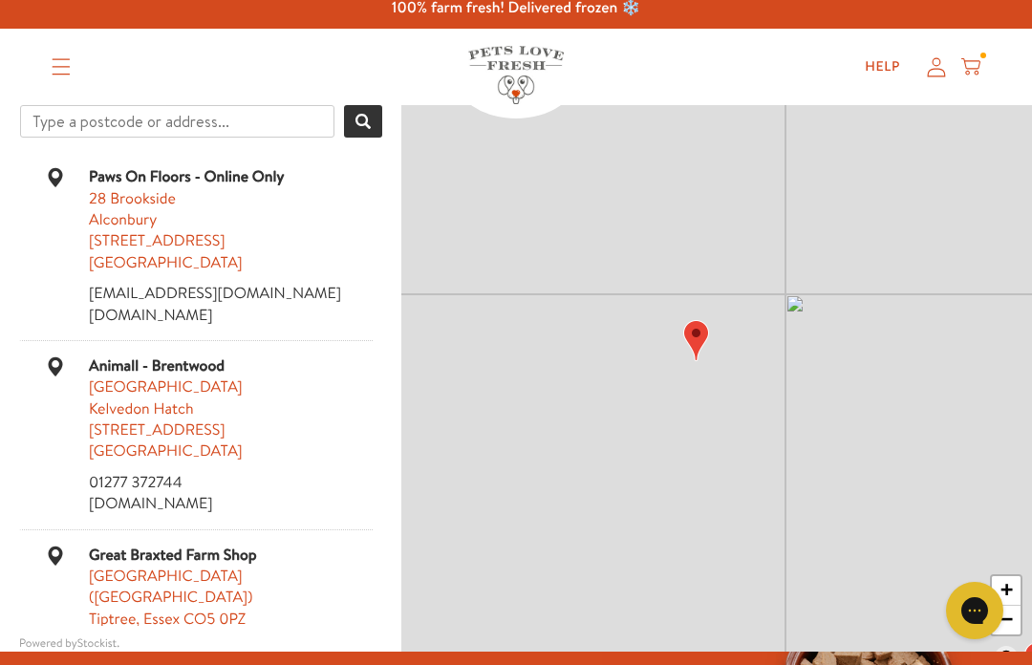
click at [706, 326] on img "Map" at bounding box center [696, 340] width 26 height 41
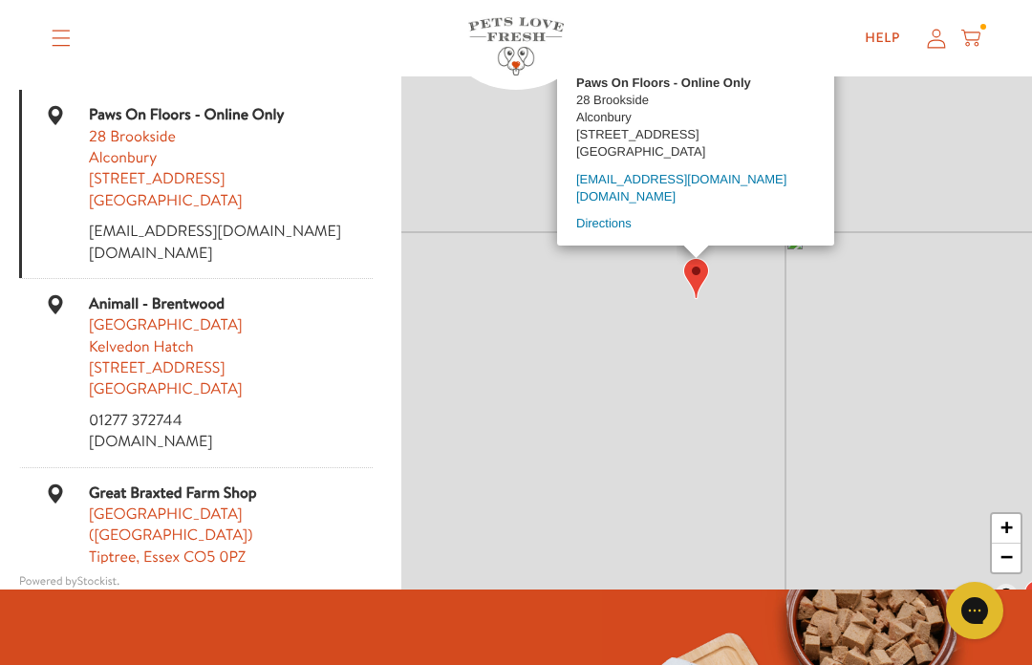
scroll to position [78, 0]
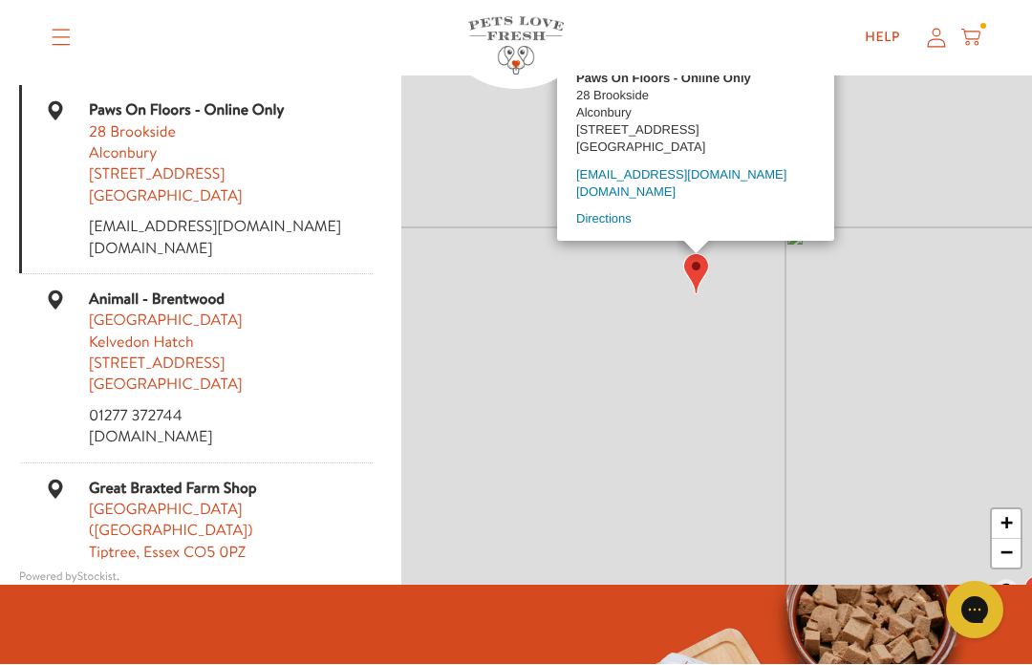
click at [874, 249] on div "Paws On Floors - Online Only 28 Brookside Alconbury Huntingdon, Cambridgeshire …" at bounding box center [716, 325] width 631 height 573
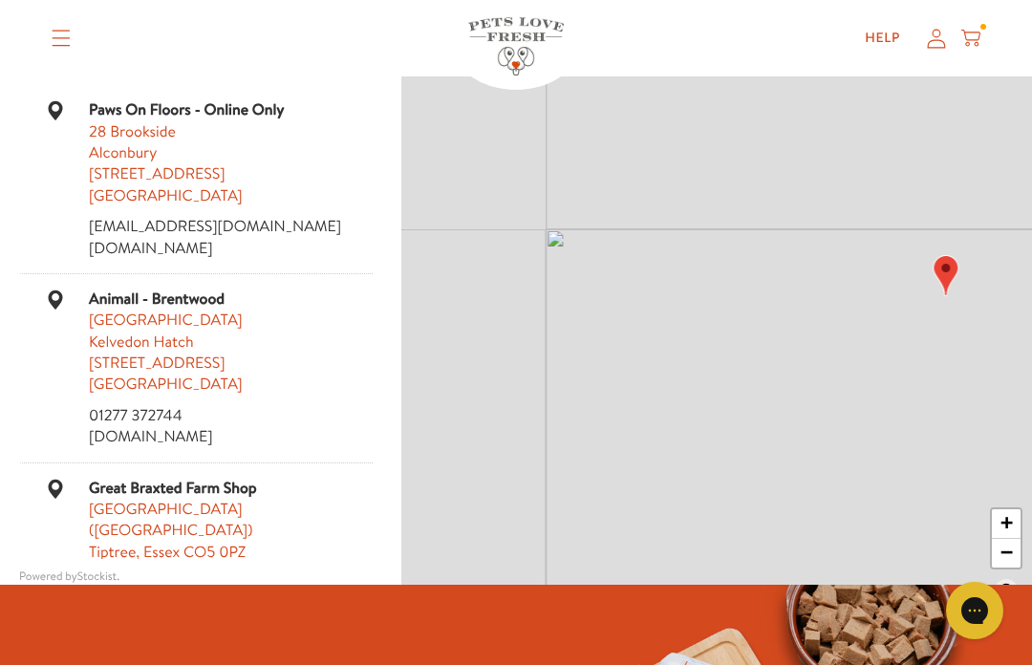
scroll to position [0, 0]
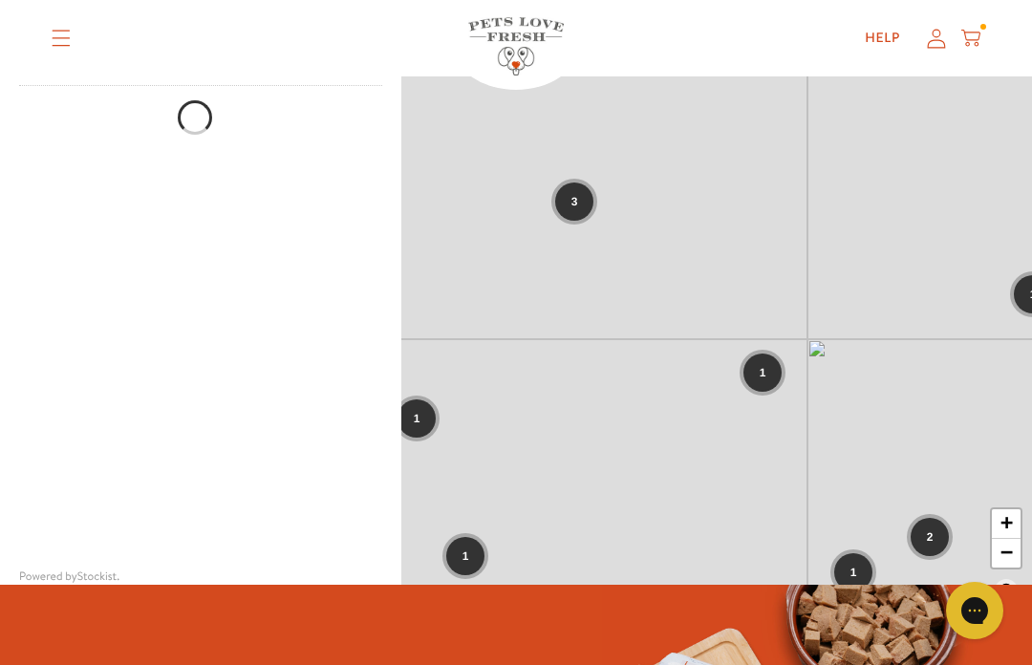
click at [614, 202] on div "1 1 3 1 1 1 1 1 1 2 1 3 + −" at bounding box center [716, 324] width 631 height 573
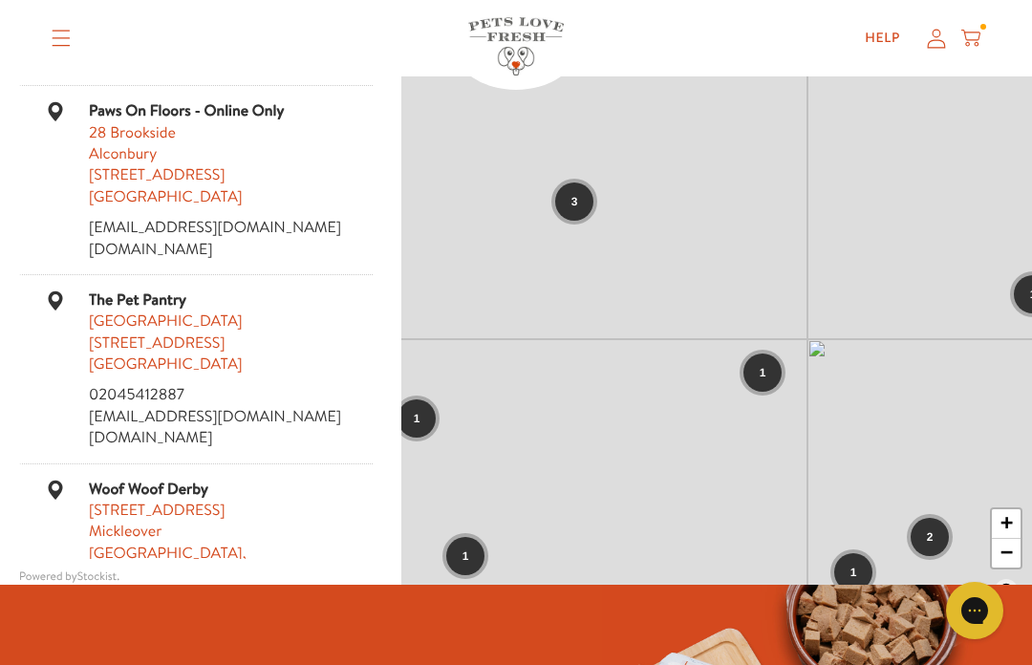
click at [572, 203] on span "3" at bounding box center [574, 201] width 7 height 17
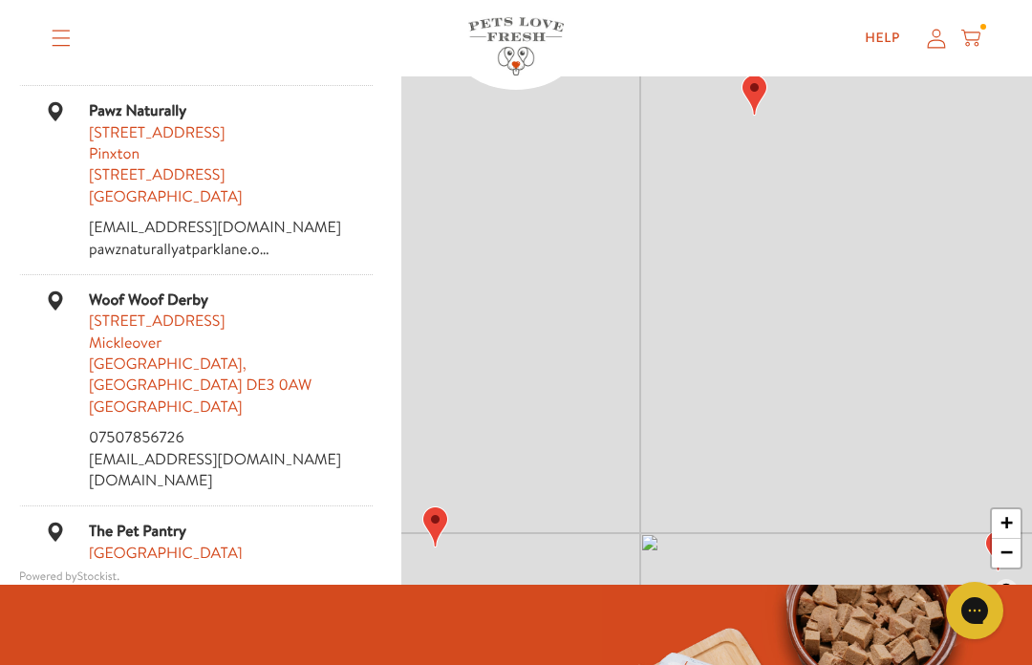
click at [760, 96] on img "Map" at bounding box center [754, 95] width 26 height 41
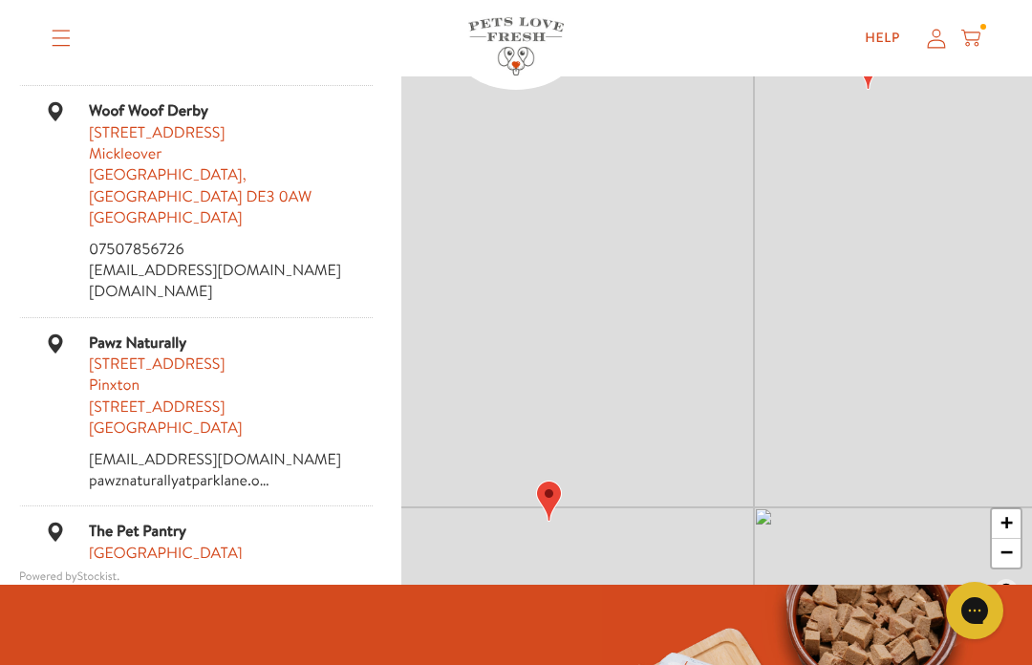
click at [554, 500] on img "Map" at bounding box center [549, 501] width 26 height 41
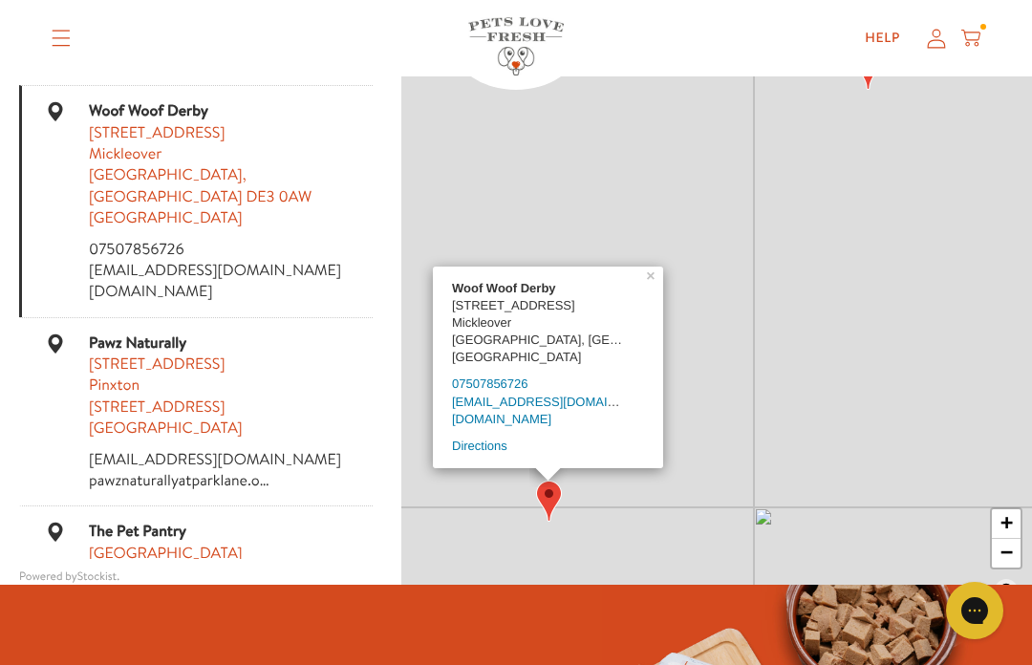
scroll to position [1, 0]
click at [730, 442] on div "Woof Woof Derby 14 Barbon Drive Mickleover Derby, Derbyshire DE3 0AW United Kin…" at bounding box center [716, 324] width 631 height 573
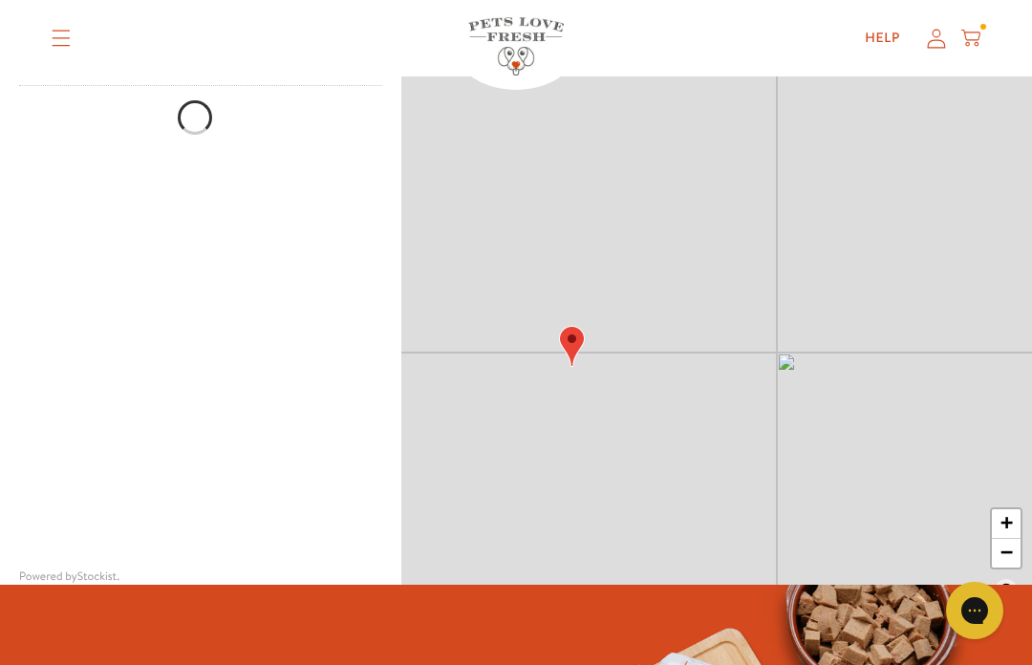
scroll to position [0, 0]
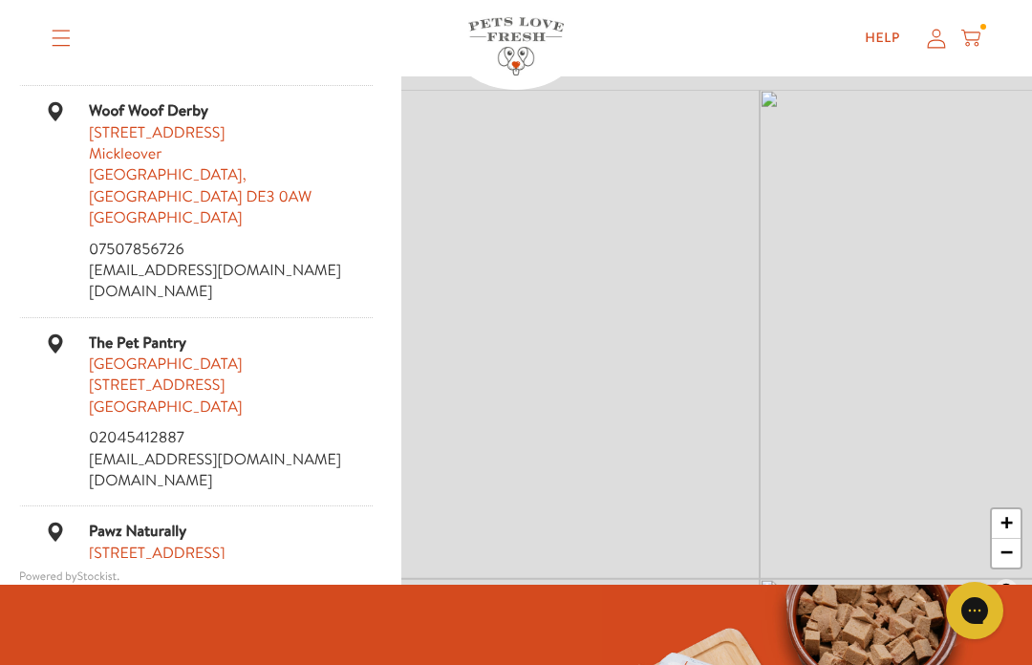
click at [980, 28] on div at bounding box center [983, 27] width 6 height 6
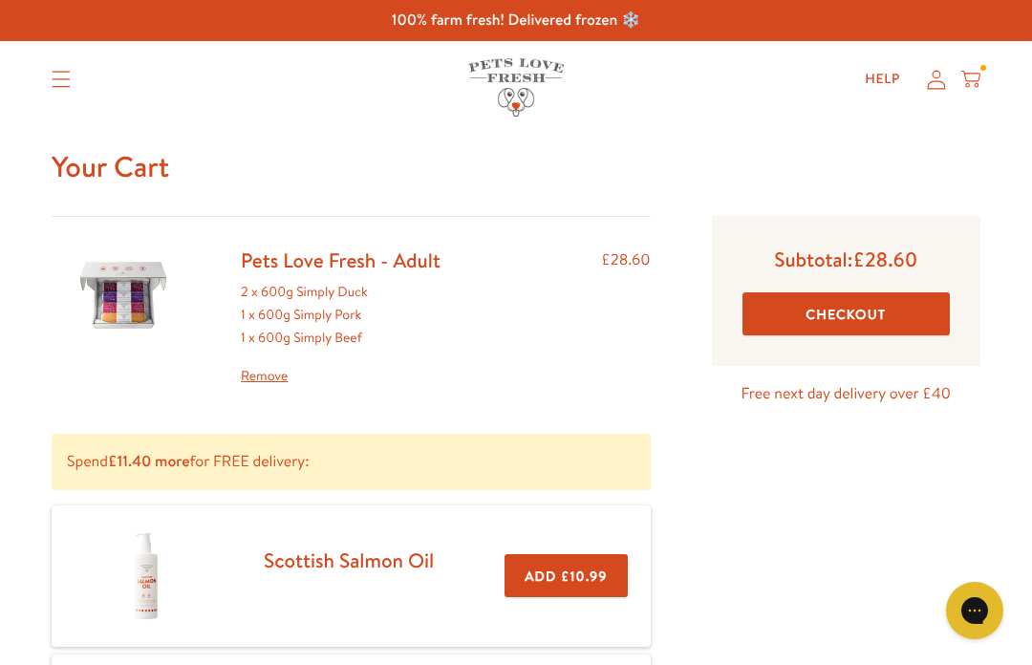
click at [504, 85] on img at bounding box center [516, 87] width 96 height 58
